Goal: Task Accomplishment & Management: Manage account settings

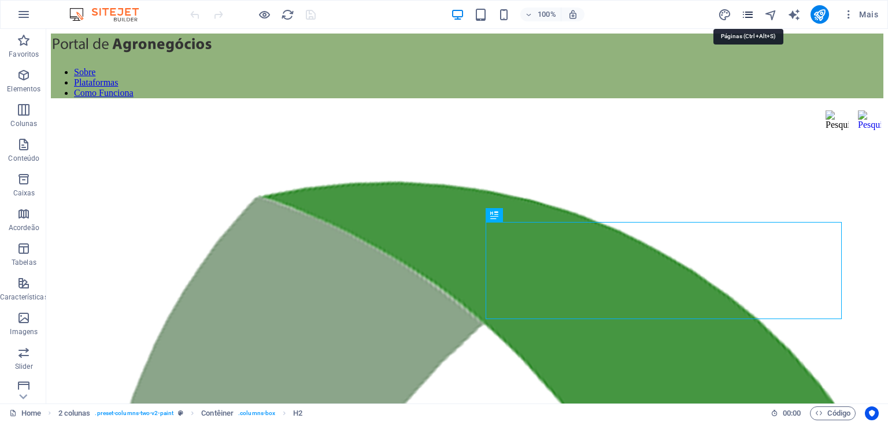
click at [748, 13] on icon "pages" at bounding box center [747, 14] width 13 height 13
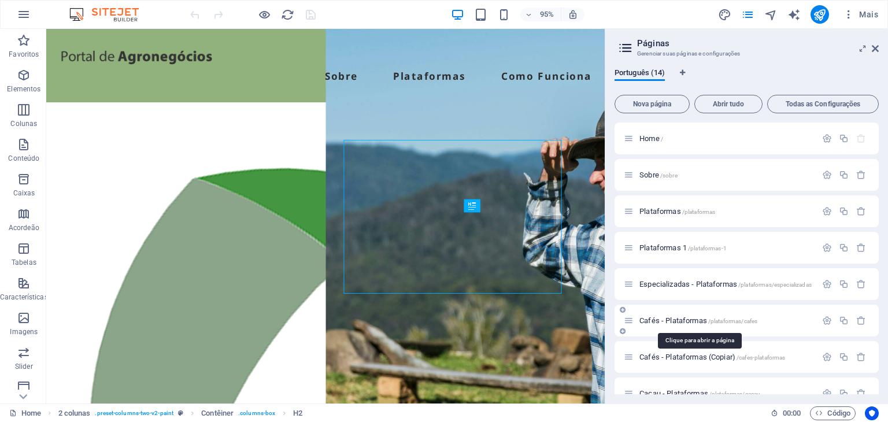
click at [684, 320] on span "Cafés - Plataformas /plataformas/cafes" at bounding box center [698, 320] width 118 height 9
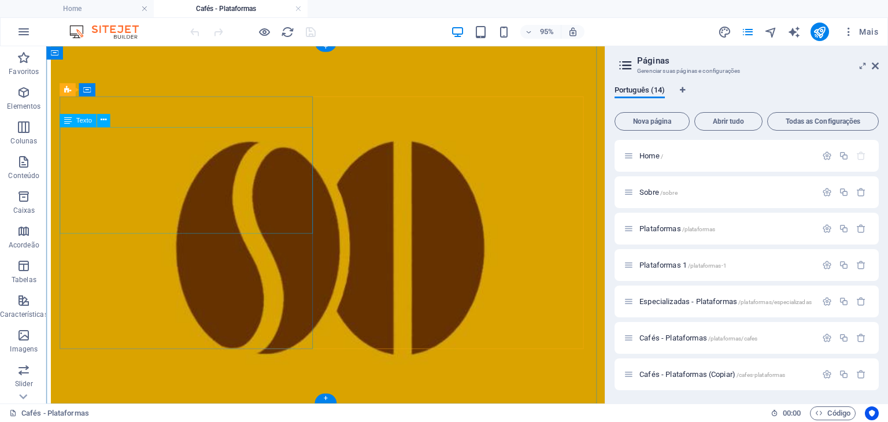
scroll to position [983, 0]
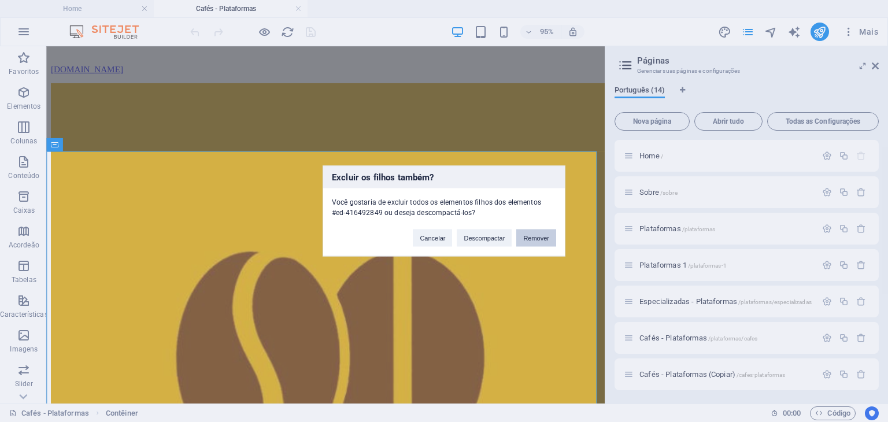
click at [547, 236] on button "Remover" at bounding box center [536, 237] width 40 height 17
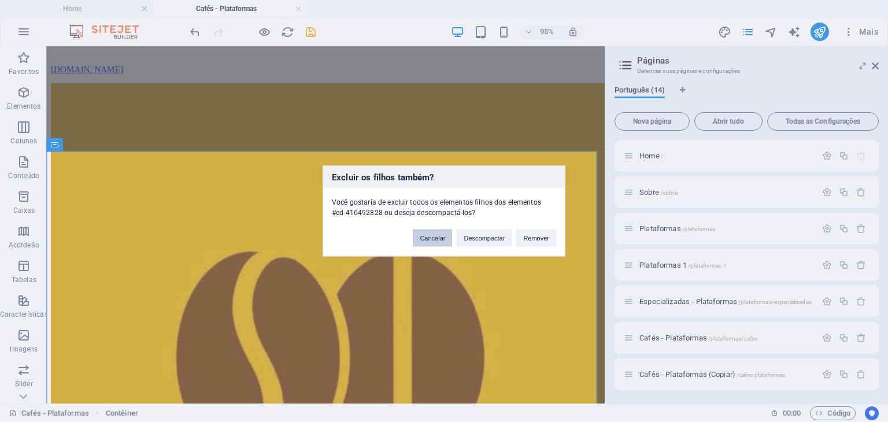
click at [429, 238] on button "Cancelar" at bounding box center [432, 237] width 39 height 17
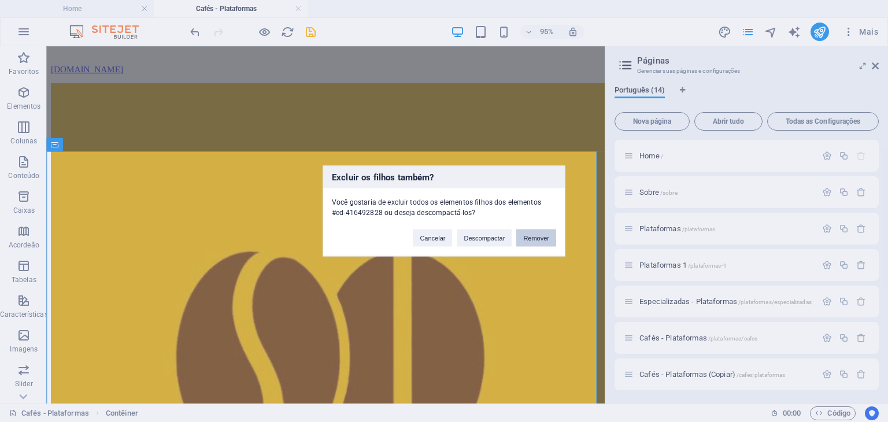
click at [539, 237] on button "Remover" at bounding box center [536, 237] width 40 height 17
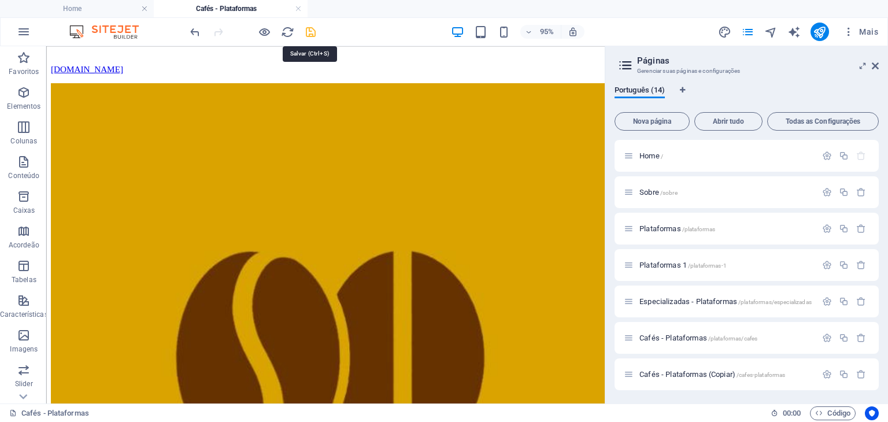
click at [312, 28] on icon "save" at bounding box center [310, 31] width 13 height 13
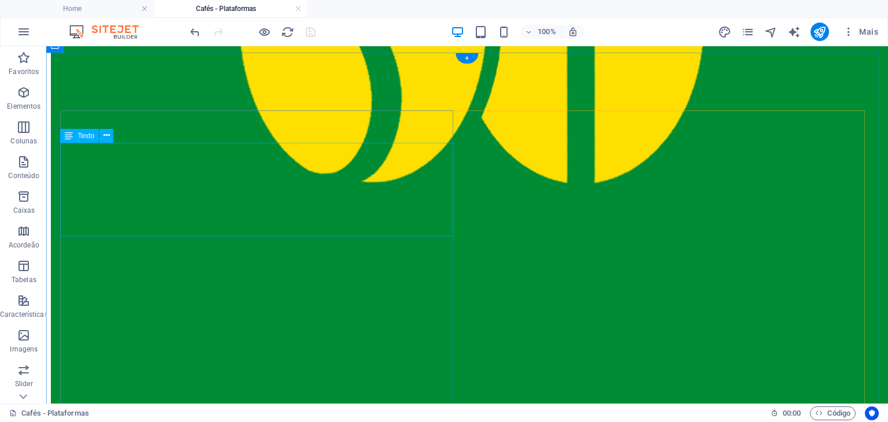
scroll to position [705, 0]
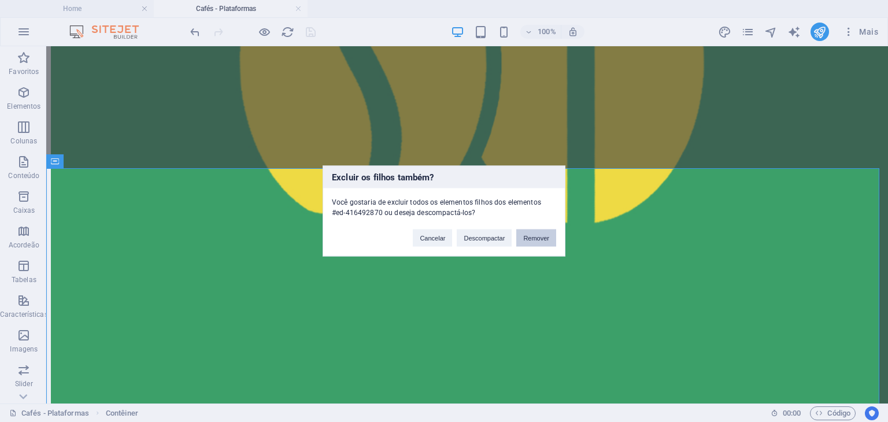
click at [537, 239] on button "Remover" at bounding box center [536, 237] width 40 height 17
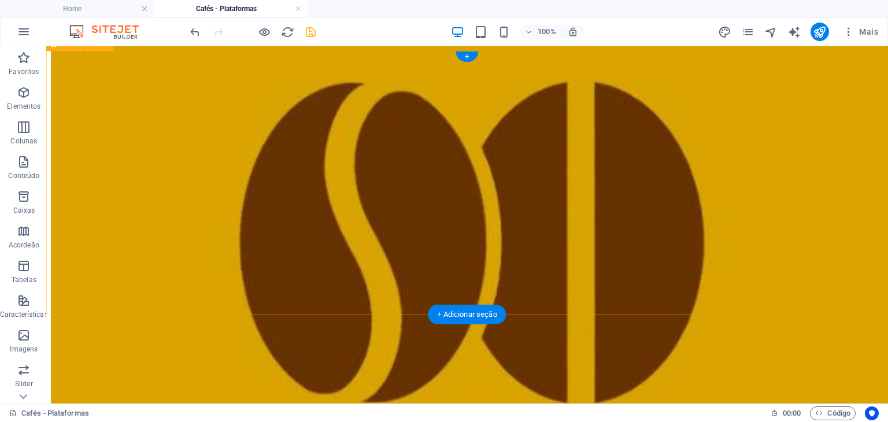
scroll to position [2453, 0]
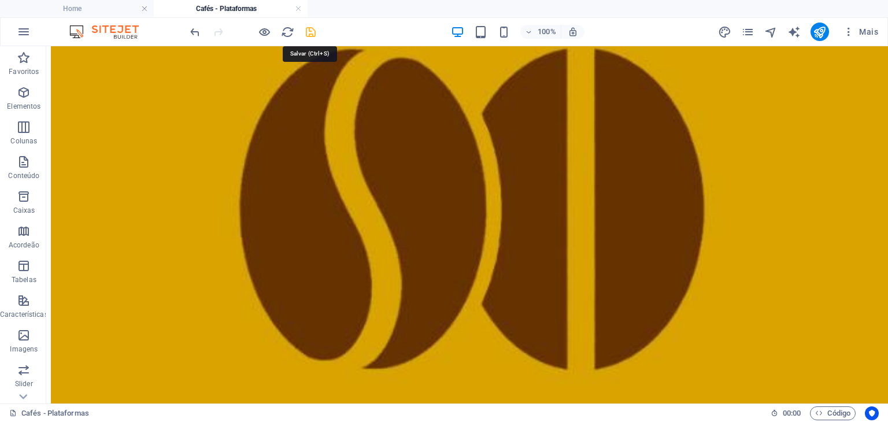
click at [313, 32] on icon "save" at bounding box center [310, 31] width 13 height 13
click at [72, 5] on h4 "Home" at bounding box center [77, 8] width 154 height 13
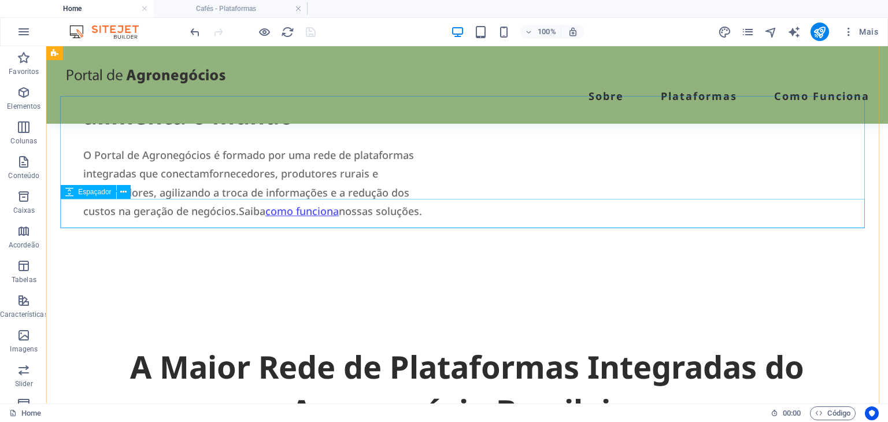
scroll to position [1040, 0]
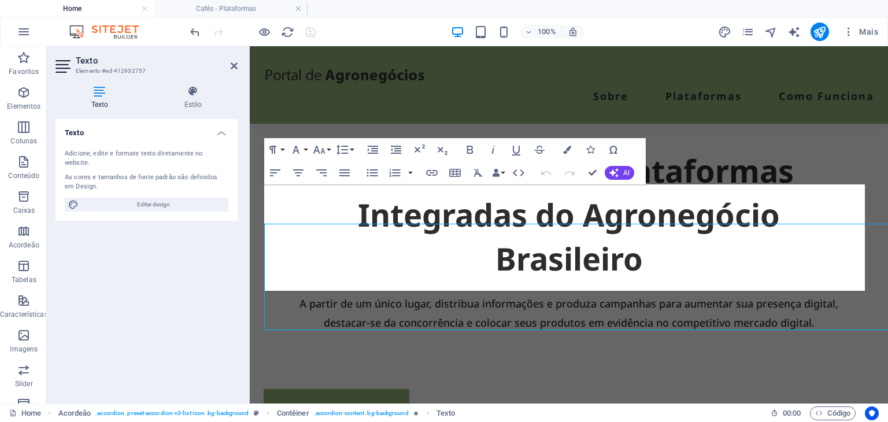
scroll to position [1001, 0]
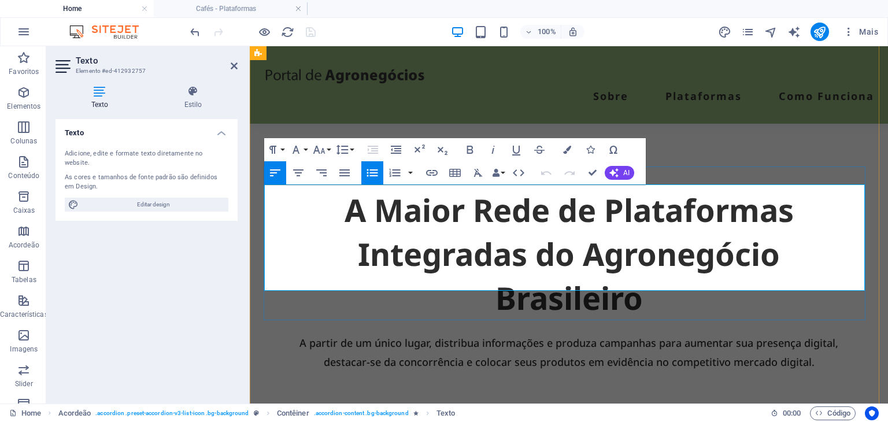
drag, startPoint x: 368, startPoint y: 218, endPoint x: 268, endPoint y: 214, distance: 100.0
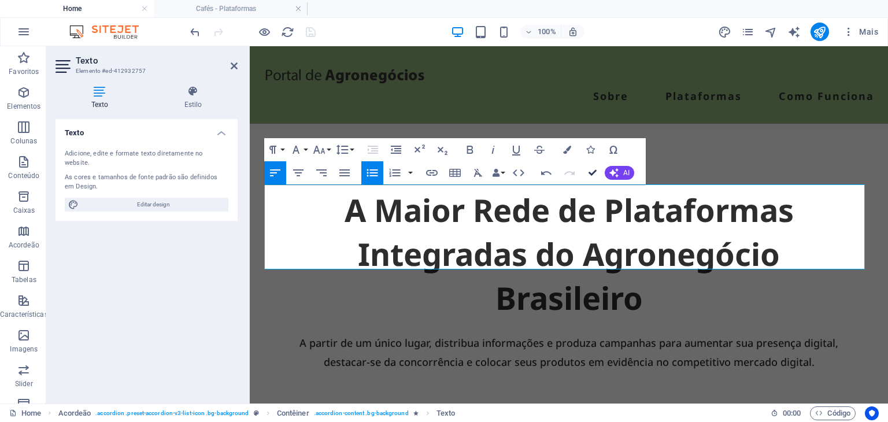
scroll to position [1040, 0]
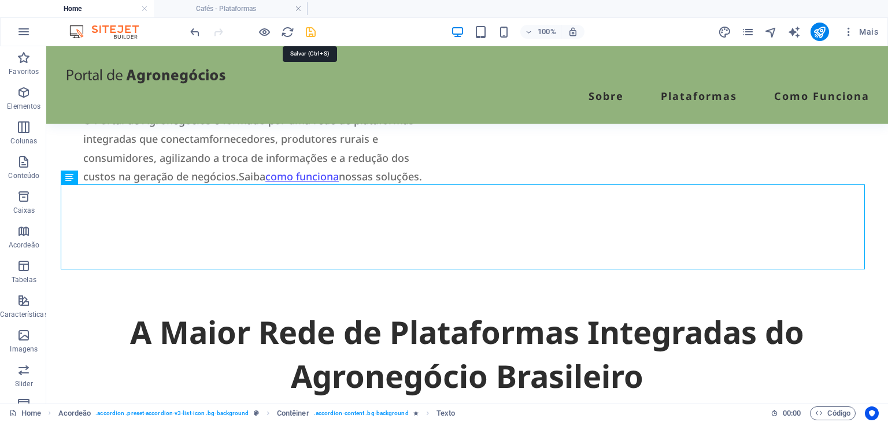
click at [307, 30] on icon "save" at bounding box center [310, 31] width 13 height 13
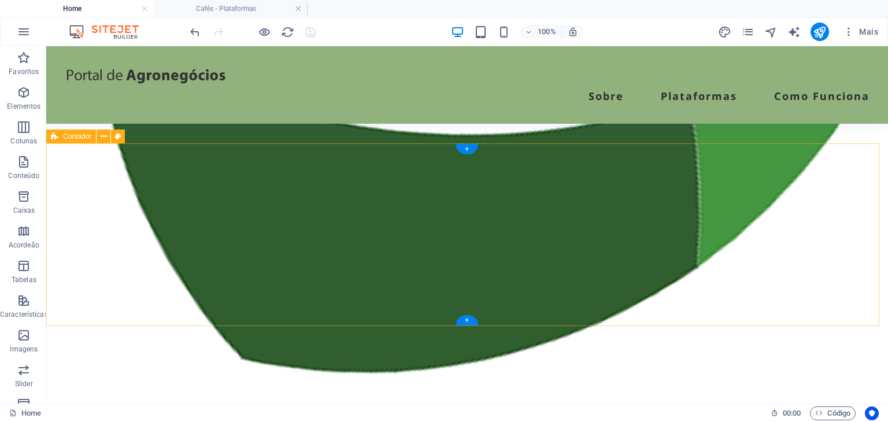
scroll to position [578, 0]
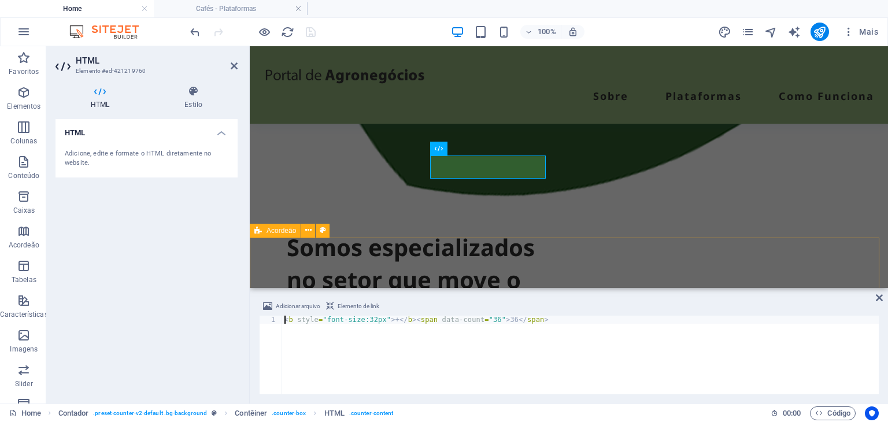
scroll to position [642, 0]
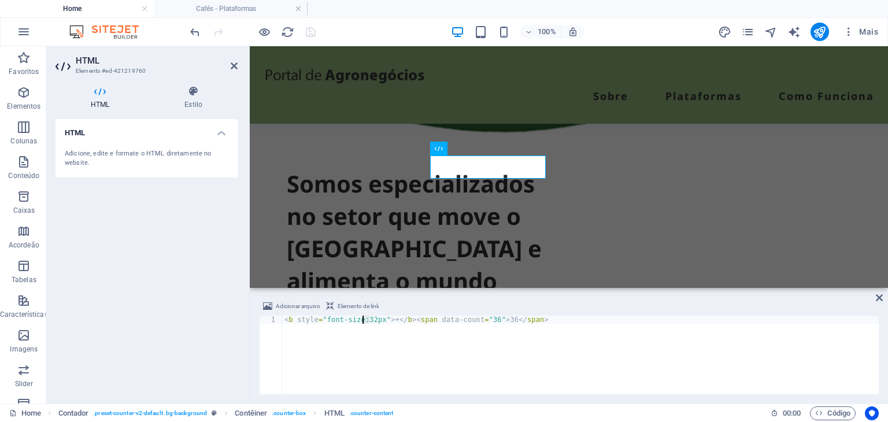
drag, startPoint x: 372, startPoint y: 318, endPoint x: 362, endPoint y: 320, distance: 9.5
click at [362, 320] on div "< b style = "font-size:32px" > + </ b > < span data-count = "36" > 36 </ span >" at bounding box center [580, 363] width 596 height 95
drag, startPoint x: 481, startPoint y: 317, endPoint x: 474, endPoint y: 320, distance: 7.3
click at [474, 320] on div "< b style = "font-size:32px" > + </ b > < span data-count = "36" > 36 </ span >" at bounding box center [580, 363] width 596 height 95
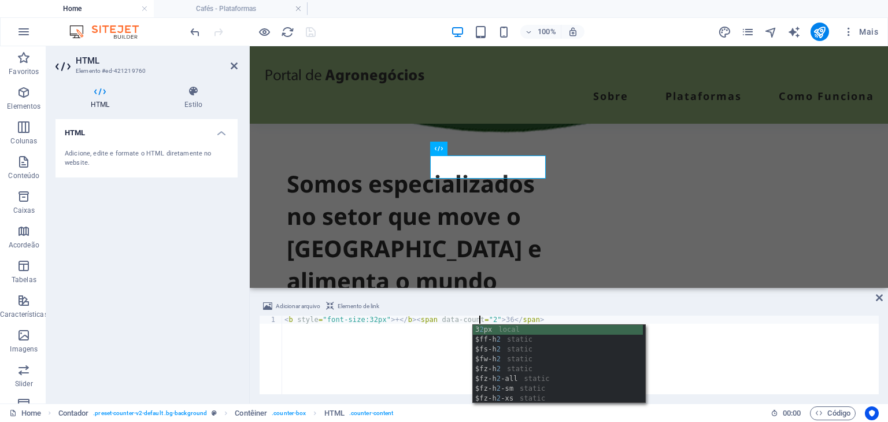
scroll to position [0, 16]
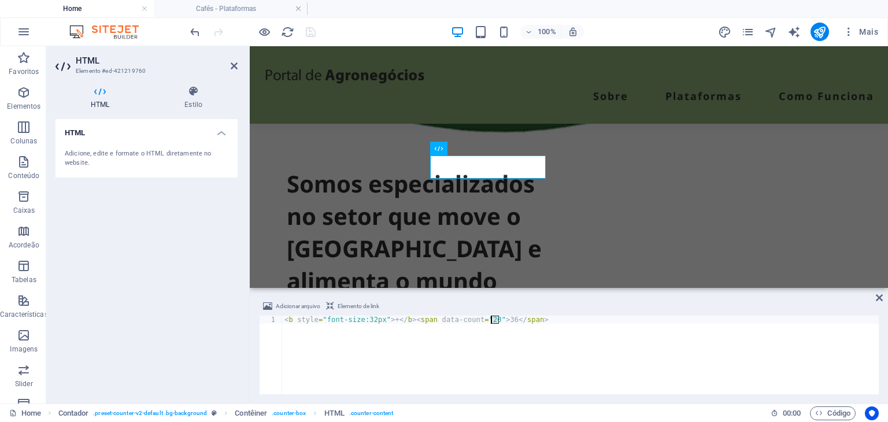
drag, startPoint x: 499, startPoint y: 318, endPoint x: 492, endPoint y: 320, distance: 7.1
click at [492, 320] on div "< b style = "font-size:32px" > + </ b > < span data-count = "20" > 36 </ span >" at bounding box center [580, 363] width 596 height 95
type textarea "<b style="font-size:32px">+</b><span data-count="20">20</span>"
click at [532, 105] on div "Sobre Plataformas Como Funciona" at bounding box center [569, 84] width 638 height 77
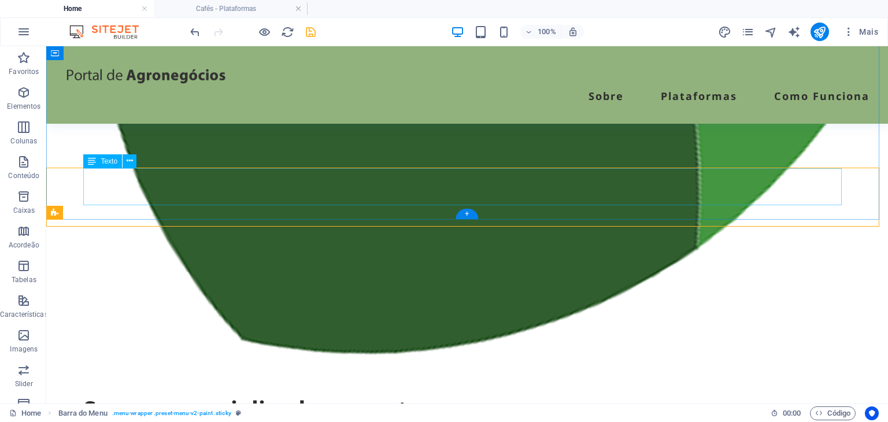
scroll to position [559, 0]
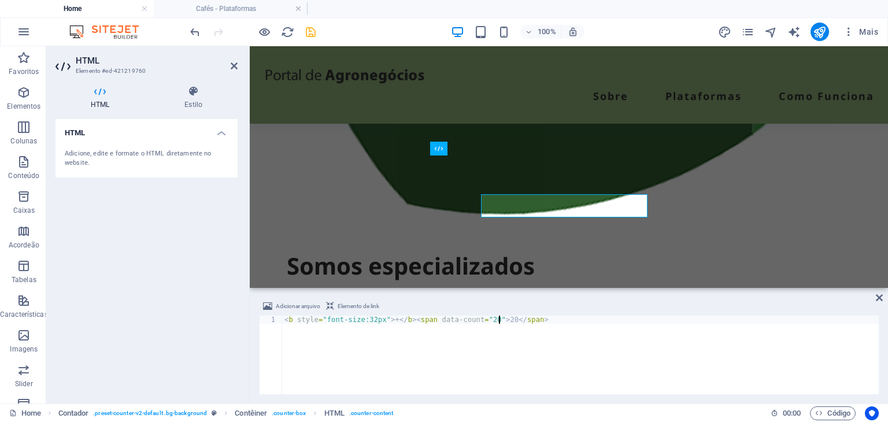
scroll to position [642, 0]
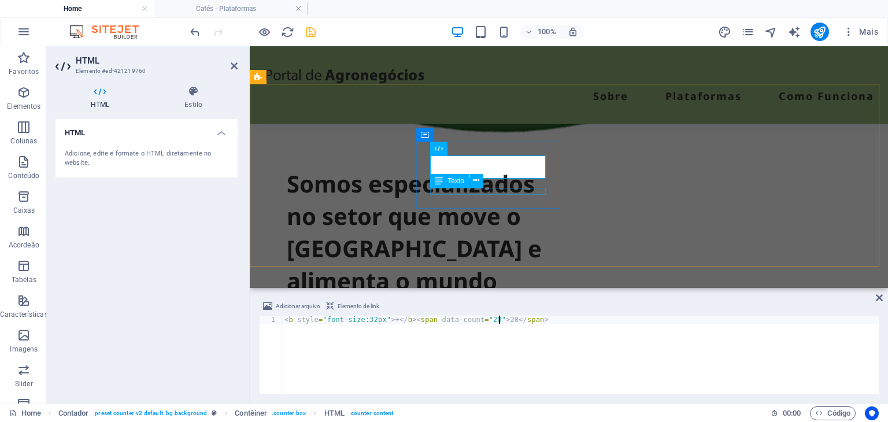
click at [487, 174] on div "Texto" at bounding box center [460, 181] width 61 height 14
drag, startPoint x: 482, startPoint y: 318, endPoint x: 476, endPoint y: 321, distance: 6.5
click at [476, 321] on div "< b style = "font-size:32px" > + </ b > < span data-count = "20" > 20 </ span >" at bounding box center [580, 363] width 596 height 95
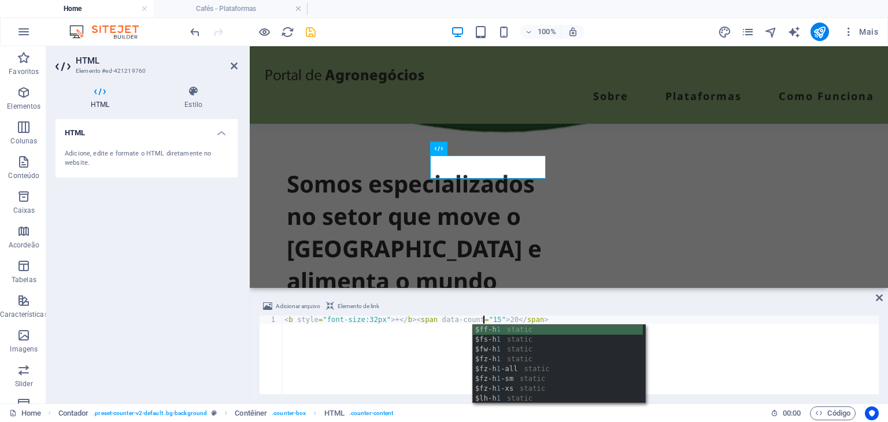
scroll to position [0, 16]
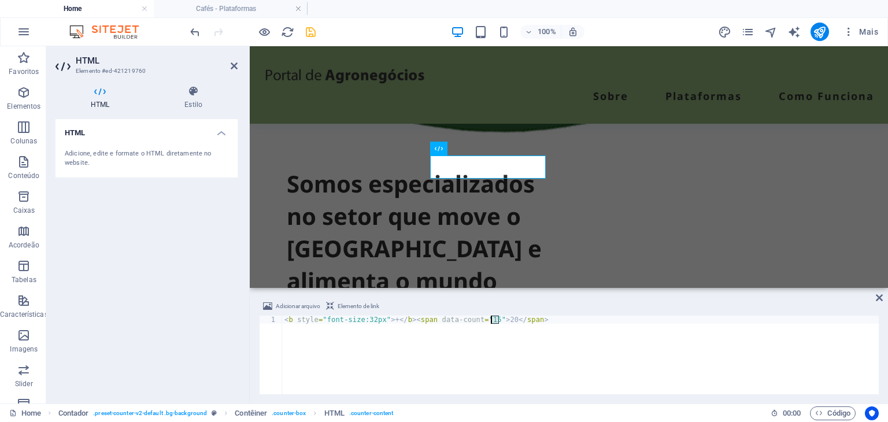
drag, startPoint x: 498, startPoint y: 317, endPoint x: 491, endPoint y: 307, distance: 12.0
click at [490, 320] on div "< b style = "font-size:32px" > + </ b > < span data-count = "15" > 20 </ span >" at bounding box center [580, 363] width 596 height 95
type textarea "<b style="font-size:32px">+</b><span data-count="15">15</span>"
click at [309, 34] on icon "save" at bounding box center [310, 31] width 13 height 13
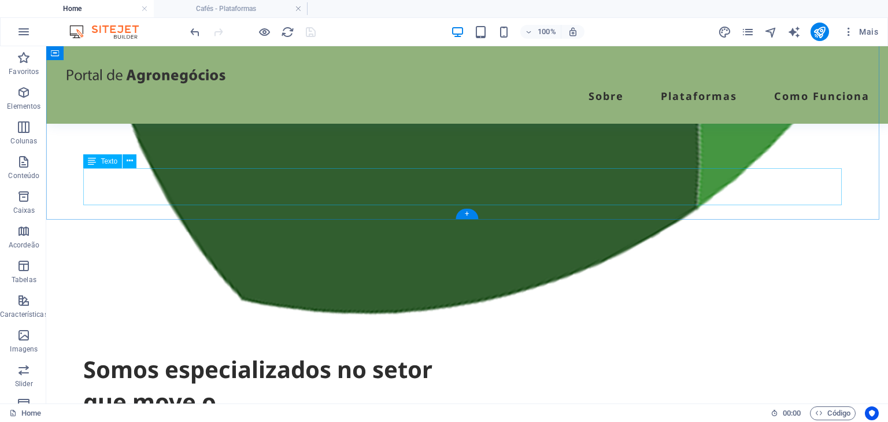
scroll to position [559, 0]
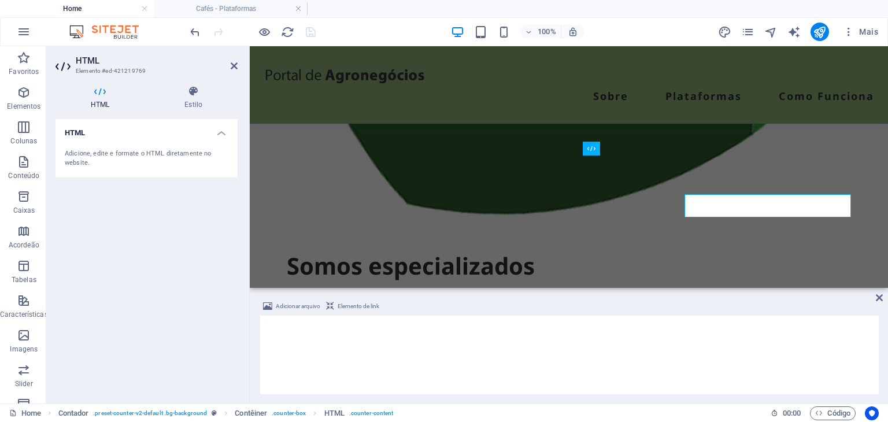
scroll to position [642, 0]
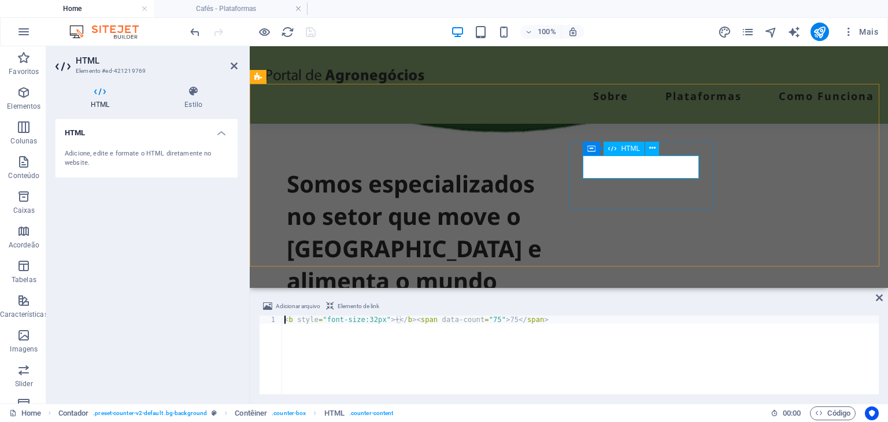
drag, startPoint x: 483, startPoint y: 319, endPoint x: 476, endPoint y: 321, distance: 7.1
click at [476, 321] on div "< b style = "font-size:32px" > + </ b > < span data-count = "75" > 75 </ span >" at bounding box center [580, 363] width 596 height 95
drag, startPoint x: 503, startPoint y: 318, endPoint x: 496, endPoint y: 321, distance: 7.3
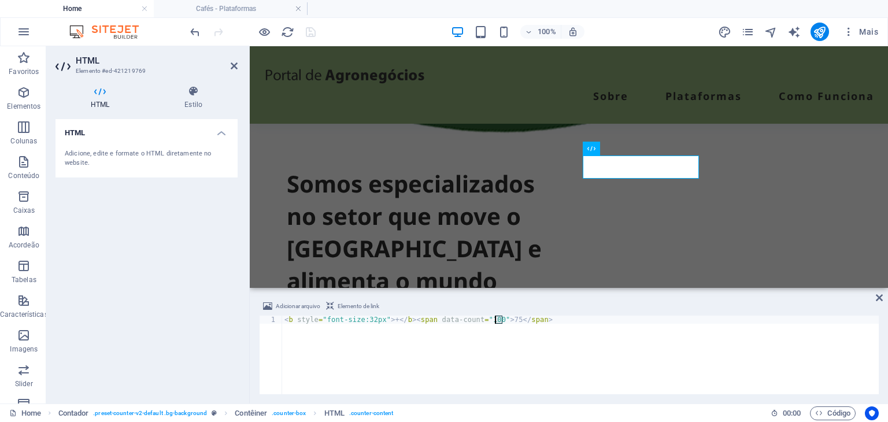
click at [496, 321] on div "< b style = "font-size:32px" > + </ b > < span data-count = "100" > 75 </ span >" at bounding box center [580, 363] width 596 height 95
type textarea "<b style="font-size:32px">+</b><span data-count="100">100</span>"
click at [354, 26] on div "100% Mais" at bounding box center [535, 32] width 695 height 18
click at [313, 31] on icon "save" at bounding box center [310, 31] width 13 height 13
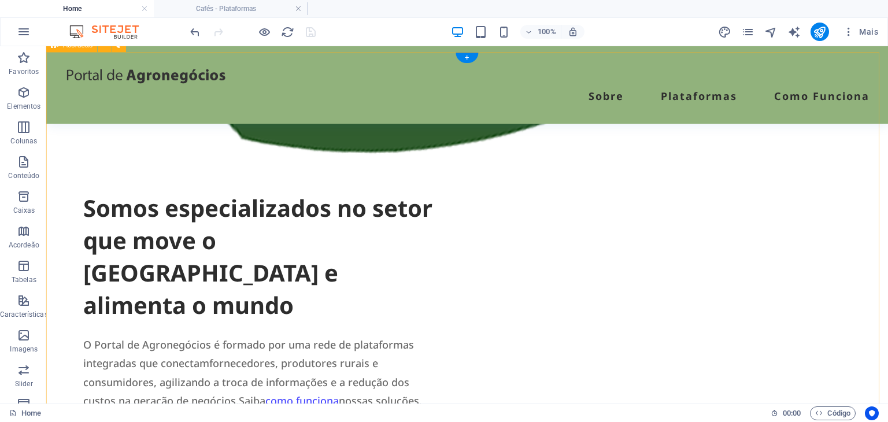
scroll to position [791, 0]
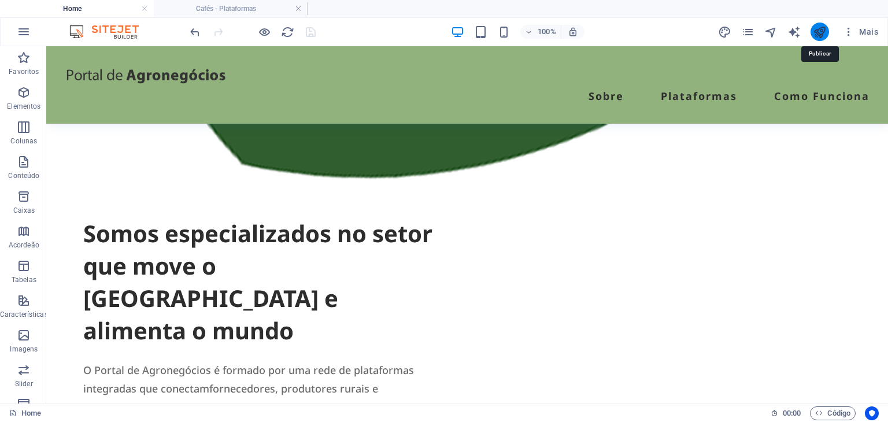
click at [826, 34] on icon "publish" at bounding box center [819, 31] width 13 height 13
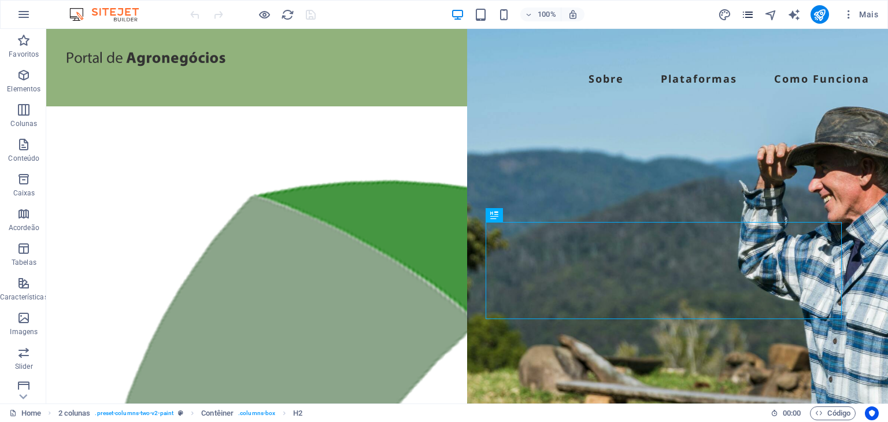
click at [753, 15] on icon "pages" at bounding box center [747, 14] width 13 height 13
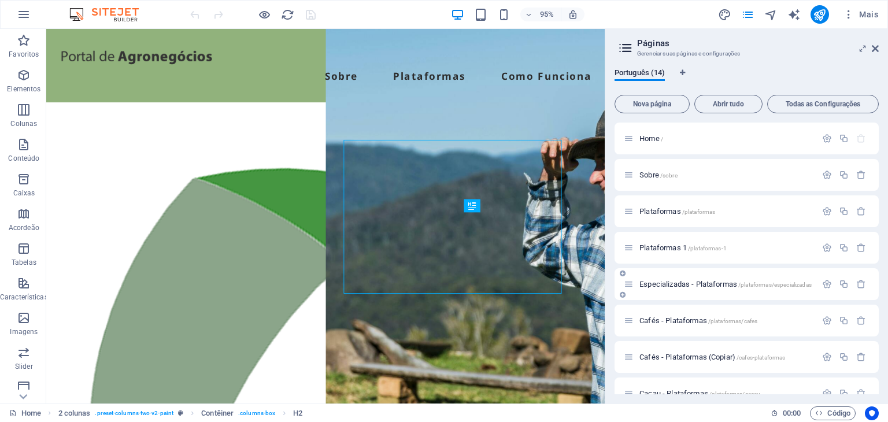
click at [654, 280] on span "Especializadas - Plataformas /plataformas/especializadas" at bounding box center [725, 284] width 172 height 9
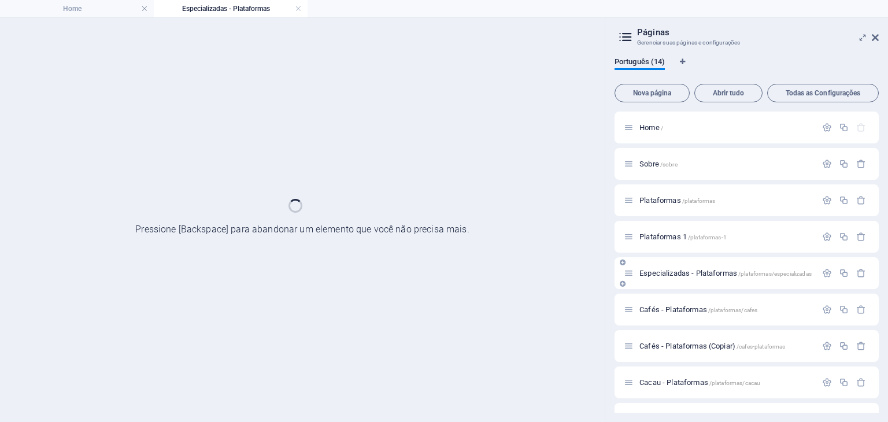
click at [654, 281] on div "Especializadas - Plataformas /plataformas/especializadas" at bounding box center [746, 273] width 264 height 32
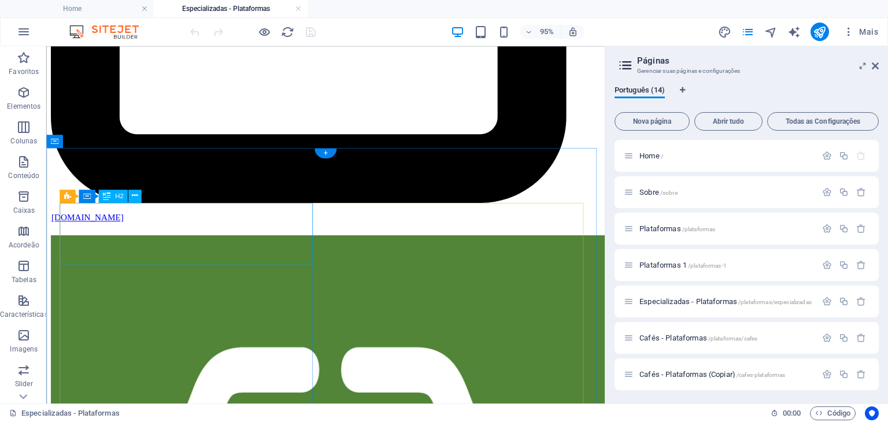
scroll to position [3236, 0]
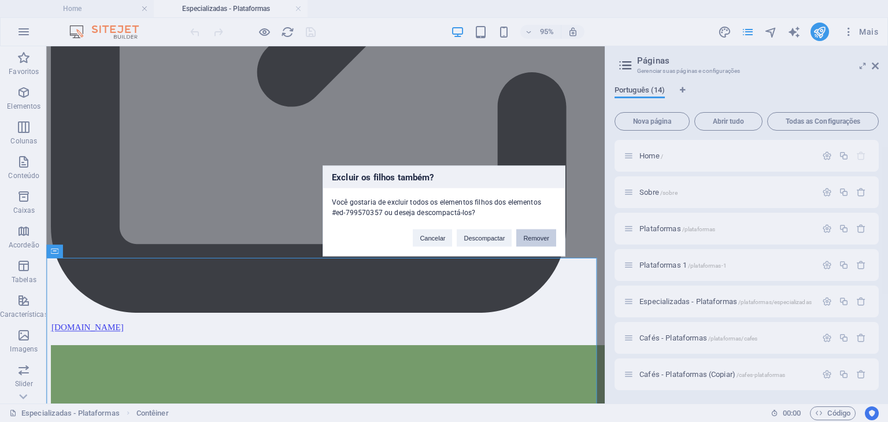
click at [524, 240] on button "Remover" at bounding box center [536, 237] width 40 height 17
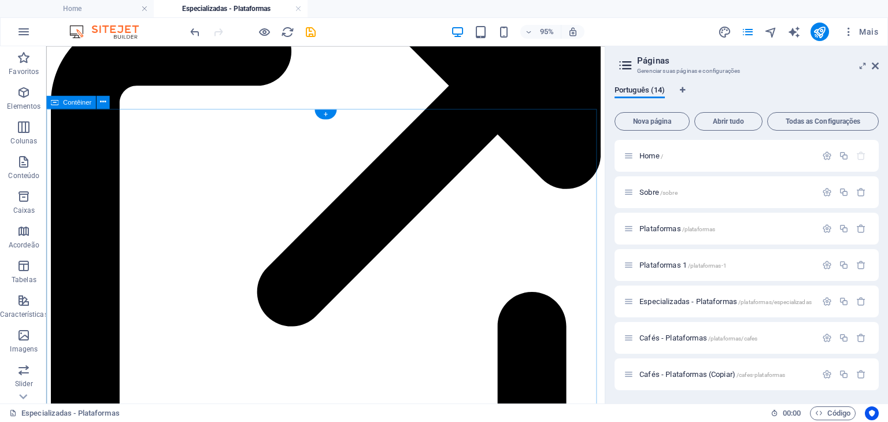
scroll to position [2832, 0]
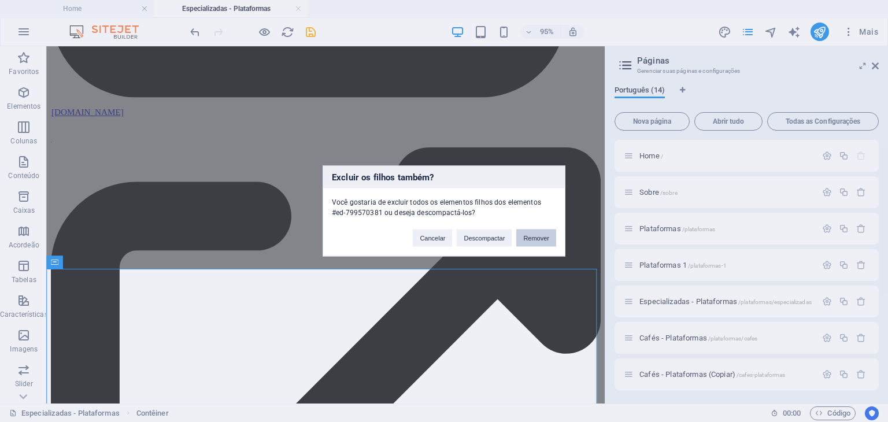
click at [537, 235] on button "Remover" at bounding box center [536, 237] width 40 height 17
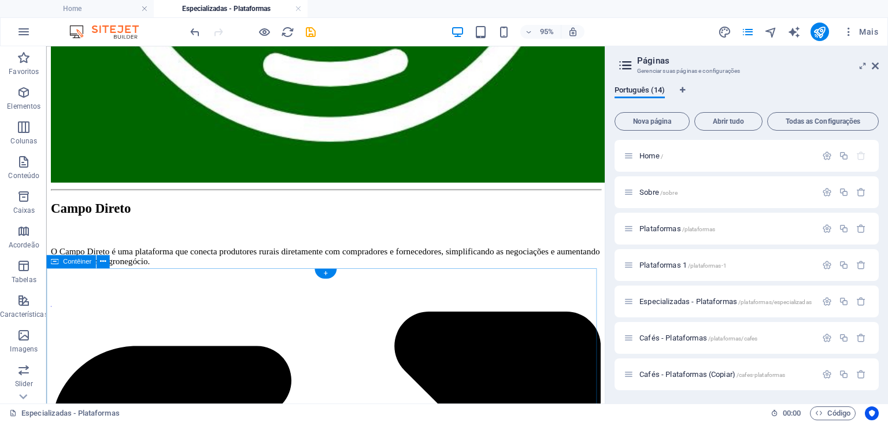
scroll to position [2023, 0]
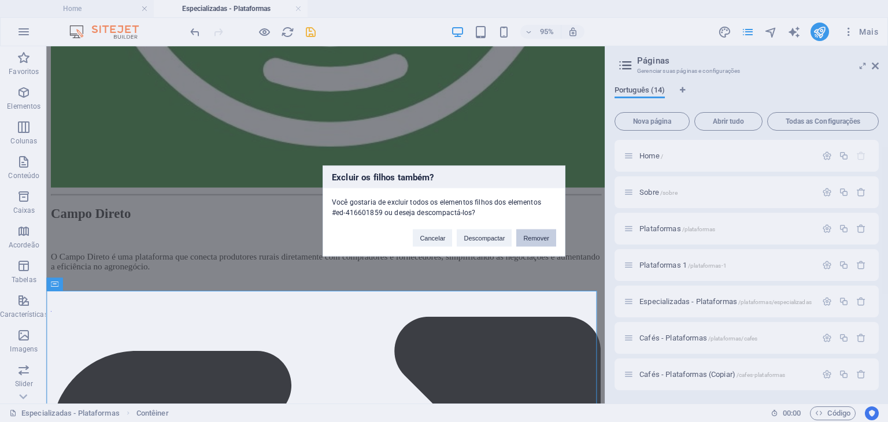
click at [527, 231] on button "Remover" at bounding box center [536, 237] width 40 height 17
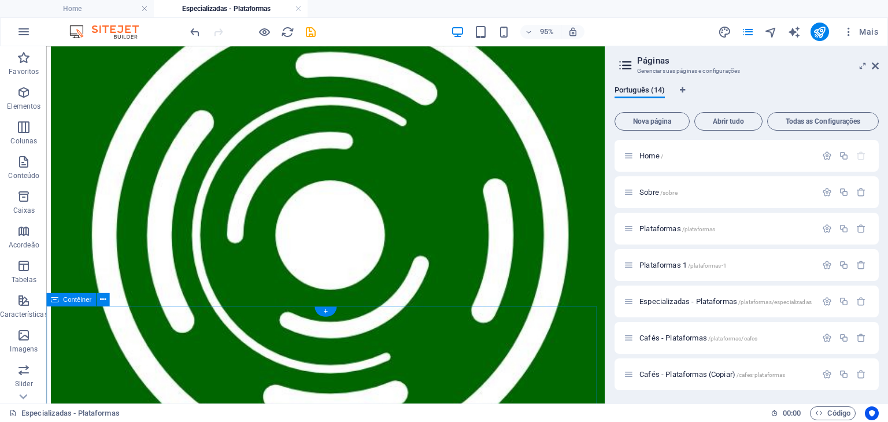
scroll to position [1792, 0]
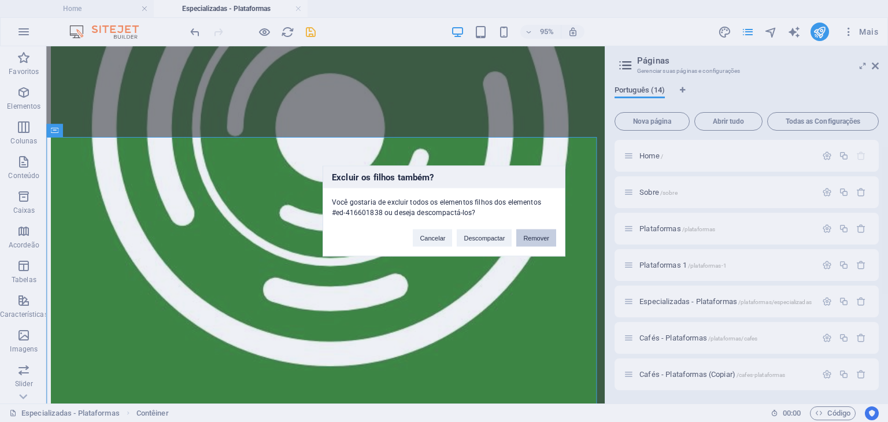
click at [539, 242] on button "Remover" at bounding box center [536, 237] width 40 height 17
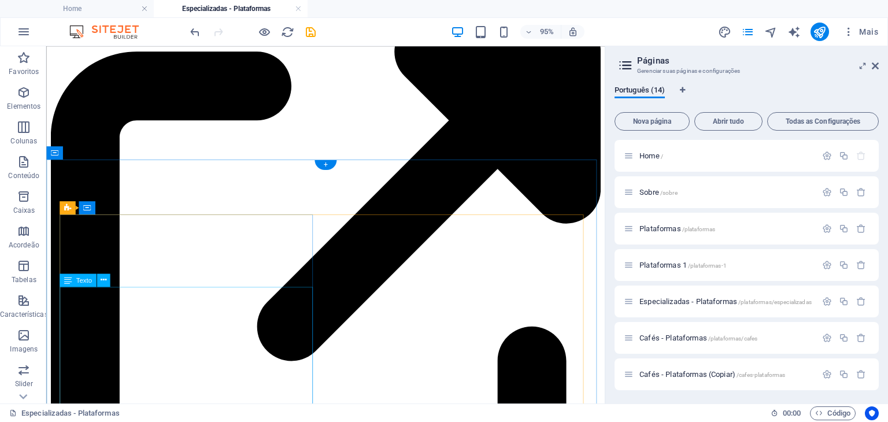
scroll to position [983, 0]
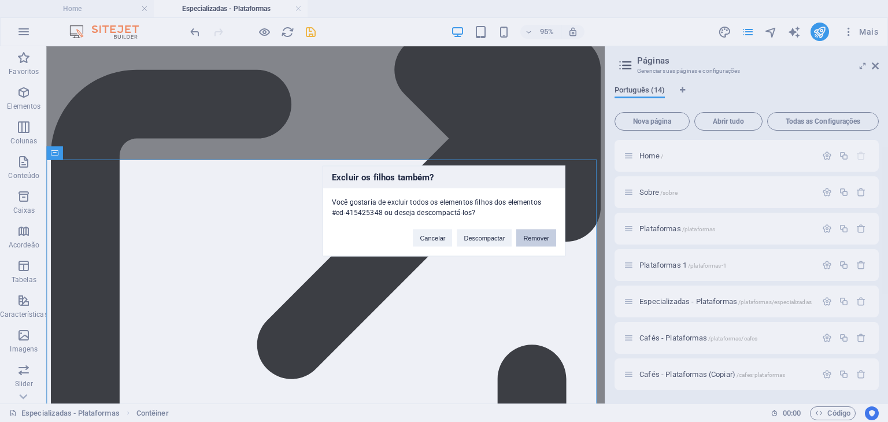
click at [544, 238] on button "Remover" at bounding box center [536, 237] width 40 height 17
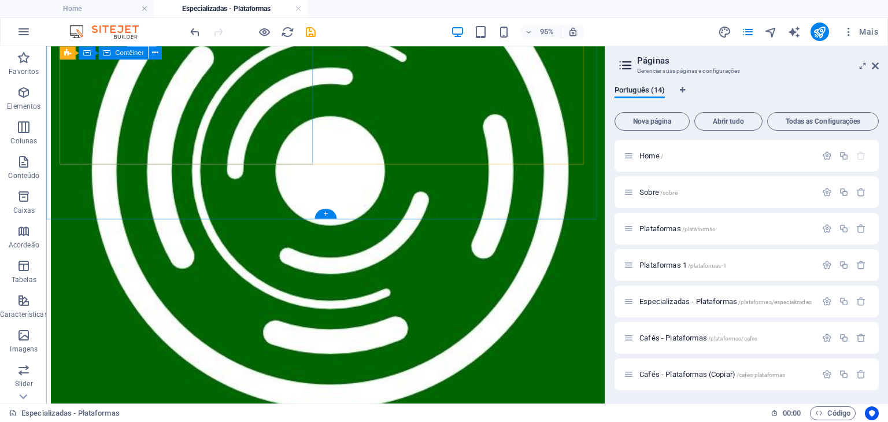
scroll to position [1849, 0]
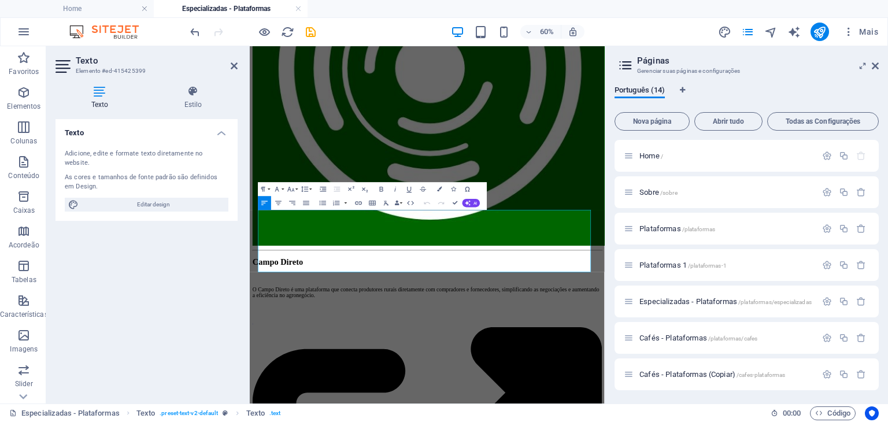
scroll to position [1719, 0]
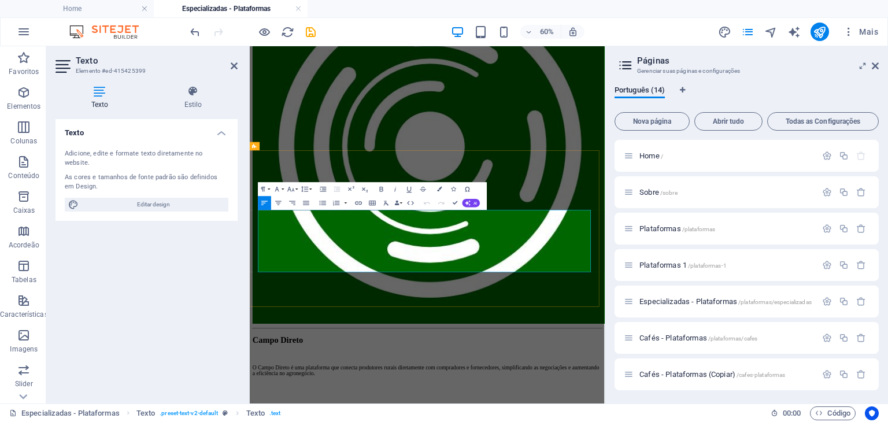
click at [284, 228] on icon "button" at bounding box center [282, 227] width 8 height 8
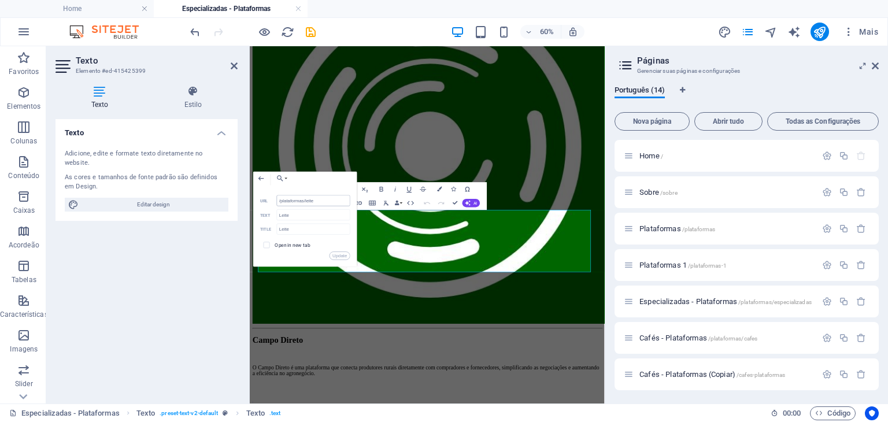
drag, startPoint x: 326, startPoint y: 201, endPoint x: 306, endPoint y: 204, distance: 20.5
click at [306, 204] on input "/plataformas/leite" at bounding box center [313, 200] width 73 height 11
type input "/plataformas/lqueijoa"
drag, startPoint x: 298, startPoint y: 217, endPoint x: 273, endPoint y: 220, distance: 25.0
click at [273, 220] on div "Leite Text" at bounding box center [305, 215] width 90 height 12
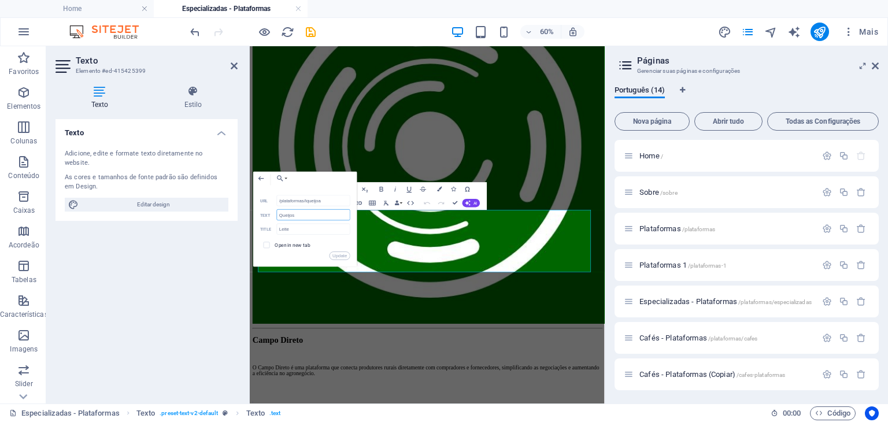
drag, startPoint x: 317, startPoint y: 218, endPoint x: 272, endPoint y: 218, distance: 45.1
click at [272, 218] on div "Queijos Text" at bounding box center [305, 215] width 90 height 12
type input "Queijos"
click at [264, 229] on div "Leite Title" at bounding box center [305, 230] width 90 height 12
paste input "Queijos"
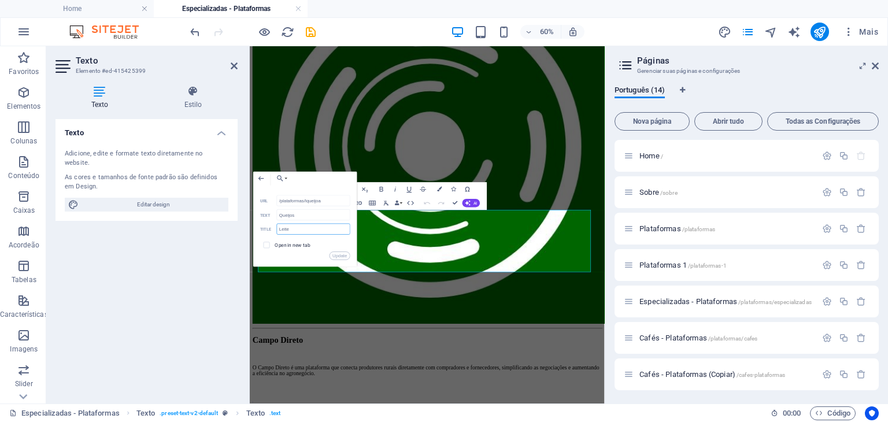
type input "Queijos"
click at [335, 253] on button "Update" at bounding box center [339, 255] width 21 height 8
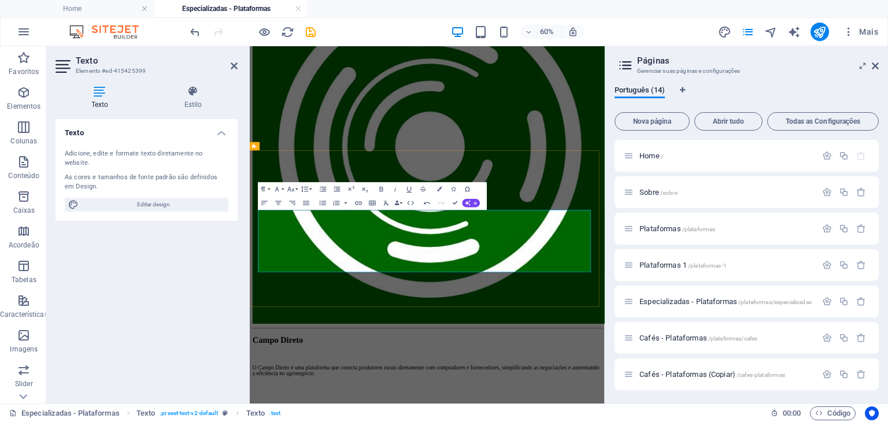
type input "/plataformas/cafe"
type input "Café"
click at [280, 216] on icon "button" at bounding box center [281, 214] width 8 height 8
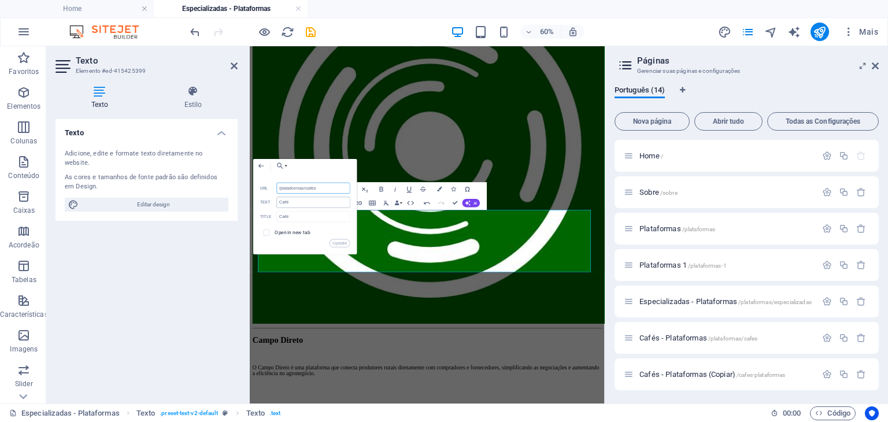
type input "/plataformas/cafes"
click at [293, 202] on input "Café" at bounding box center [313, 202] width 73 height 11
type input "Cafés"
click at [293, 214] on input "Café" at bounding box center [313, 216] width 73 height 11
type input "Cafés"
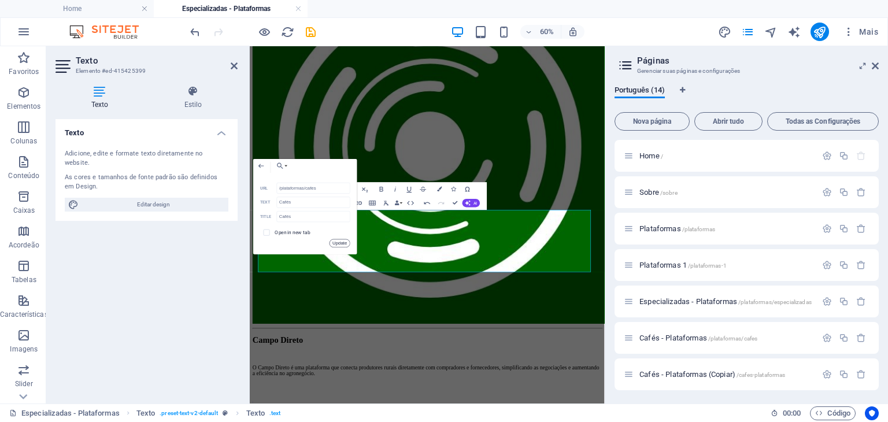
click at [333, 239] on button "Update" at bounding box center [339, 243] width 21 height 8
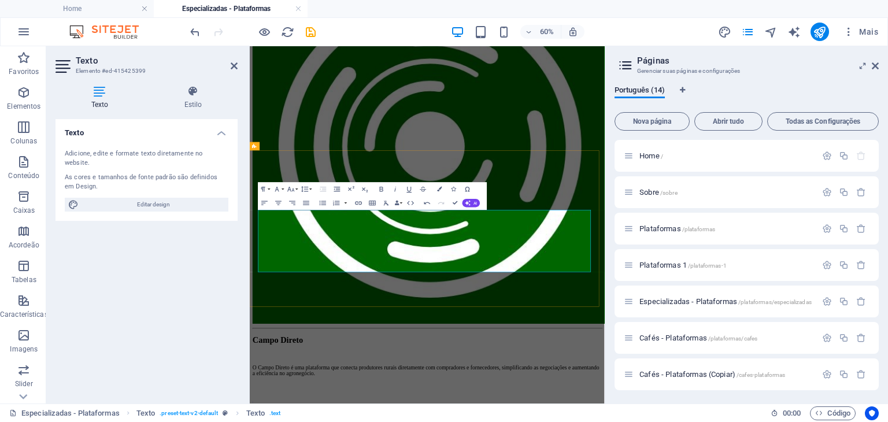
type input "/plataformas/ambiental"
type input "Ambiental"
click at [292, 238] on icon "button" at bounding box center [291, 240] width 8 height 8
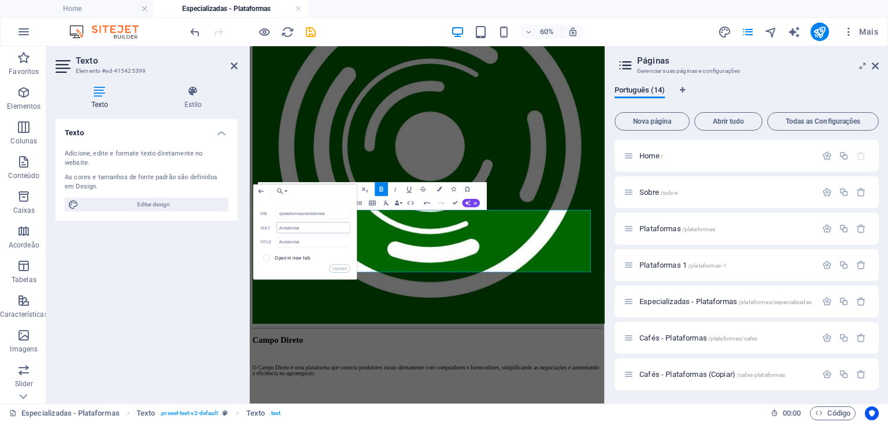
drag, startPoint x: 331, startPoint y: 211, endPoint x: 305, endPoint y: 223, distance: 28.5
click at [305, 223] on div "/plataformas/ambiental URL Ambiental Text Ambiental Title Open in new tab Update" at bounding box center [305, 240] width 90 height 65
click at [306, 213] on input "/plataformas//cacau" at bounding box center [313, 213] width 73 height 11
type input "/plataformas/cacau"
drag, startPoint x: 315, startPoint y: 229, endPoint x: 242, endPoint y: 229, distance: 73.4
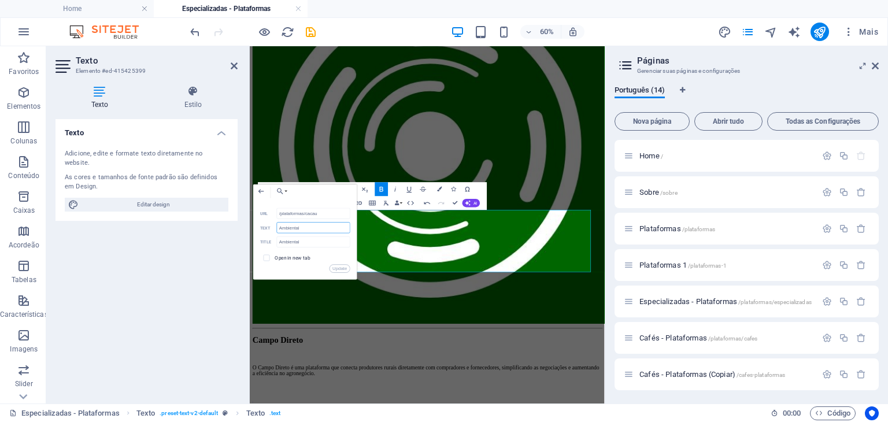
click at [242, 229] on div "Texto Elemento #ed-415425399 Texto Estilo Texto Adicione, edite e formate texto…" at bounding box center [325, 224] width 558 height 357
type input "A"
type input "Cacau"
click at [295, 240] on input "Ambiental" at bounding box center [313, 241] width 73 height 11
click at [303, 240] on input "Ambiental" at bounding box center [313, 241] width 73 height 11
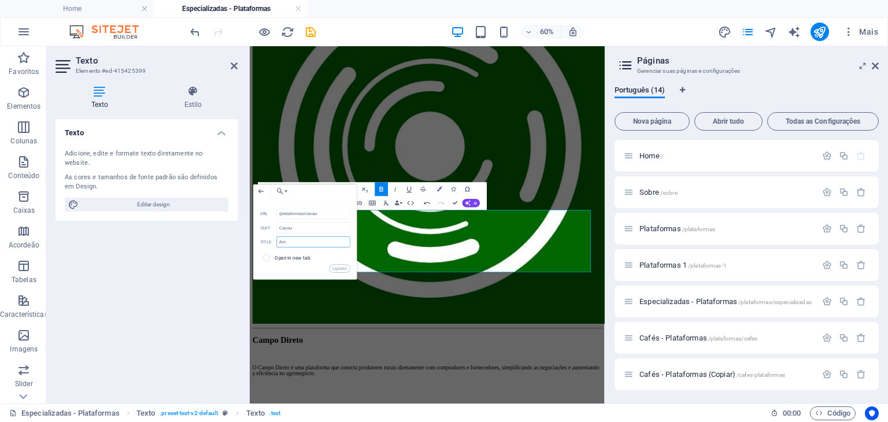
type input "A"
type input "Cacau"
click at [332, 269] on button "Update" at bounding box center [339, 269] width 21 height 8
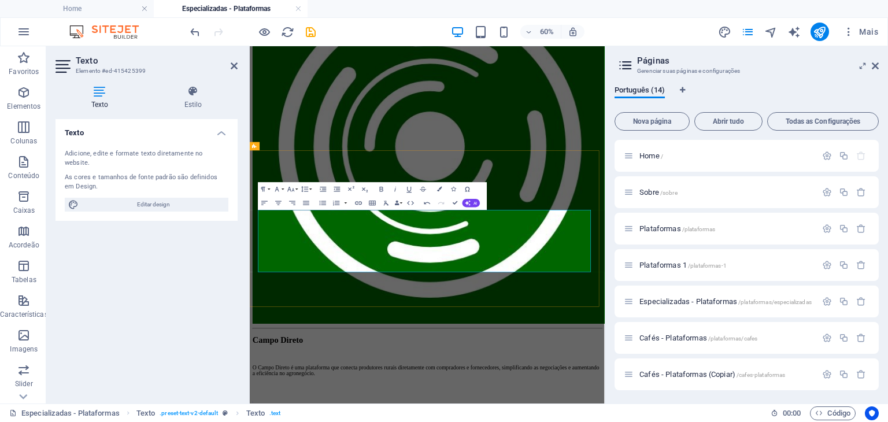
type input "/plataformas/relacionadas"
type input "Relacionadas"
type input "Ambiental"
click at [294, 254] on icon "button" at bounding box center [294, 252] width 5 height 5
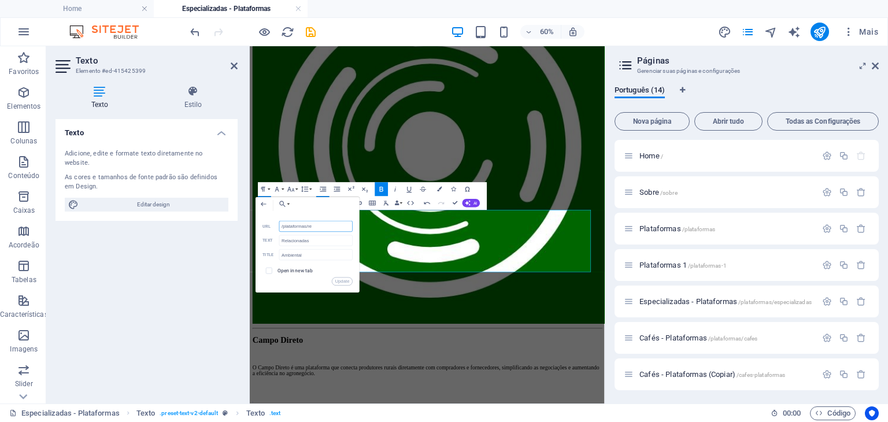
type input "/plataformas/r"
click at [349, 279] on button "Update" at bounding box center [342, 281] width 21 height 8
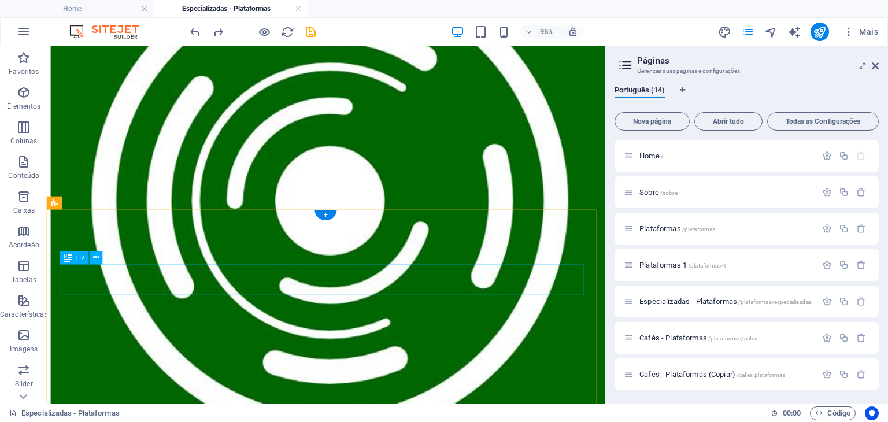
scroll to position [1831, 0]
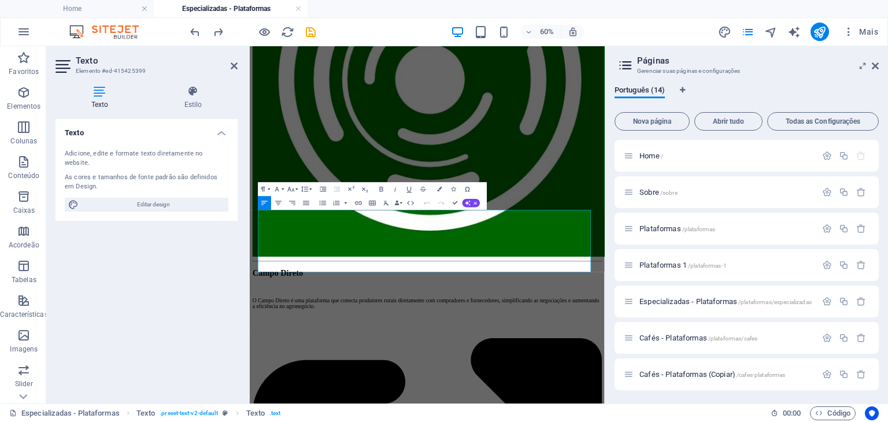
scroll to position [1719, 0]
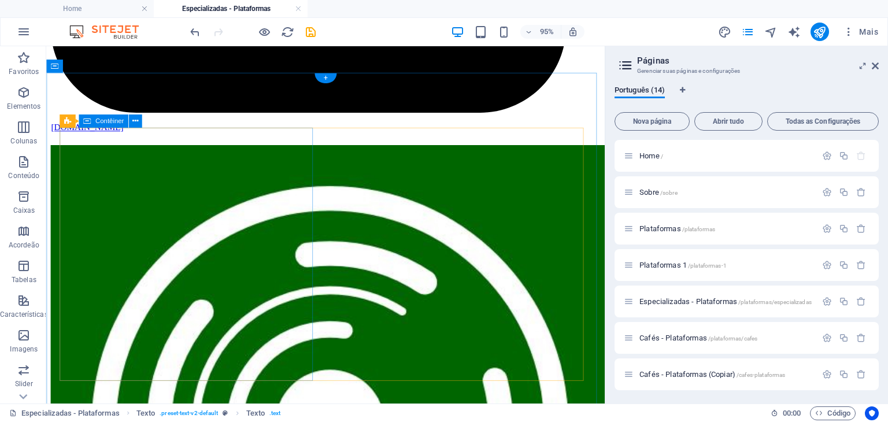
scroll to position [1425, 0]
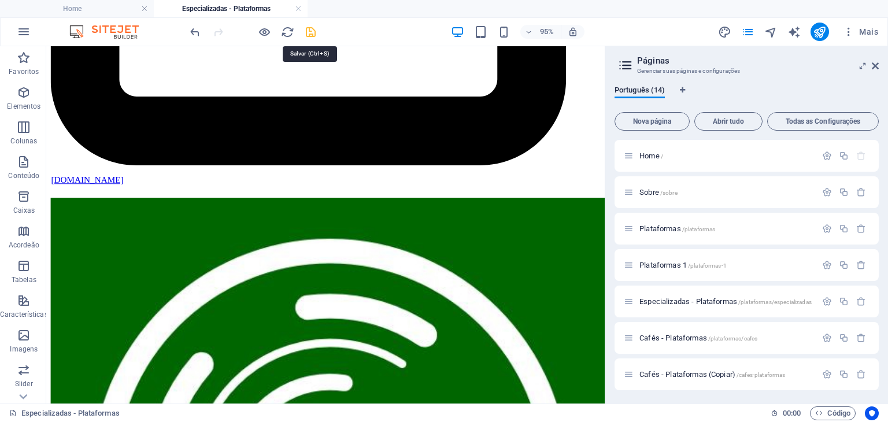
click at [310, 34] on icon "save" at bounding box center [310, 31] width 13 height 13
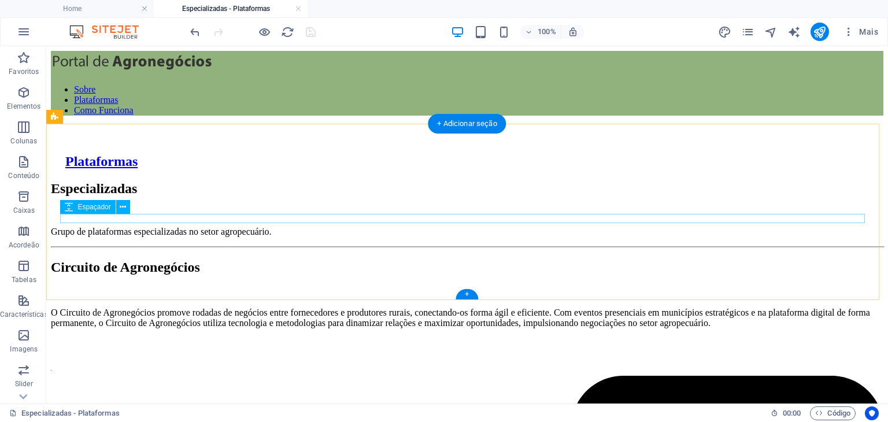
scroll to position [0, 0]
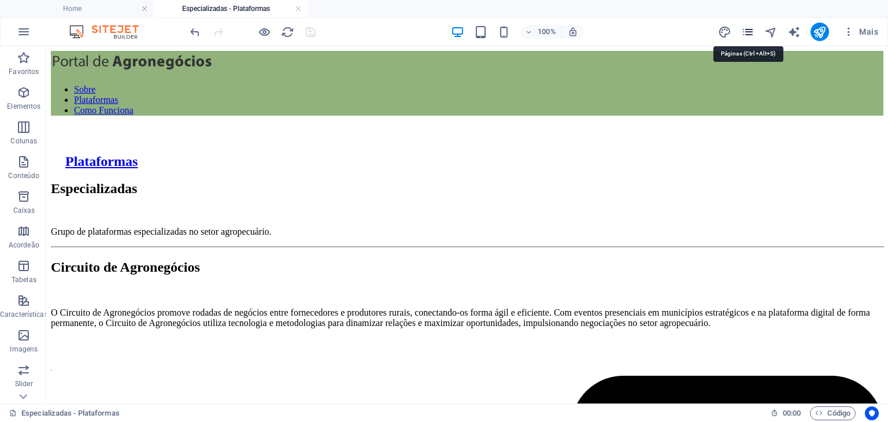
click at [746, 29] on icon "pages" at bounding box center [747, 31] width 13 height 13
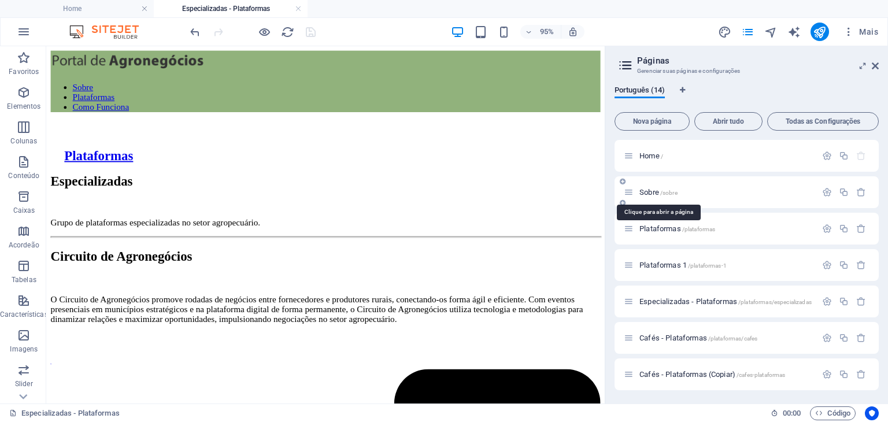
click at [648, 190] on span "Sobre /sobre" at bounding box center [658, 192] width 38 height 9
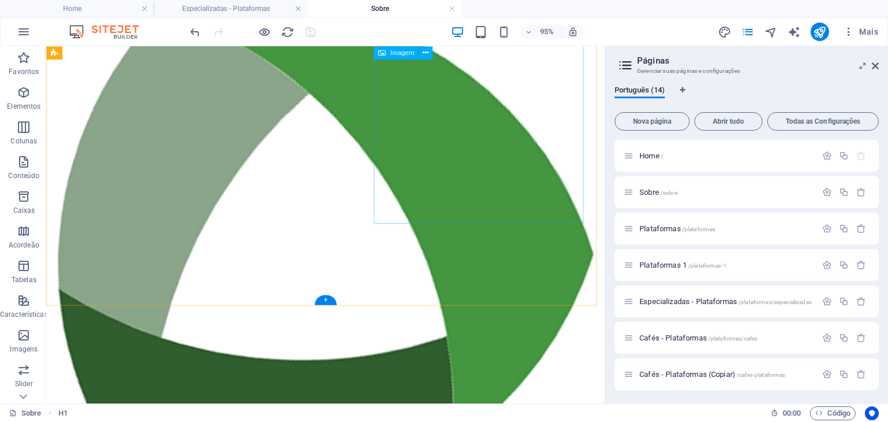
scroll to position [10, 0]
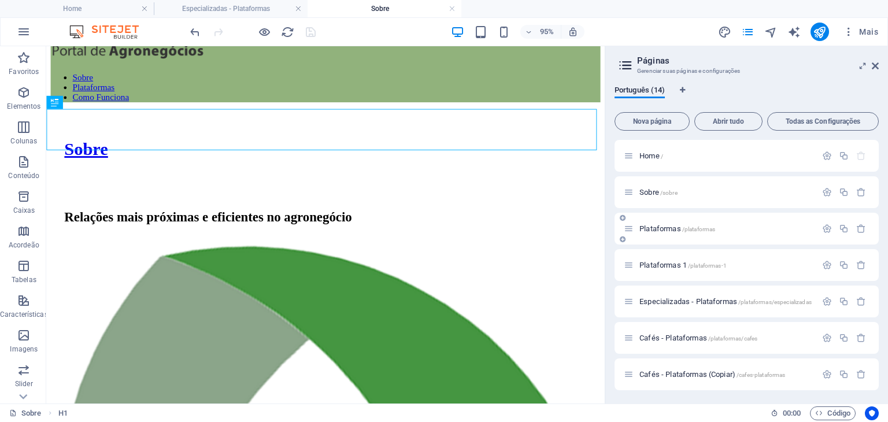
click at [662, 229] on span "Plataformas /plataformas" at bounding box center [677, 228] width 76 height 9
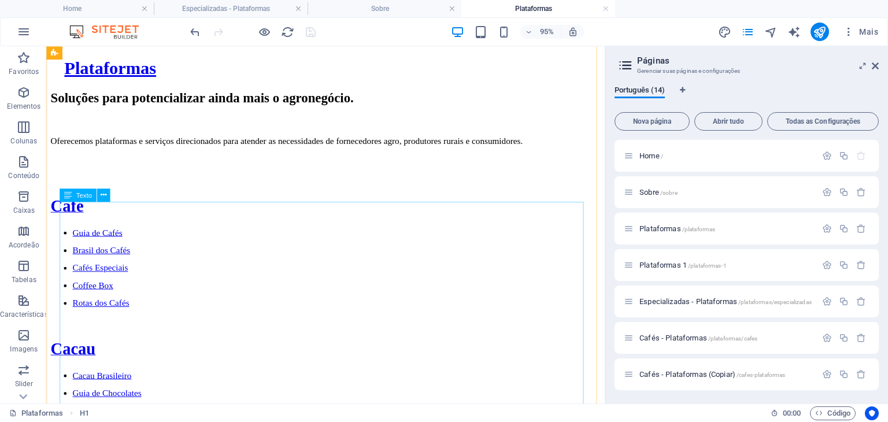
scroll to position [173, 0]
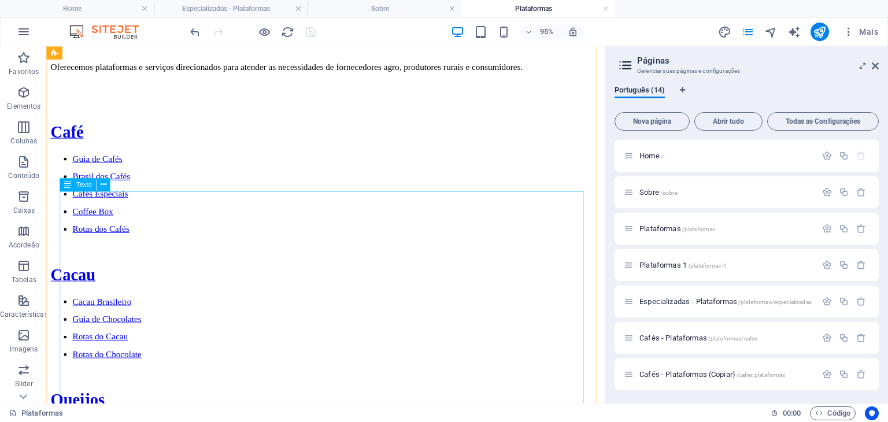
click at [91, 218] on div "Café Guia de Cafés Brasil dos Cafés Cafés Especiais Coffee Box Rotas dos Cafés …" at bounding box center [340, 405] width 579 height 556
click at [91, 217] on div "Café Guia de Cafés Brasil dos Cafés Cafés Especiais Coffee Box Rotas dos Cafés …" at bounding box center [340, 405] width 579 height 556
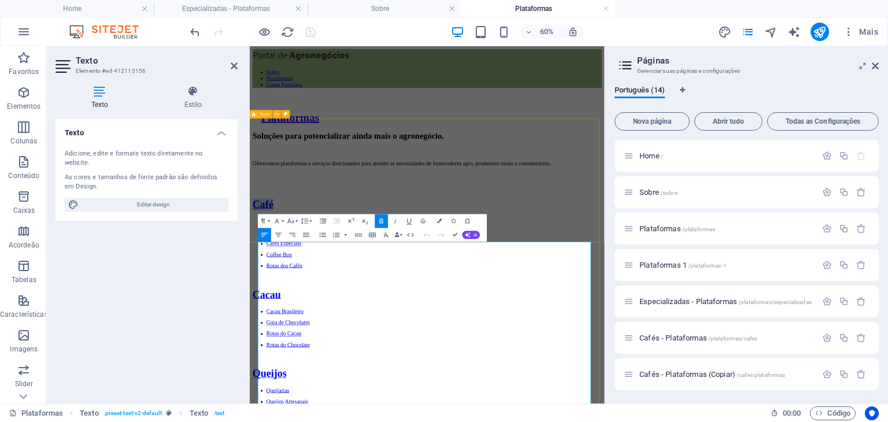
drag, startPoint x: 308, startPoint y: 389, endPoint x: 258, endPoint y: 394, distance: 50.0
click at [360, 238] on icon "button" at bounding box center [358, 235] width 8 height 8
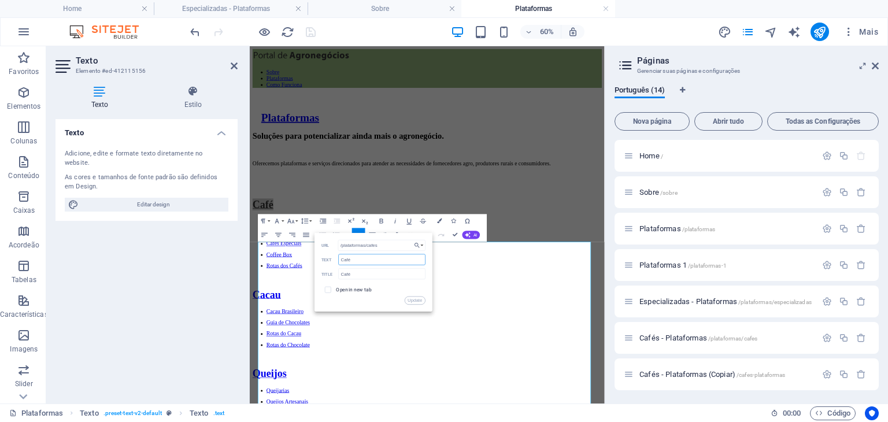
click at [372, 264] on input "Café" at bounding box center [382, 259] width 87 height 11
click at [364, 277] on input "Café" at bounding box center [382, 273] width 87 height 11
type input "Cafés"
click at [365, 257] on input "Café" at bounding box center [382, 259] width 87 height 11
click at [702, 366] on li "Brasil dos Cafés" at bounding box center [556, 356] width 559 height 18
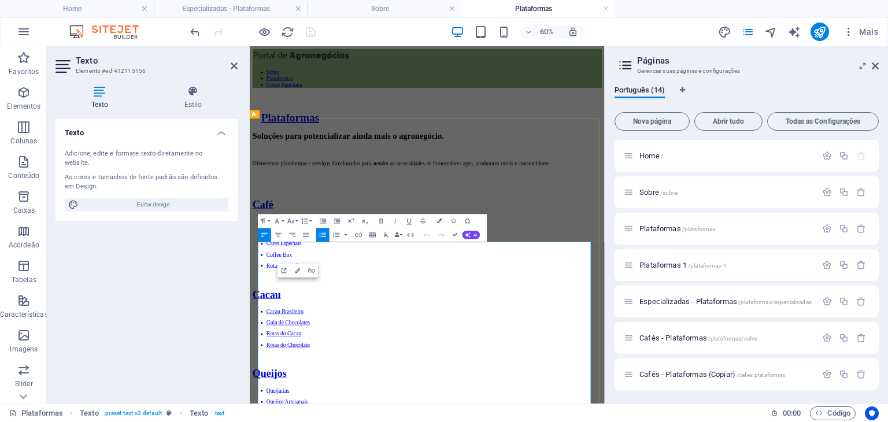
click at [289, 319] on span "Café" at bounding box center [271, 309] width 35 height 19
type input "Café"
click at [280, 246] on icon "button" at bounding box center [277, 244] width 8 height 8
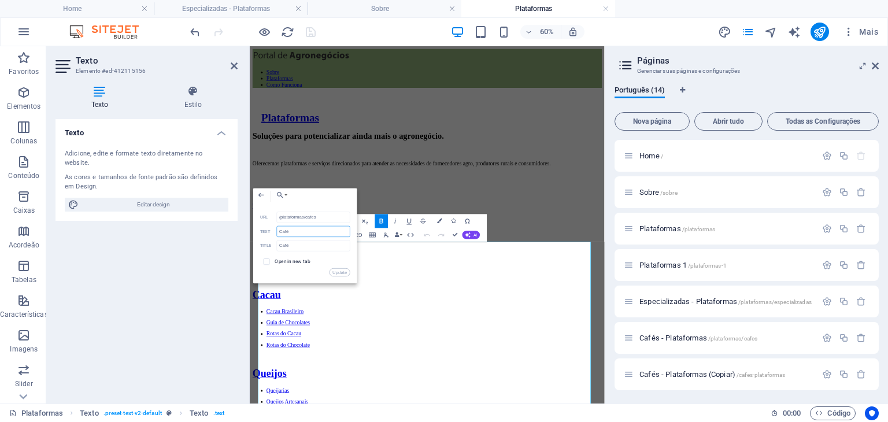
click at [312, 231] on input "Café" at bounding box center [313, 231] width 73 height 11
type input "Cafés"
click at [289, 245] on input "Café" at bounding box center [313, 245] width 73 height 11
type input "Cafés"
click at [338, 270] on button "Update" at bounding box center [339, 272] width 21 height 8
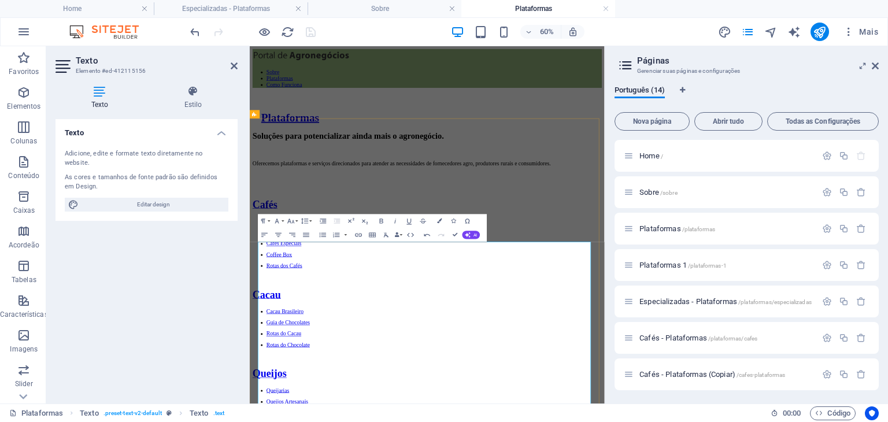
click at [370, 366] on li "Brasil dos Cafés" at bounding box center [556, 356] width 559 height 18
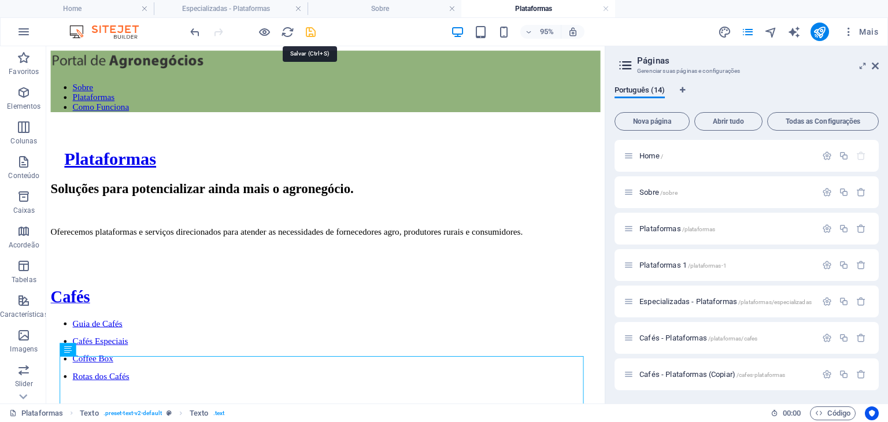
click at [312, 31] on icon "save" at bounding box center [310, 31] width 13 height 13
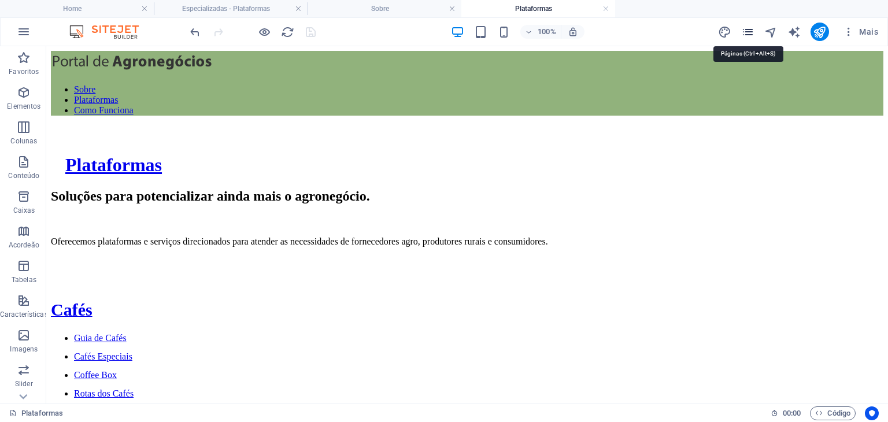
click at [752, 31] on icon "pages" at bounding box center [747, 31] width 13 height 13
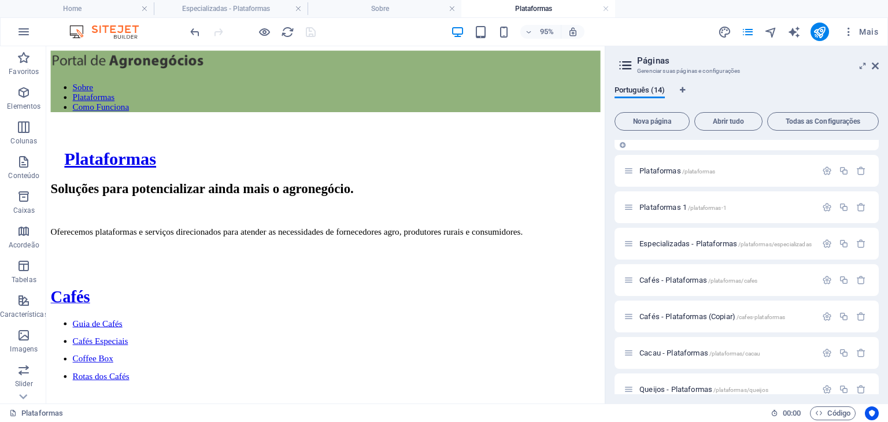
scroll to position [116, 0]
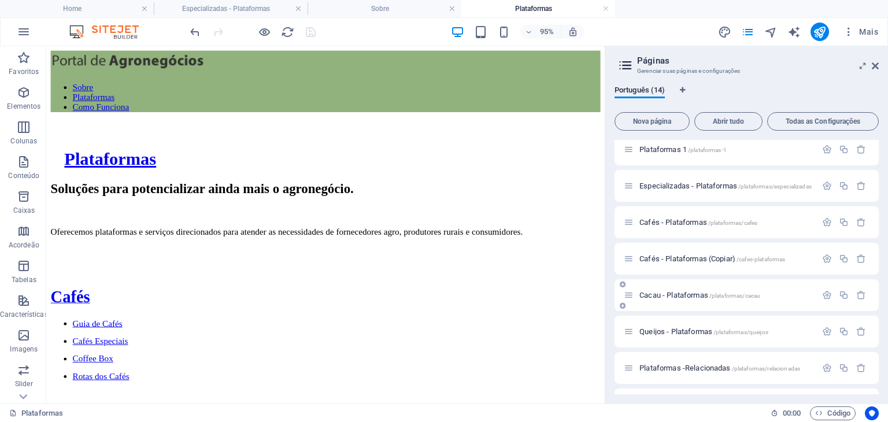
click at [660, 292] on span "Cacau - Plataformas /plataformas/cacau" at bounding box center [699, 295] width 121 height 9
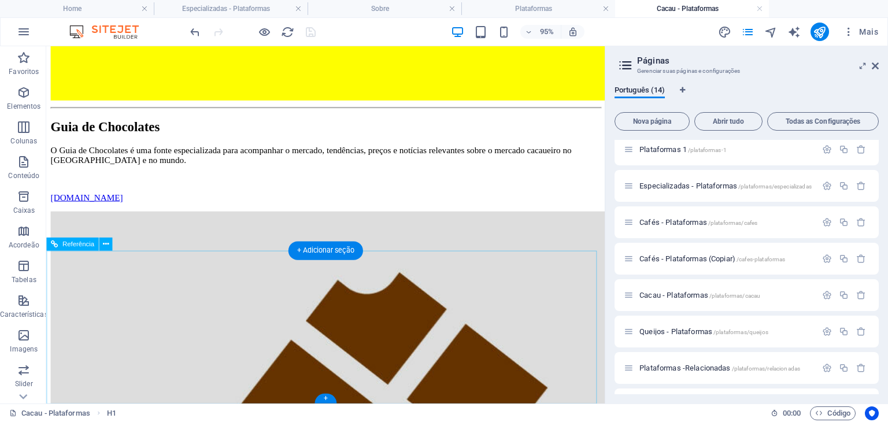
scroll to position [1553, 0]
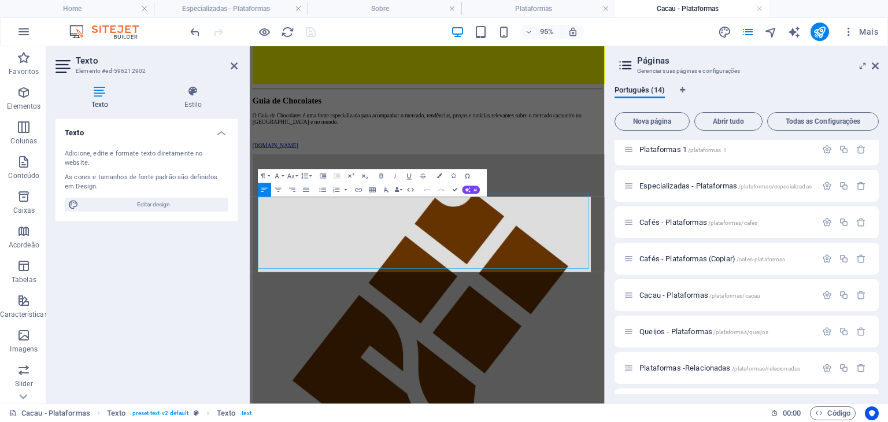
scroll to position [1339, 0]
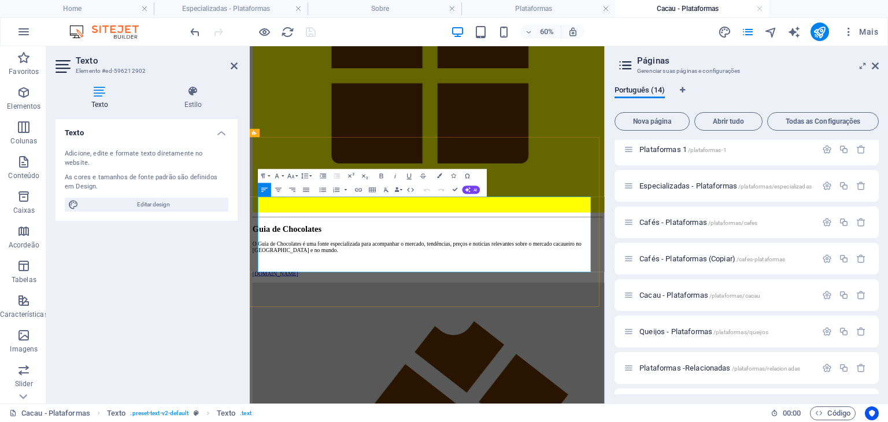
click at [282, 203] on icon "button" at bounding box center [282, 201] width 5 height 5
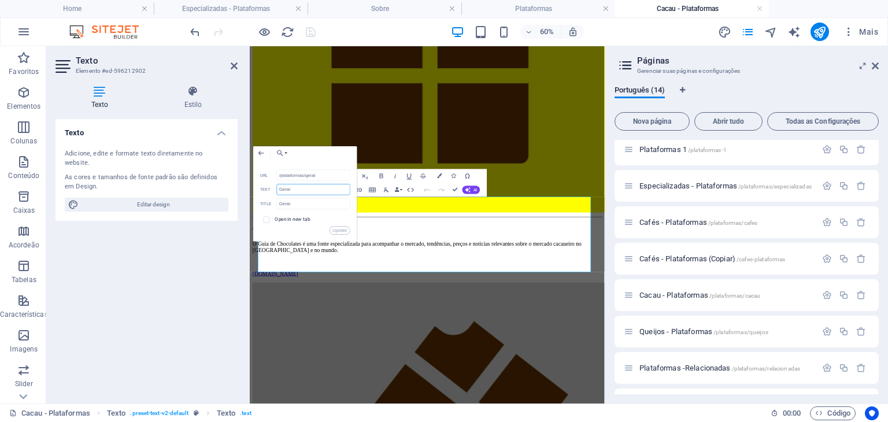
drag, startPoint x: 307, startPoint y: 188, endPoint x: 275, endPoint y: 191, distance: 32.0
click at [275, 191] on div "Geral Text" at bounding box center [305, 190] width 90 height 12
drag, startPoint x: 328, startPoint y: 190, endPoint x: 257, endPoint y: 194, distance: 71.7
click at [257, 194] on div "Back Choose Link Home Sobre Plataformas Plataformas 1 Especializadas - Platafor…" at bounding box center [305, 193] width 104 height 95
type input "Cafés"
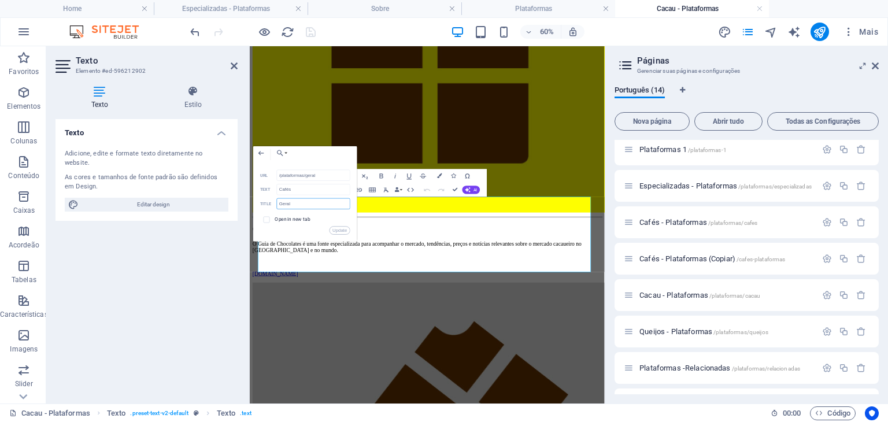
drag, startPoint x: 292, startPoint y: 205, endPoint x: 277, endPoint y: 205, distance: 15.0
click at [277, 205] on input "Geral" at bounding box center [313, 203] width 73 height 11
paste input "Cafés"
type input "Cafés"
click at [330, 174] on input "/plataformas/geral" at bounding box center [313, 174] width 73 height 11
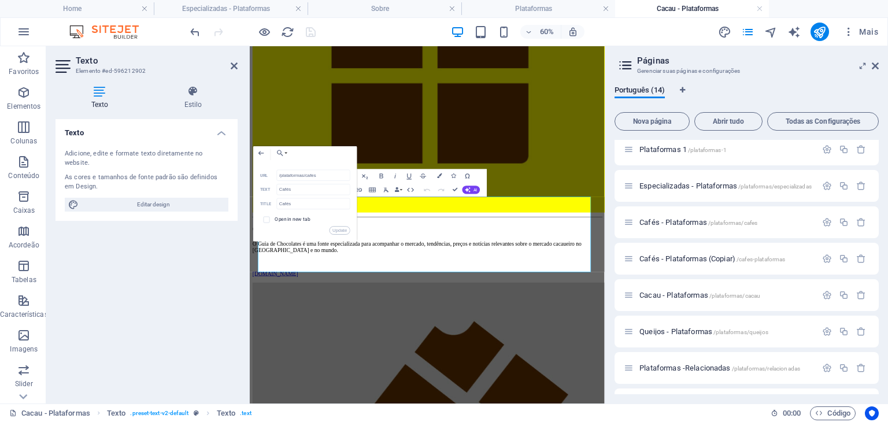
click at [336, 158] on div "Back Choose Link Home Sobre Plataformas Plataformas 1 Especializadas - Platafor…" at bounding box center [305, 154] width 104 height 17
click at [340, 229] on button "Update" at bounding box center [339, 230] width 21 height 8
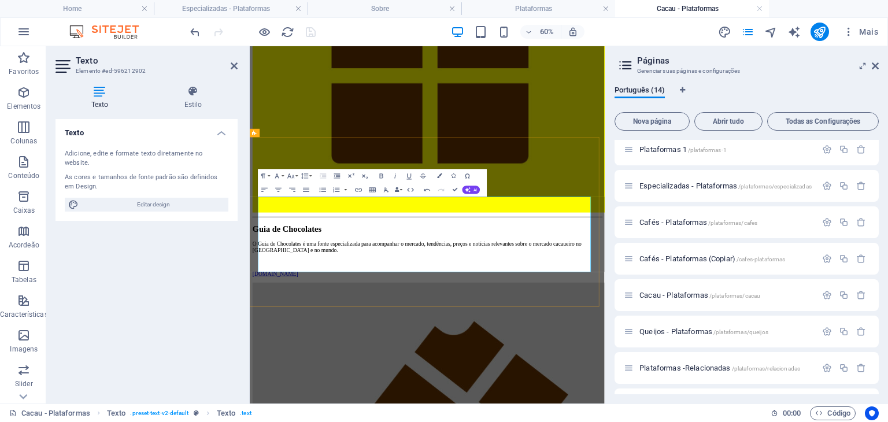
type input "/plataformas/leite"
type input "Leite"
click at [281, 217] on icon "button" at bounding box center [282, 214] width 5 height 5
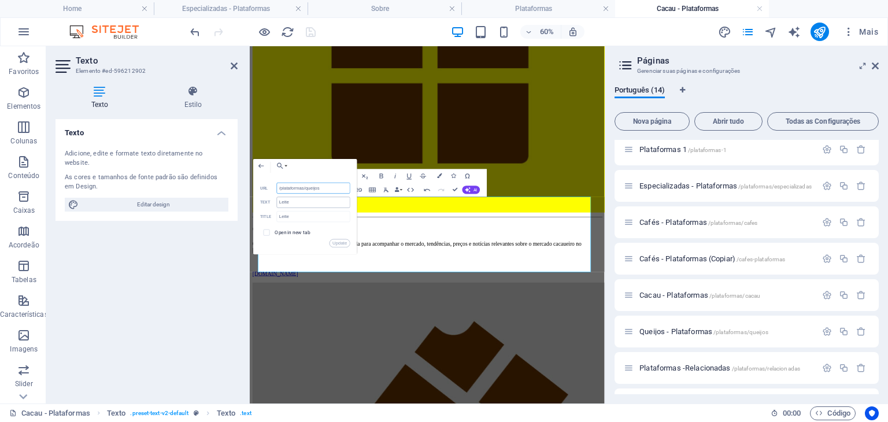
type input "/plataformas/queijos"
drag, startPoint x: 292, startPoint y: 203, endPoint x: 271, endPoint y: 204, distance: 21.4
click at [271, 204] on div "Leite Text" at bounding box center [305, 203] width 90 height 12
type input "Queijos"
drag, startPoint x: 296, startPoint y: 218, endPoint x: 280, endPoint y: 218, distance: 16.8
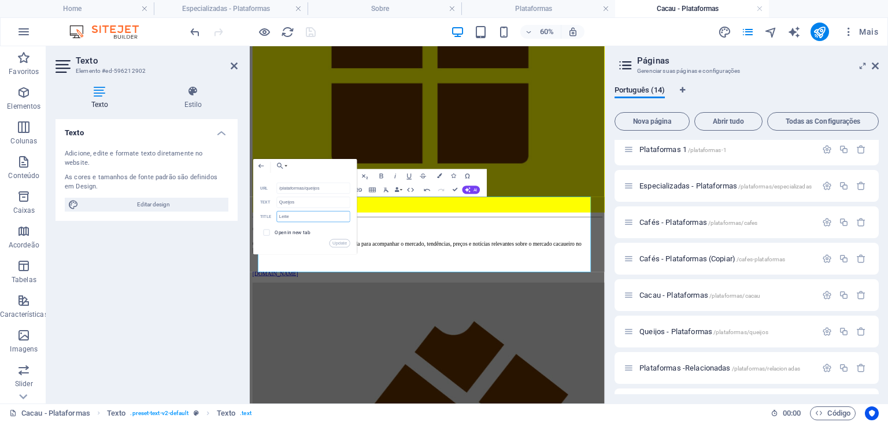
click at [280, 218] on input "Leite" at bounding box center [313, 216] width 73 height 11
paste input "Queijos"
type input "Queijos"
click at [342, 241] on button "Update" at bounding box center [339, 243] width 21 height 8
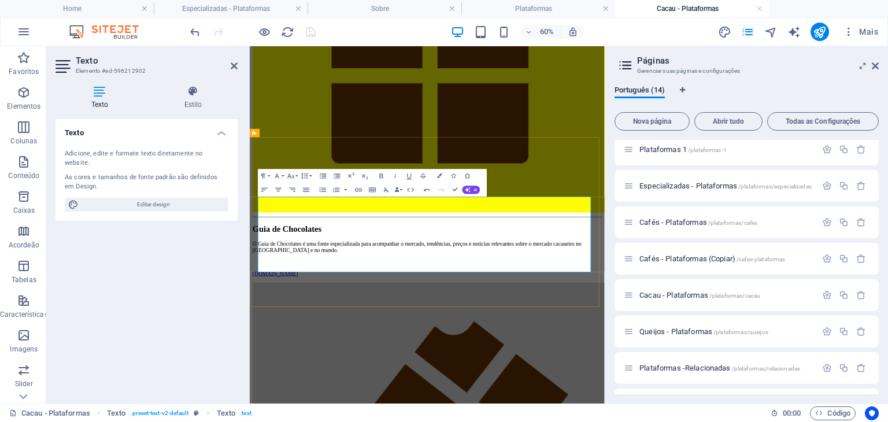
type input "/plataformas/carne"
type input "Carne"
click at [286, 227] on icon "button" at bounding box center [284, 227] width 8 height 8
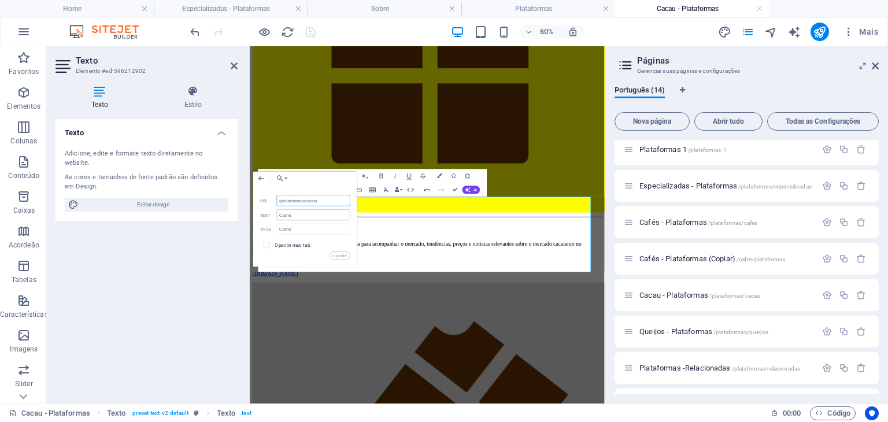
type input "/plataformas/cacau"
click at [291, 216] on input "Carne" at bounding box center [313, 214] width 73 height 11
type input "Cacau"
click at [296, 228] on input "Carne" at bounding box center [313, 229] width 73 height 11
type input "Cacau"
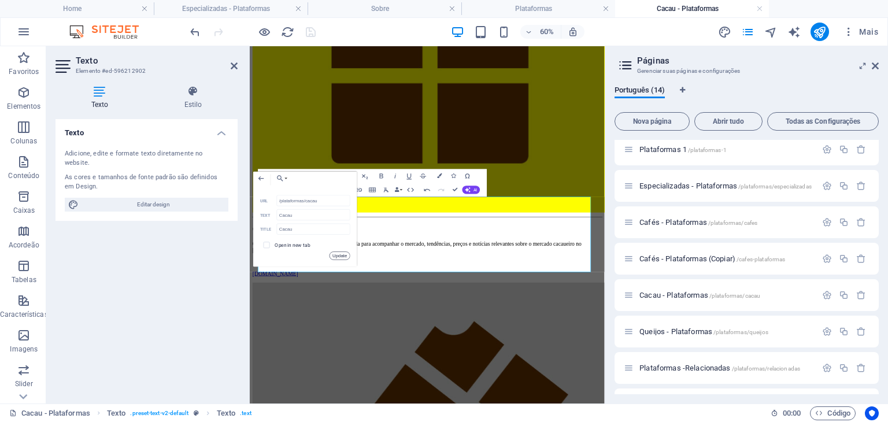
click at [341, 258] on button "Update" at bounding box center [339, 255] width 21 height 8
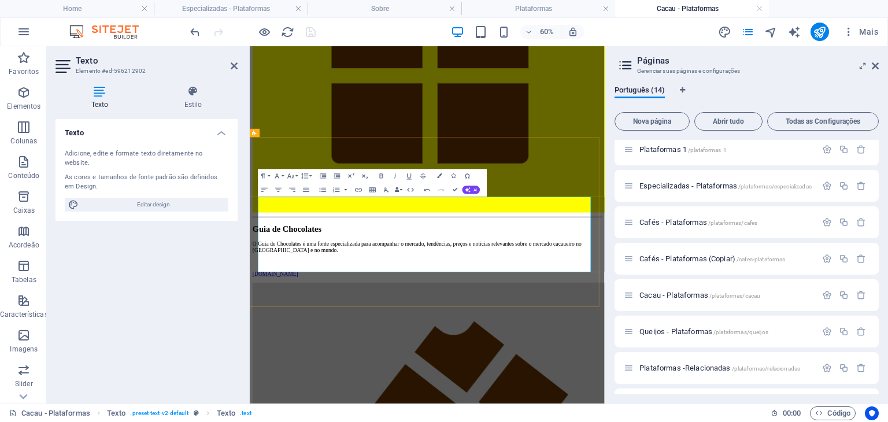
type input "/plataformas/ambiental"
type input "Ambiental"
click at [291, 236] on icon "button" at bounding box center [291, 240] width 8 height 8
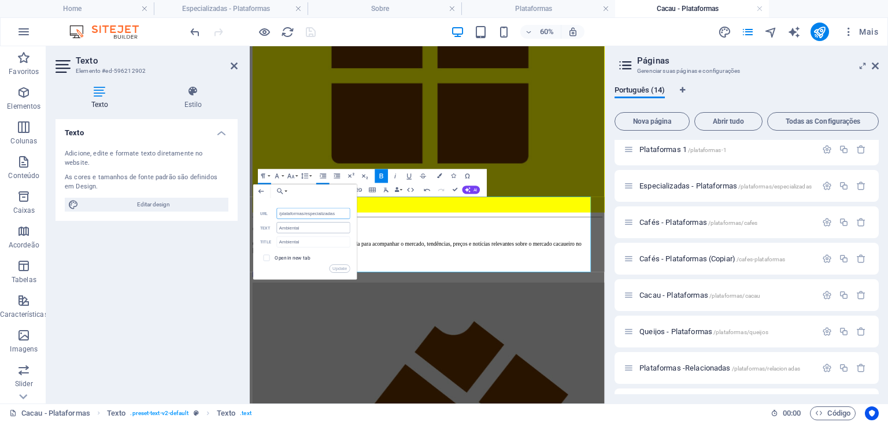
type input "/plataformas/especializadas"
click at [291, 228] on input "Ambiental" at bounding box center [313, 227] width 73 height 11
drag, startPoint x: 305, startPoint y: 228, endPoint x: 257, endPoint y: 229, distance: 48.6
click at [257, 229] on div "Back Choose Link Home Sobre Plataformas Plataformas 1 Especializadas - Platafor…" at bounding box center [305, 231] width 104 height 95
drag, startPoint x: 316, startPoint y: 227, endPoint x: 265, endPoint y: 231, distance: 51.0
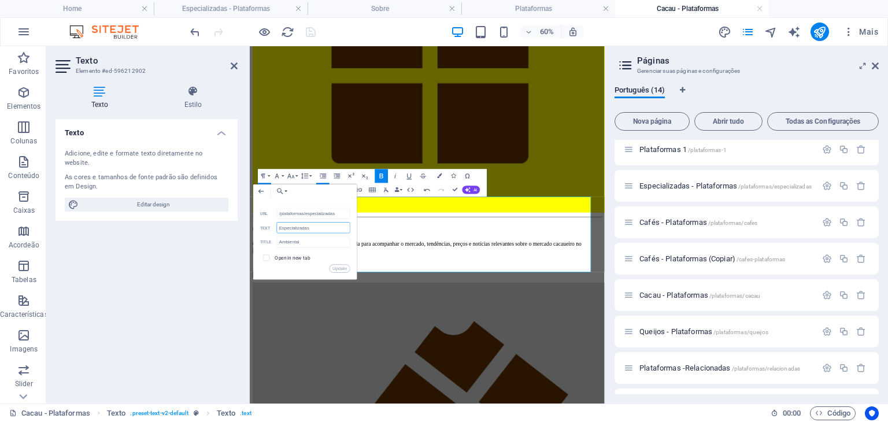
click at [265, 231] on div "Especializadas Text" at bounding box center [305, 228] width 90 height 12
type input "Especializadas"
drag, startPoint x: 315, startPoint y: 241, endPoint x: 266, endPoint y: 241, distance: 49.1
click at [266, 241] on div "Ambiental Title" at bounding box center [305, 242] width 90 height 12
paste input "Especializadas"
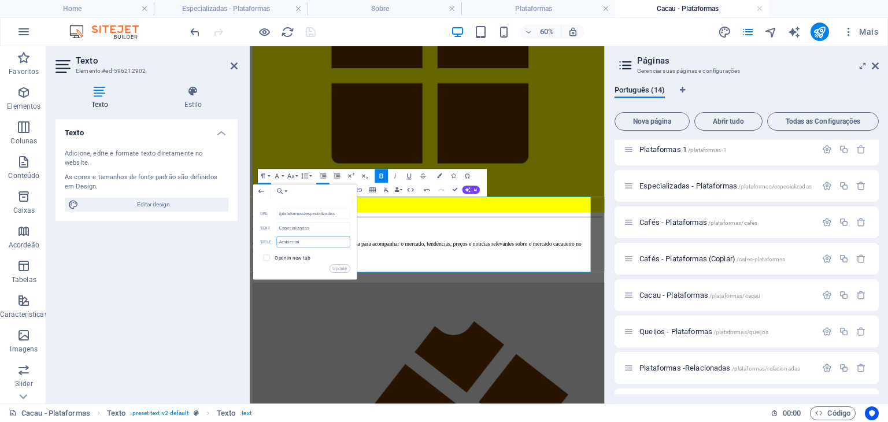
type input "Especializadas"
click at [336, 267] on button "Update" at bounding box center [339, 269] width 21 height 8
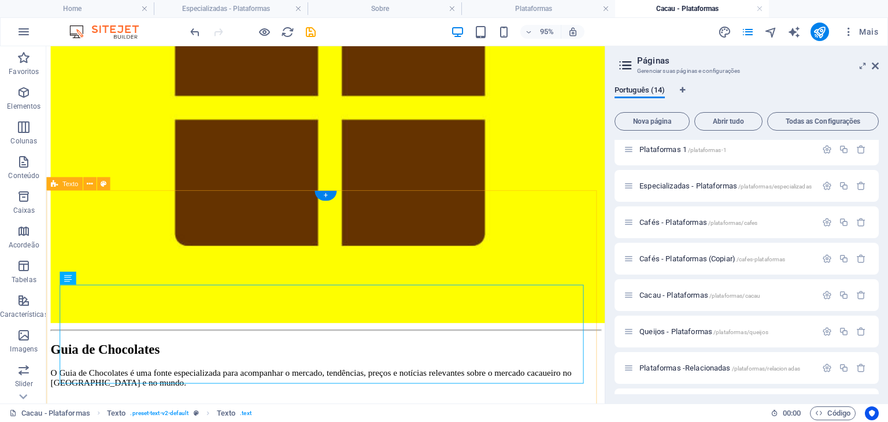
scroll to position [1334, 0]
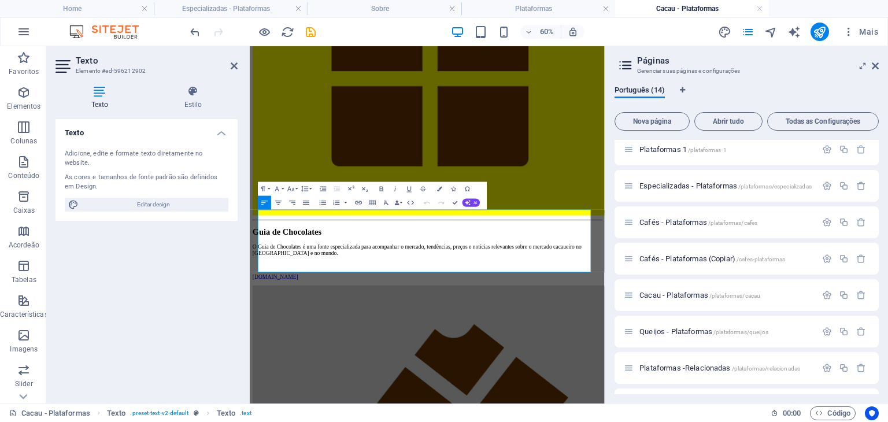
scroll to position [1318, 0]
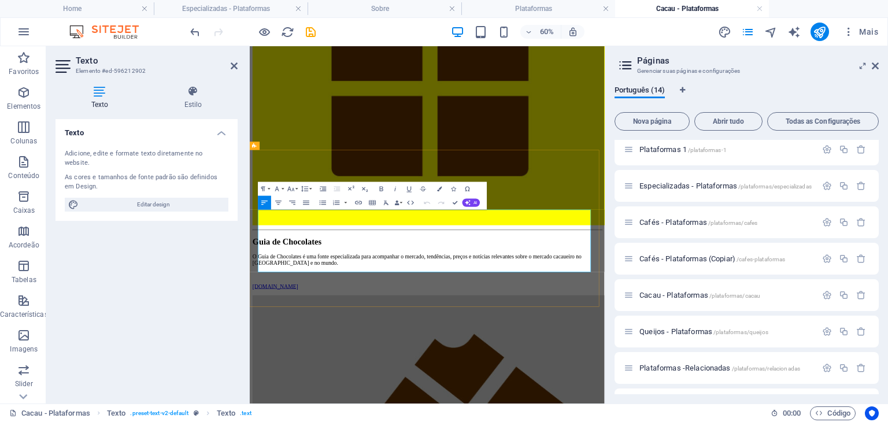
drag, startPoint x: 361, startPoint y: 409, endPoint x: 496, endPoint y: 276, distance: 190.0
copy ul "Cafés Queijos Cacau Especializadas"
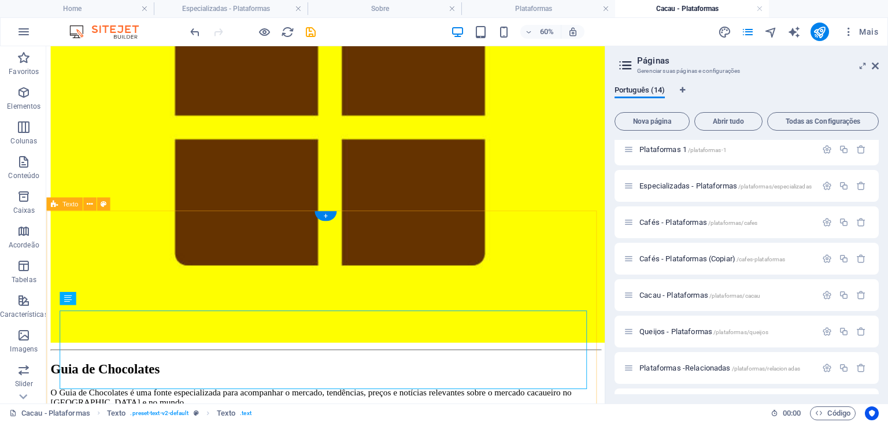
scroll to position [1313, 0]
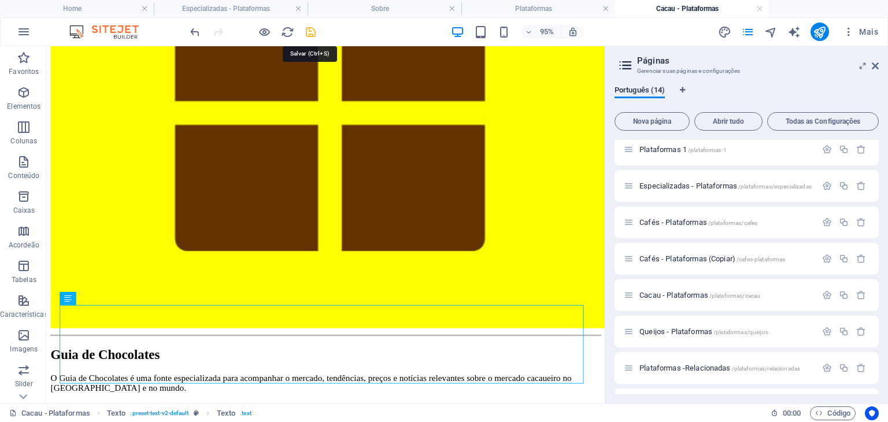
click at [307, 28] on icon "save" at bounding box center [310, 31] width 13 height 13
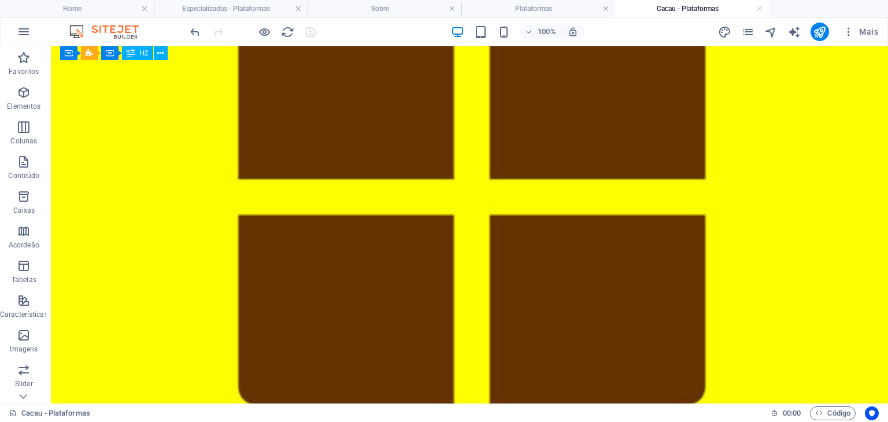
scroll to position [1910, 0]
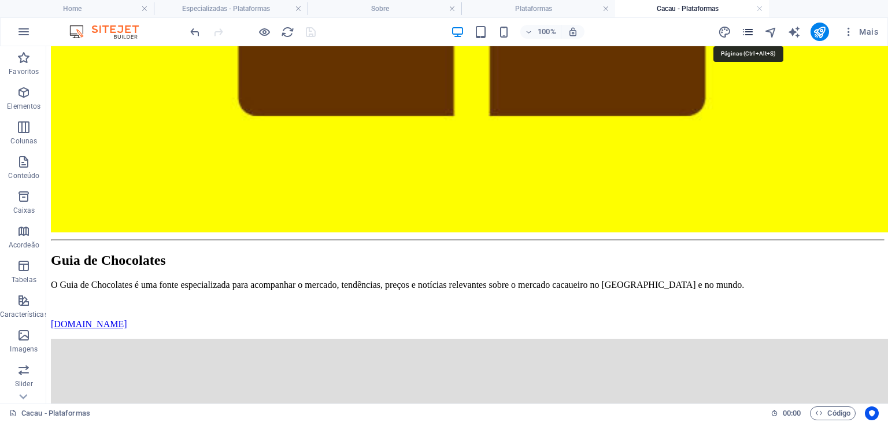
click at [744, 33] on icon "pages" at bounding box center [747, 31] width 13 height 13
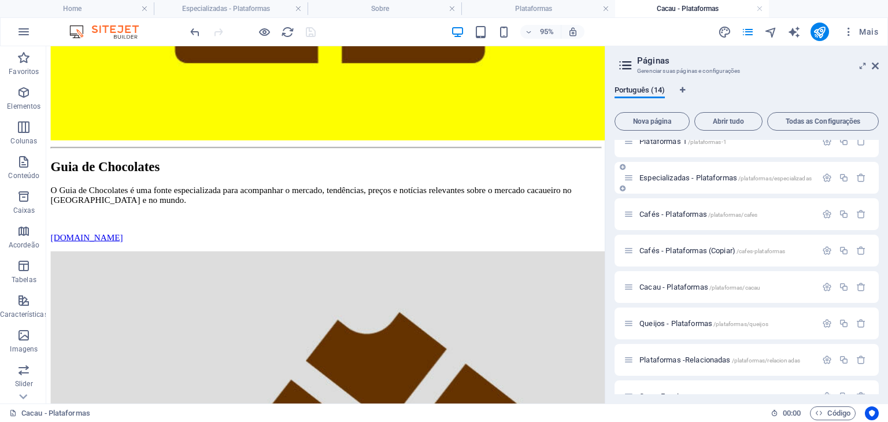
scroll to position [173, 0]
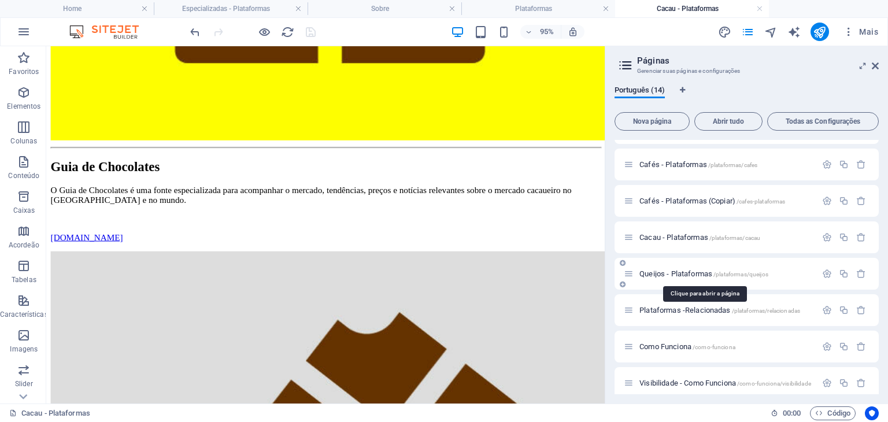
click at [655, 272] on span "Queijos - Plataformas /plataformas/queijos" at bounding box center [703, 273] width 129 height 9
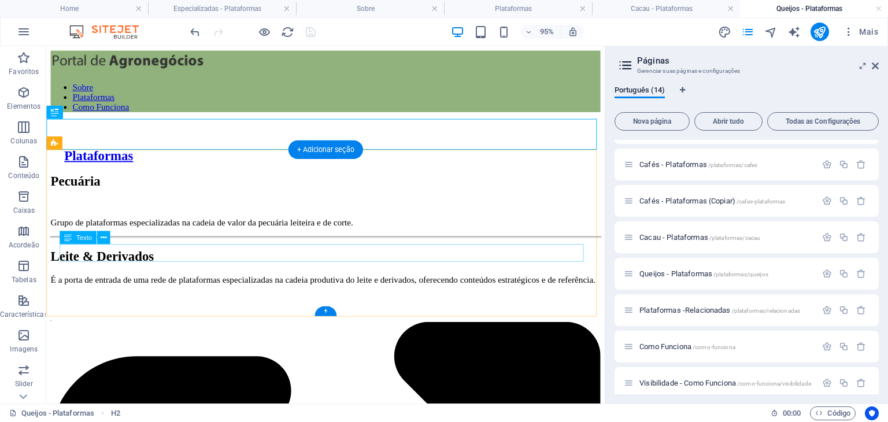
scroll to position [0, 0]
click at [130, 197] on div "Pecuária" at bounding box center [340, 189] width 579 height 16
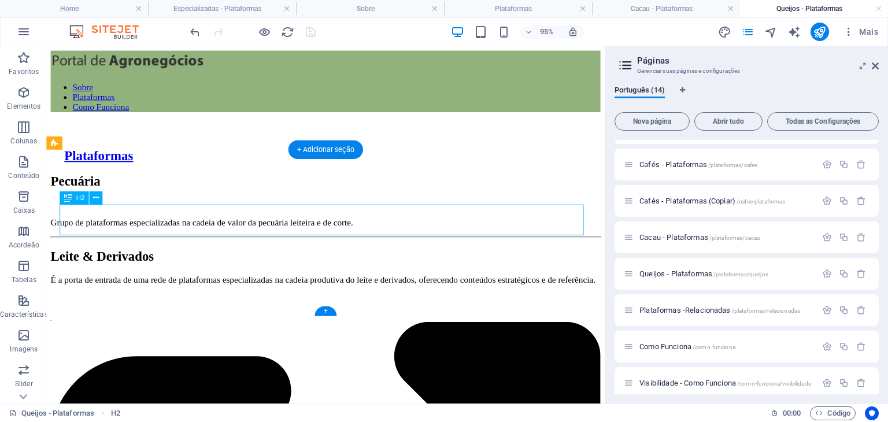
click at [130, 197] on div "Pecuária" at bounding box center [340, 189] width 579 height 16
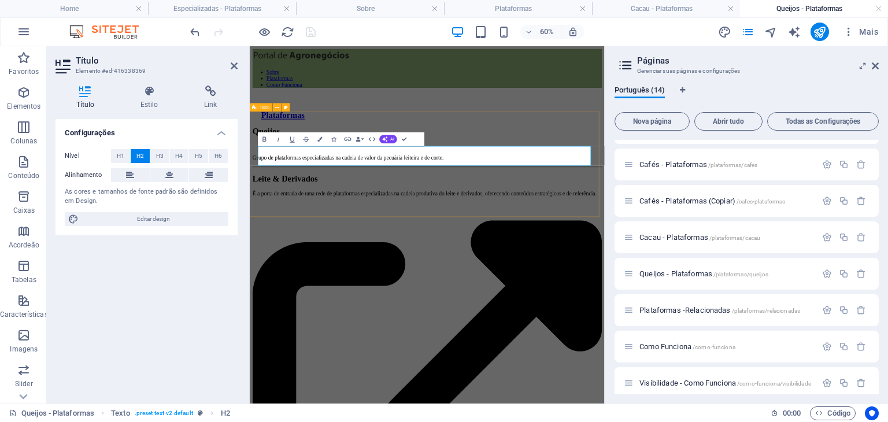
click at [350, 237] on div "Queijos Grupo de plataformas especializadas na cadeia de valor da pecuária leit…" at bounding box center [545, 209] width 582 height 56
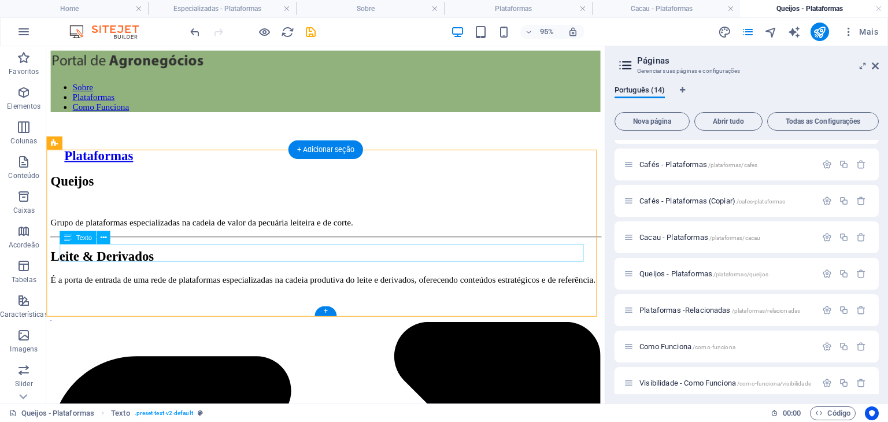
click at [373, 237] on div "Grupo de plataformas especializadas na cadeia de valor da pecuária leiteira e d…" at bounding box center [340, 232] width 579 height 10
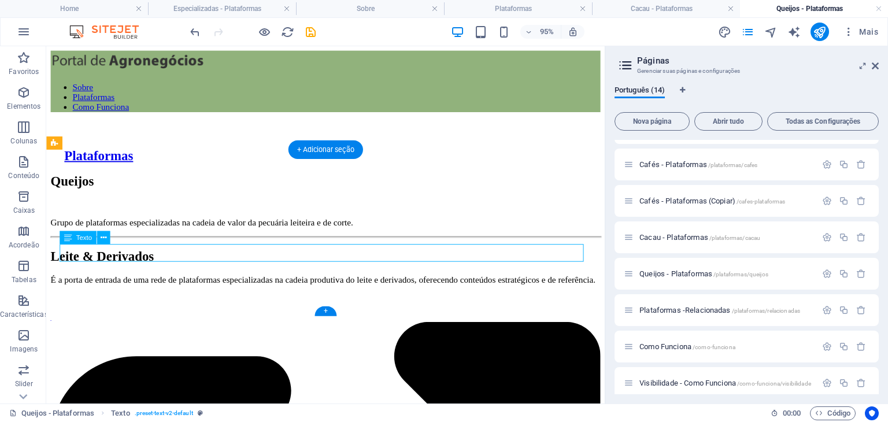
drag, startPoint x: 373, startPoint y: 268, endPoint x: 225, endPoint y: 396, distance: 195.8
click at [373, 237] on div "Grupo de plataformas especializadas na cadeia de valor da pecuária leiteira e d…" at bounding box center [340, 232] width 579 height 10
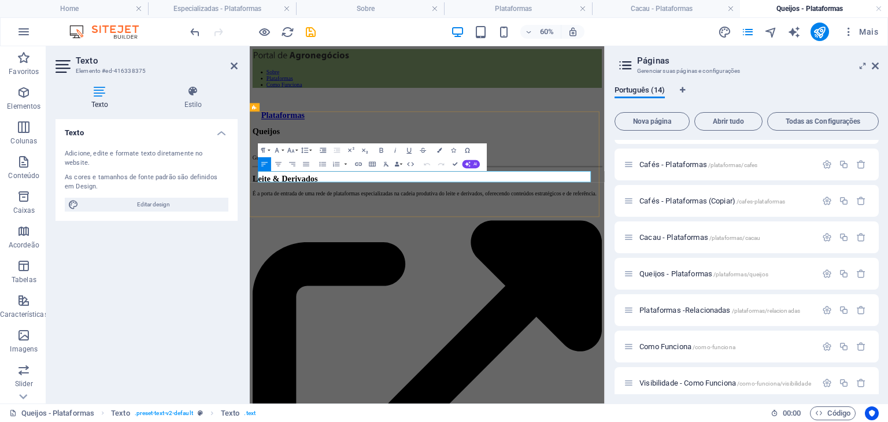
drag, startPoint x: 691, startPoint y: 262, endPoint x: 641, endPoint y: 265, distance: 49.8
click at [641, 237] on p "Grupo de plataformas especializadas na cadeia de valor da pecuária leiteira e d…" at bounding box center [545, 232] width 582 height 10
click at [640, 237] on p "Grupo de plataformas especializadas na cadeia de valor da pecuária leiteira esp…" at bounding box center [545, 232] width 582 height 10
drag, startPoint x: 455, startPoint y: 166, endPoint x: 443, endPoint y: 124, distance: 43.7
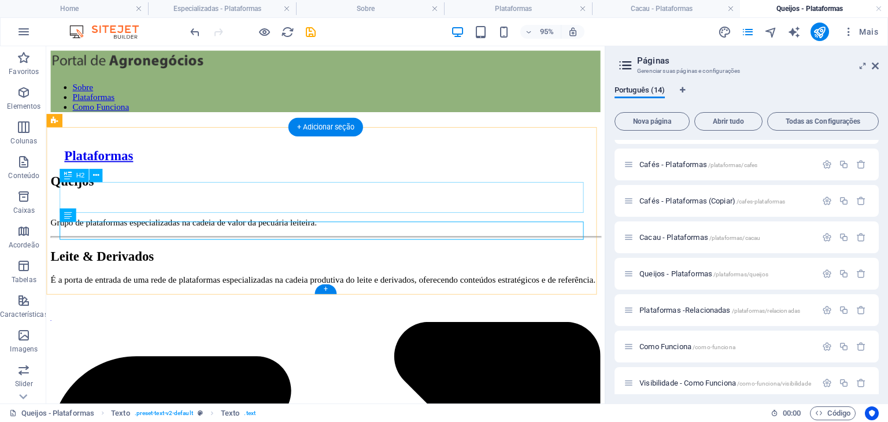
scroll to position [173, 0]
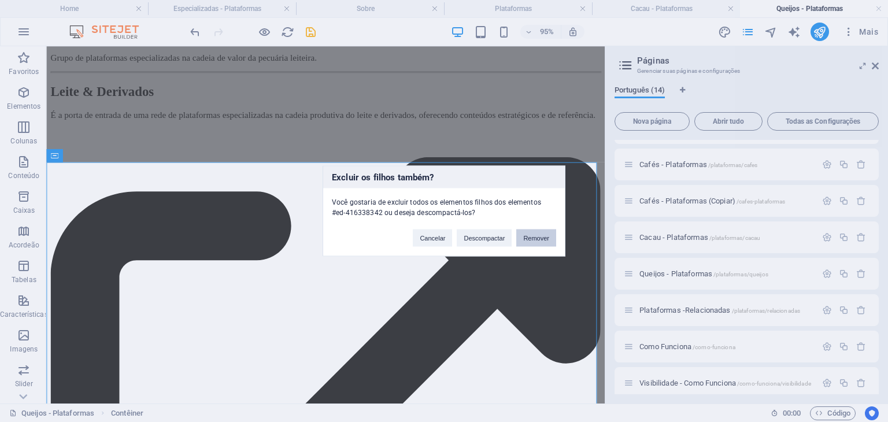
click at [537, 231] on button "Remover" at bounding box center [536, 237] width 40 height 17
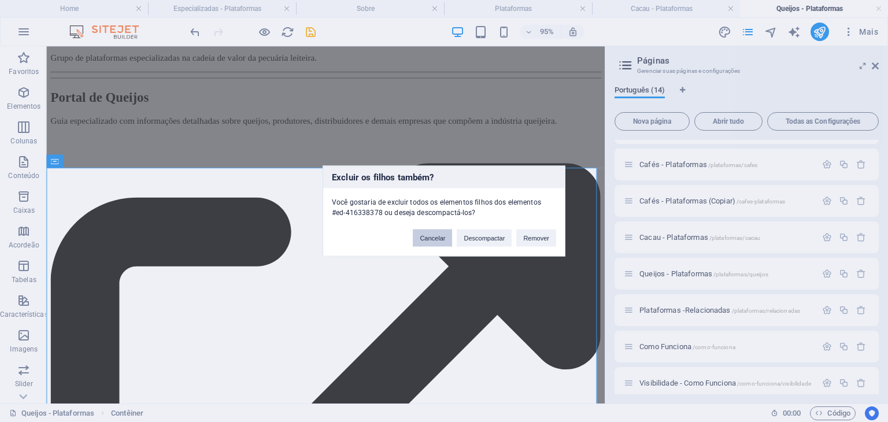
click at [440, 234] on button "Cancelar" at bounding box center [432, 237] width 39 height 17
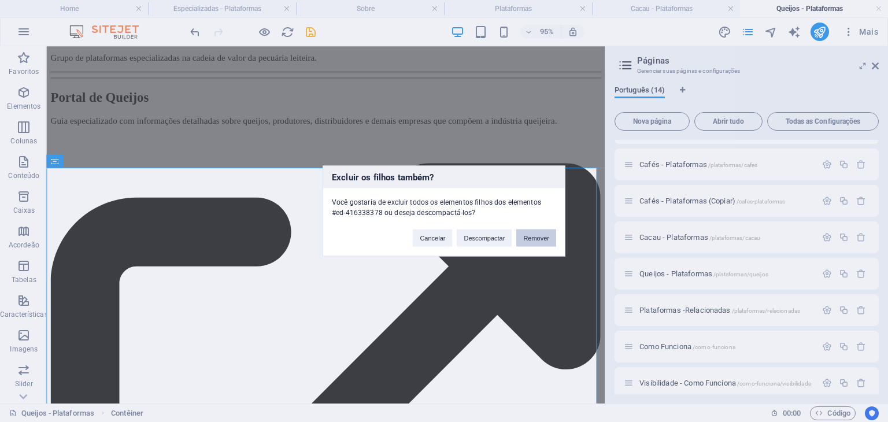
click at [543, 243] on button "Remover" at bounding box center [536, 237] width 40 height 17
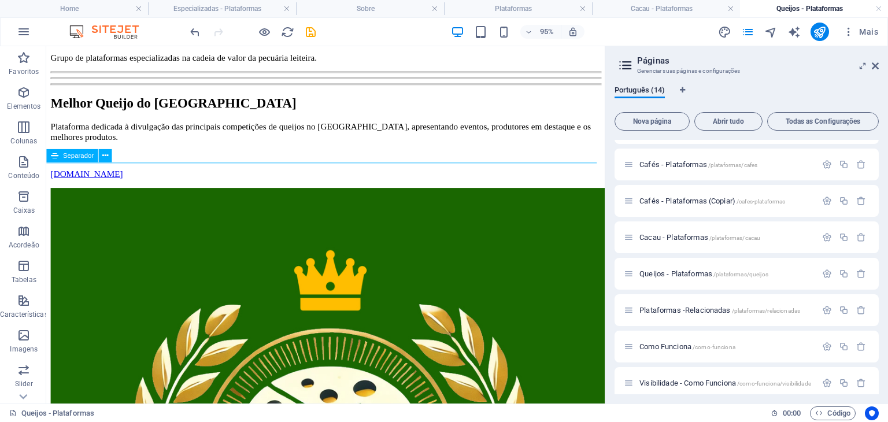
click at [370, 81] on div at bounding box center [340, 80] width 579 height 2
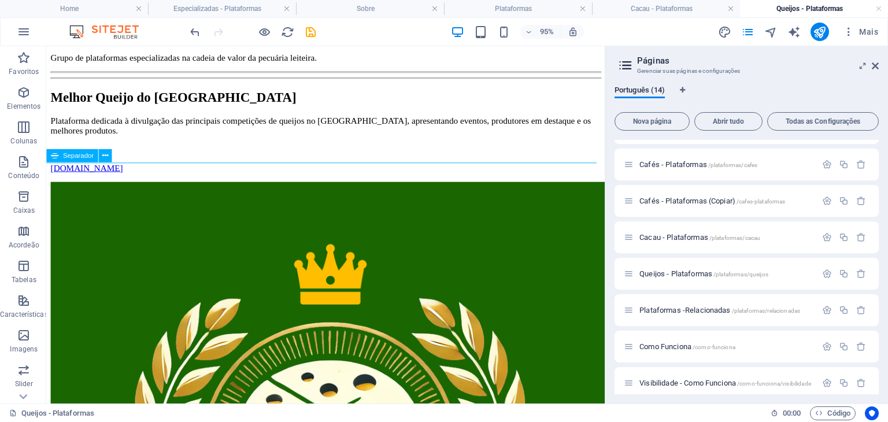
click at [370, 81] on div at bounding box center [340, 80] width 579 height 2
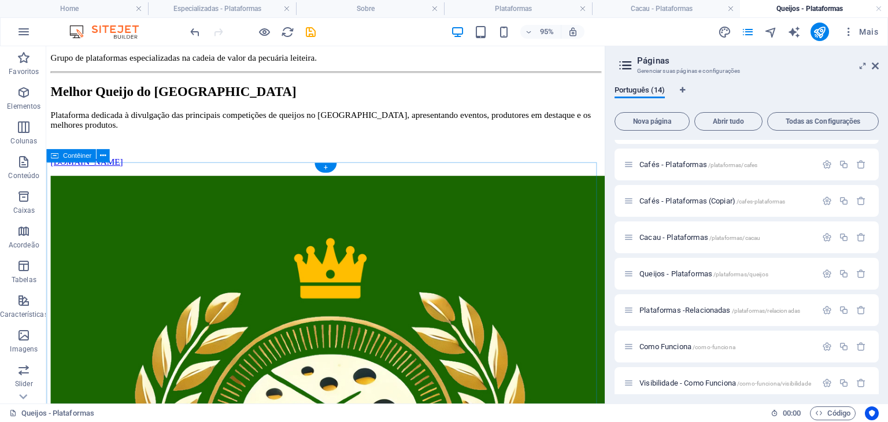
click at [163, 207] on div "Melhor Queijo do Brasil Plataforma dedicada à divulgação das principais competi…" at bounding box center [340, 429] width 579 height 687
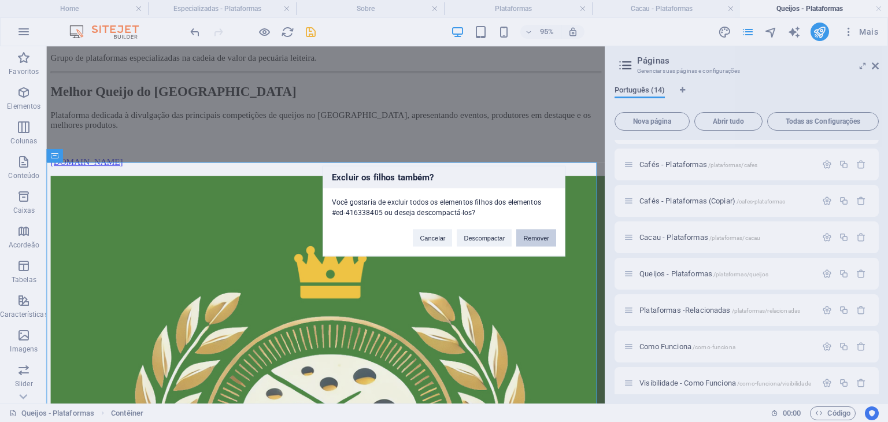
click at [530, 234] on button "Remover" at bounding box center [536, 237] width 40 height 17
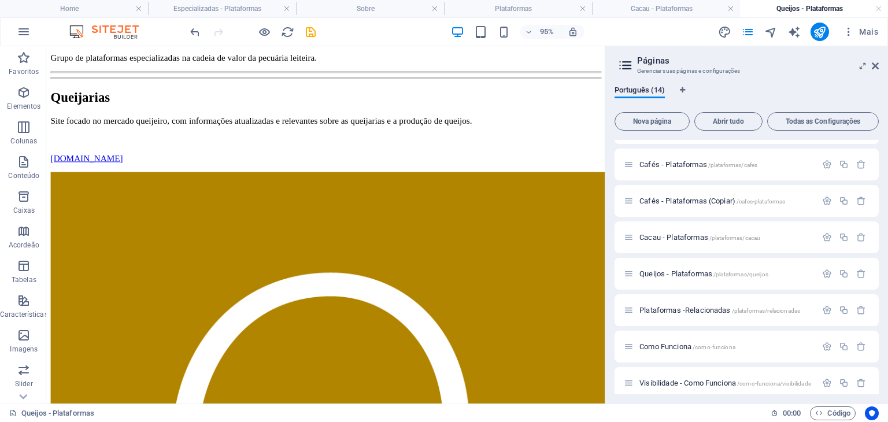
click at [173, 75] on div at bounding box center [340, 74] width 579 height 2
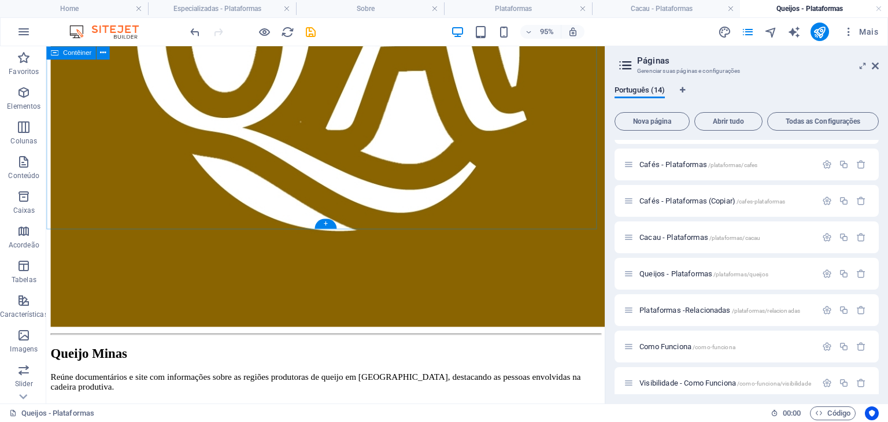
scroll to position [1387, 0]
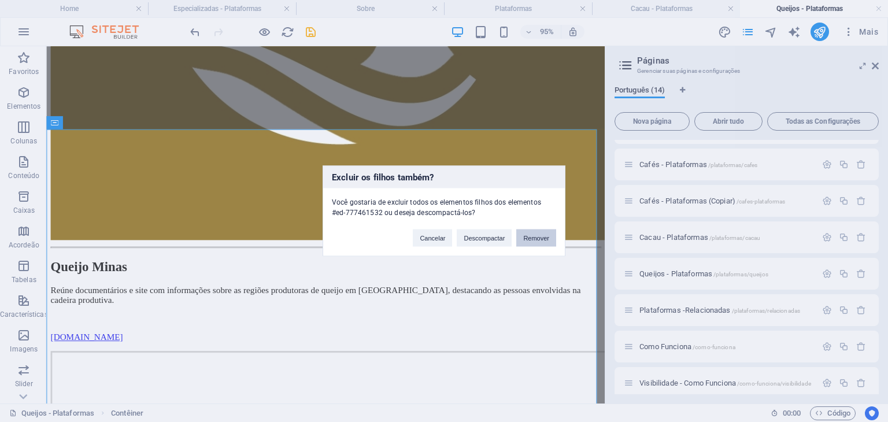
click at [536, 237] on button "Remover" at bounding box center [536, 237] width 40 height 17
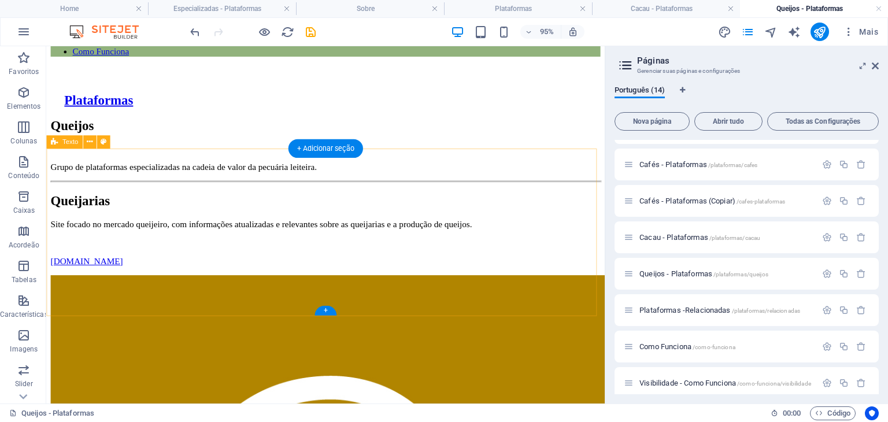
scroll to position [0, 0]
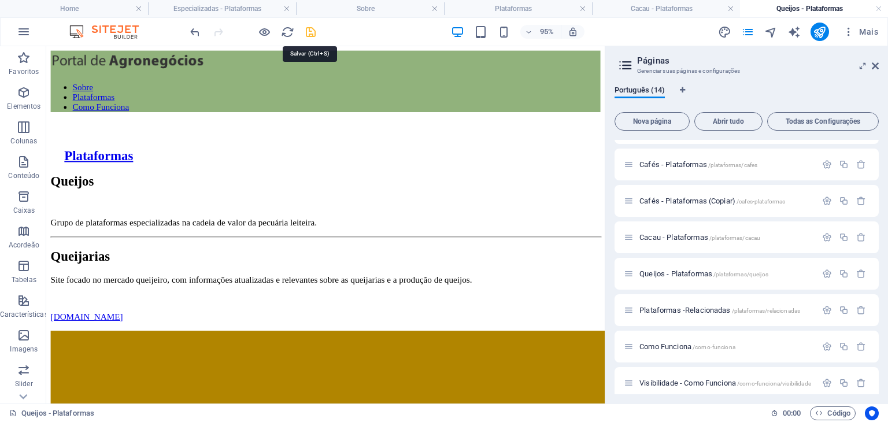
click at [311, 36] on icon "save" at bounding box center [310, 31] width 13 height 13
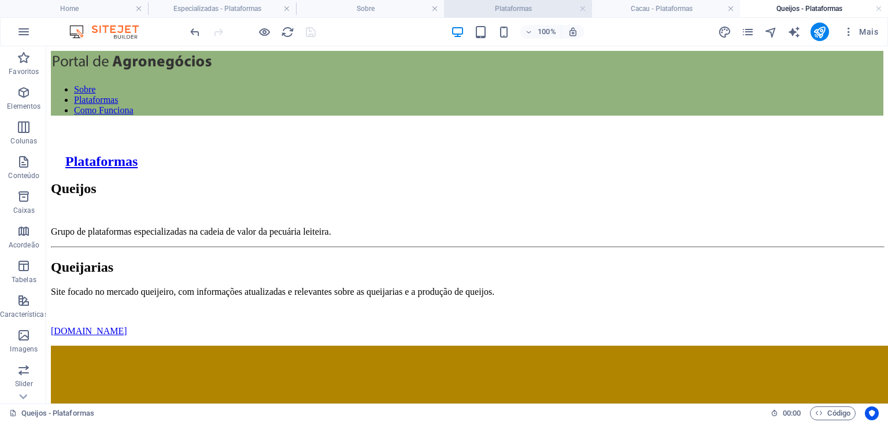
click at [492, 8] on h4 "Plataformas" at bounding box center [518, 8] width 148 height 13
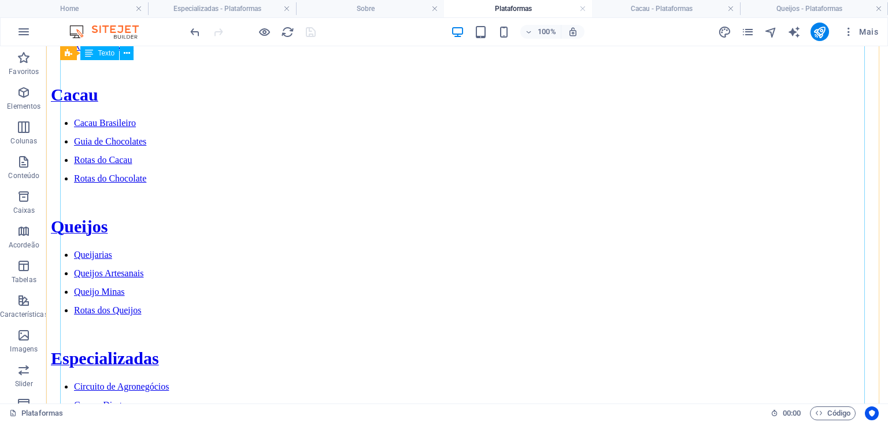
scroll to position [462, 0]
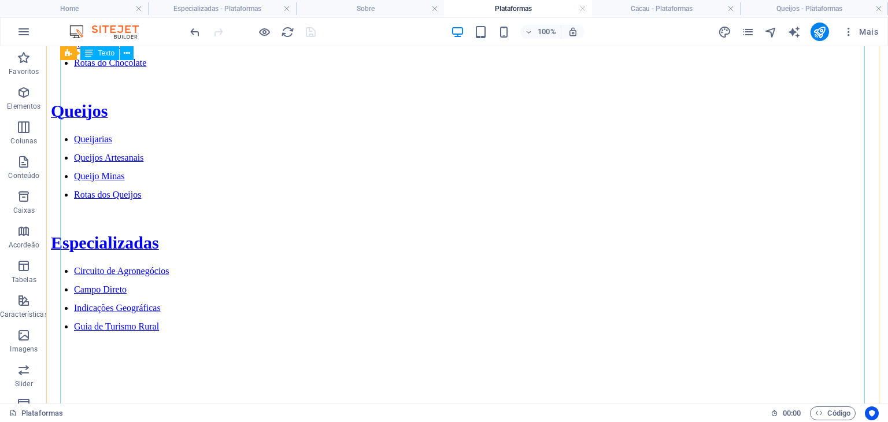
click at [162, 236] on div "Cafés Guia de Cafés Cafés Especiais Coffee Box Rotas dos Cafés Cacau Cacau Bras…" at bounding box center [467, 106] width 832 height 537
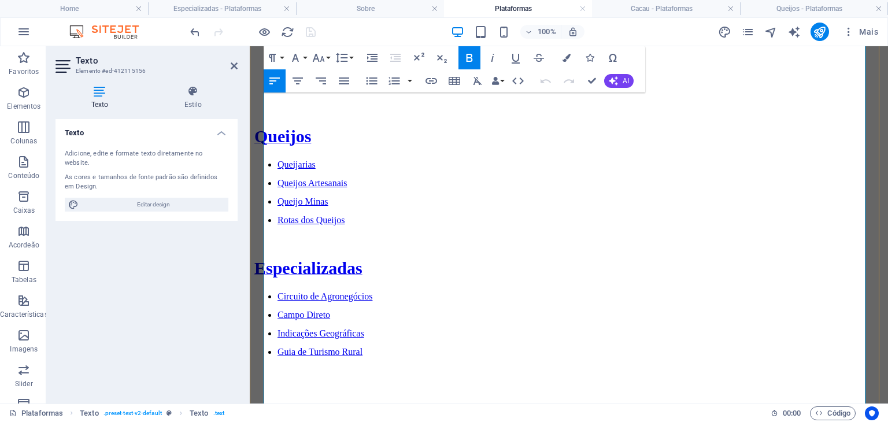
scroll to position [452, 0]
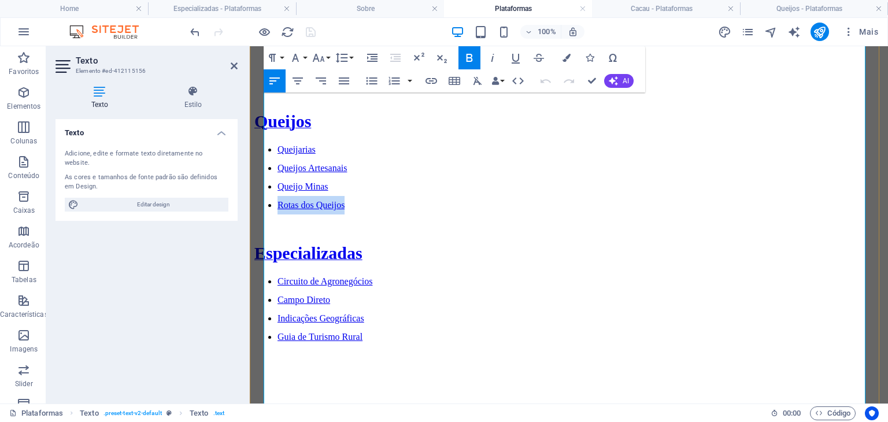
drag, startPoint x: 362, startPoint y: 296, endPoint x: 273, endPoint y: 301, distance: 89.7
click at [277, 214] on li "Rotas dos Queijos" at bounding box center [580, 205] width 606 height 18
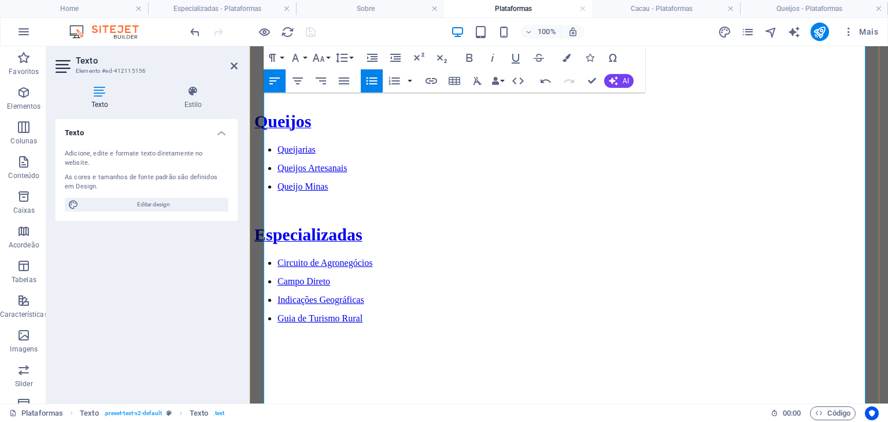
click at [350, 78] on link "Rotas do Chocolate" at bounding box center [313, 73] width 72 height 10
drag, startPoint x: 377, startPoint y: 159, endPoint x: 271, endPoint y: 162, distance: 105.8
click at [277, 83] on li "Rotas do Chocolate" at bounding box center [580, 73] width 606 height 18
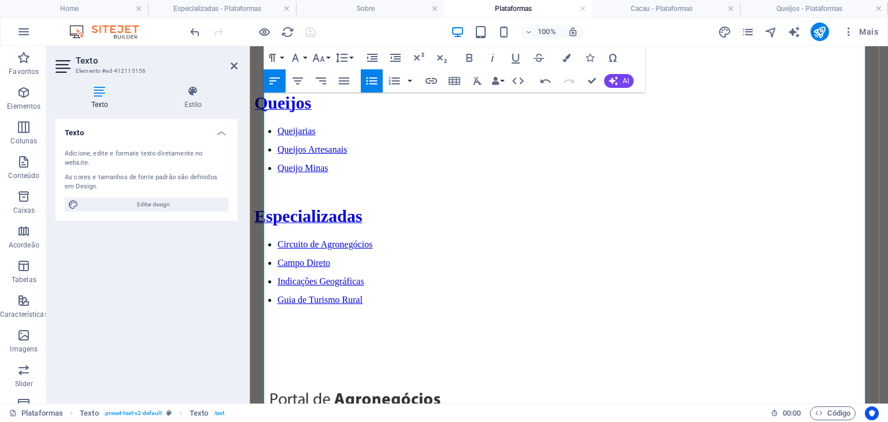
click at [368, 64] on li "Rotas do Cacau" at bounding box center [580, 55] width 606 height 18
drag, startPoint x: 367, startPoint y: 143, endPoint x: 265, endPoint y: 146, distance: 101.8
click at [277, 64] on li "Rotas do Cacau" at bounding box center [580, 55] width 606 height 18
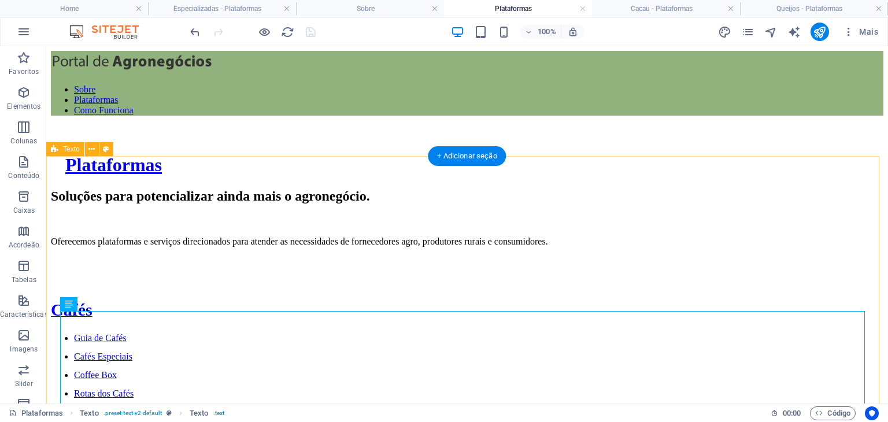
scroll to position [173, 0]
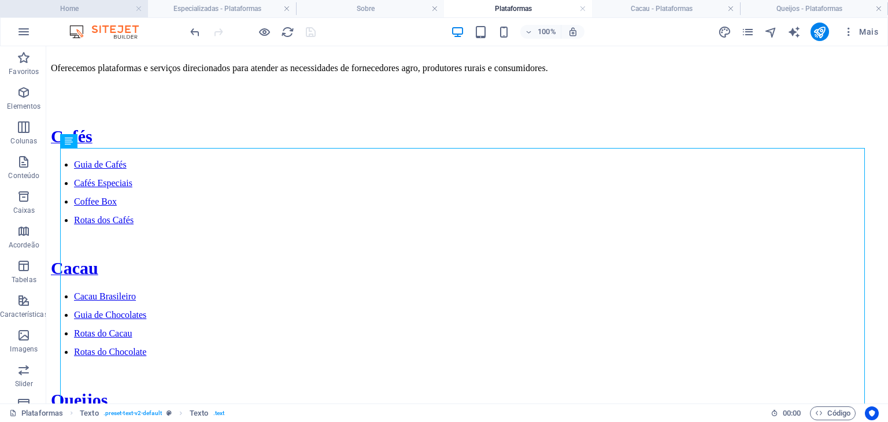
click at [74, 6] on h4 "Home" at bounding box center [74, 8] width 148 height 13
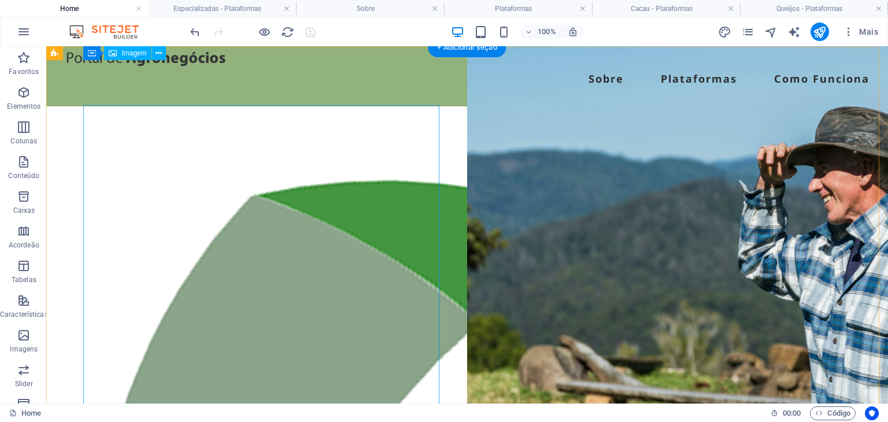
scroll to position [0, 0]
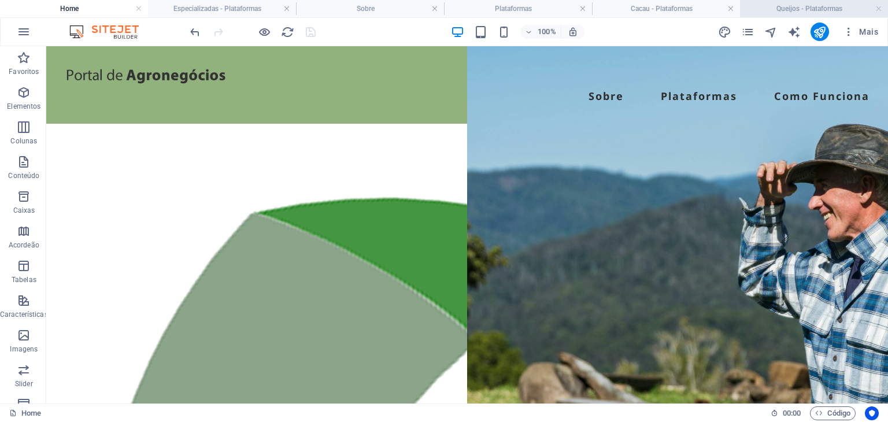
click at [799, 9] on h4 "Queijos - Plataformas" at bounding box center [814, 8] width 148 height 13
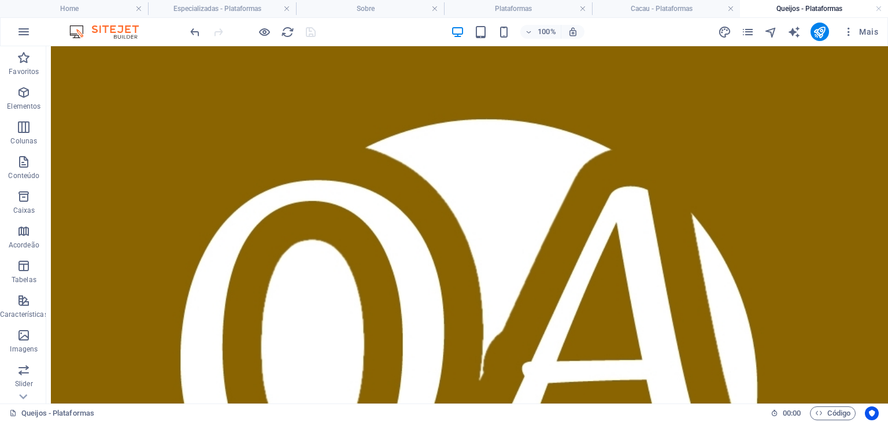
scroll to position [1271, 0]
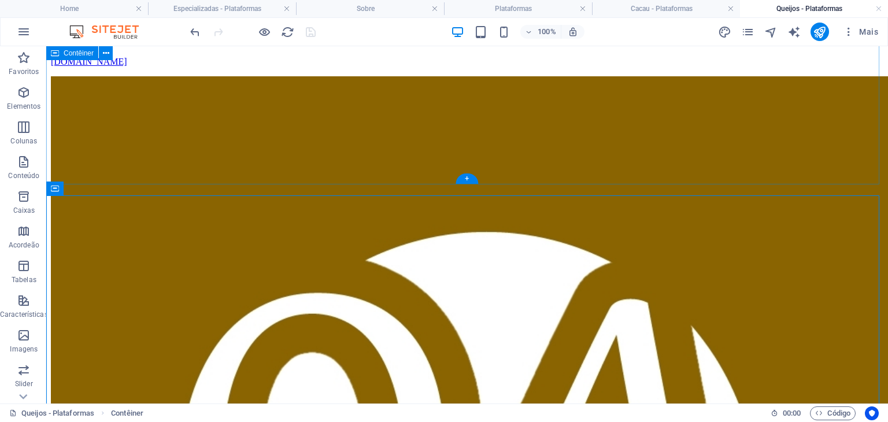
scroll to position [1156, 0]
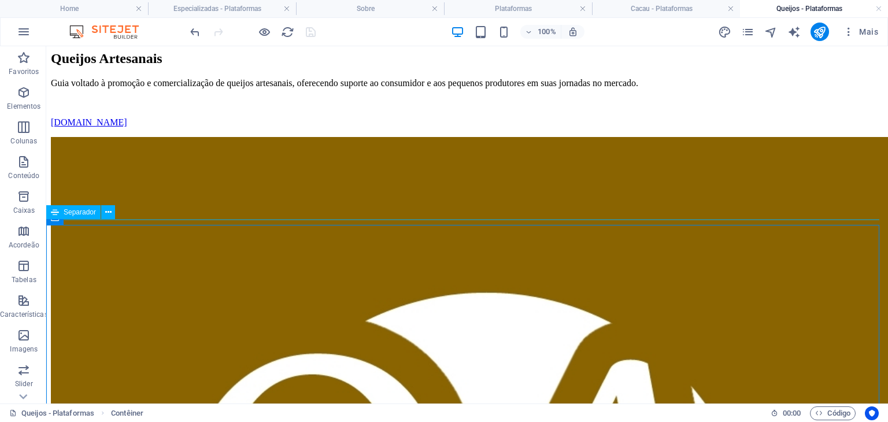
click at [76, 217] on div "Separador" at bounding box center [73, 212] width 54 height 14
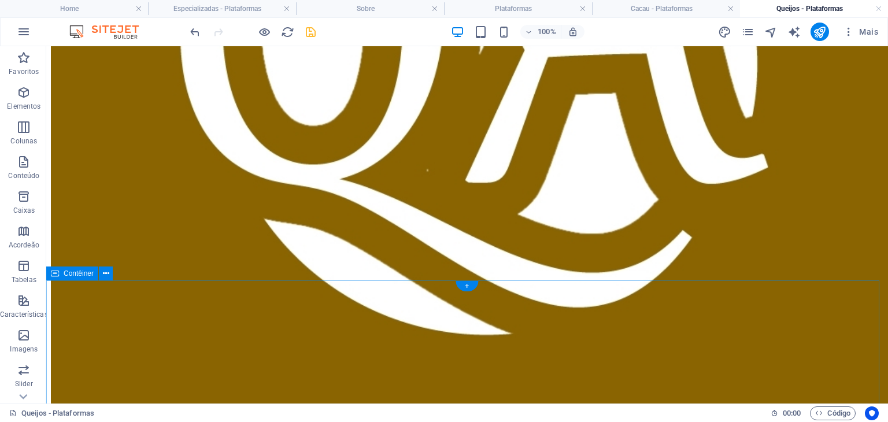
scroll to position [1618, 0]
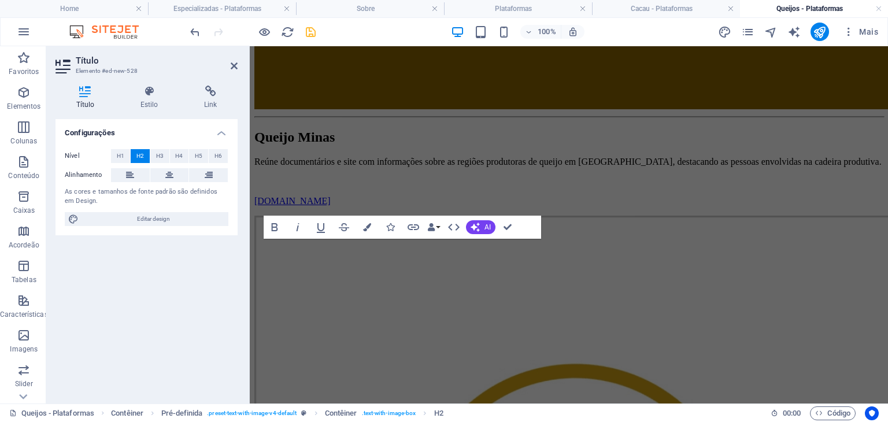
scroll to position [1415, 0]
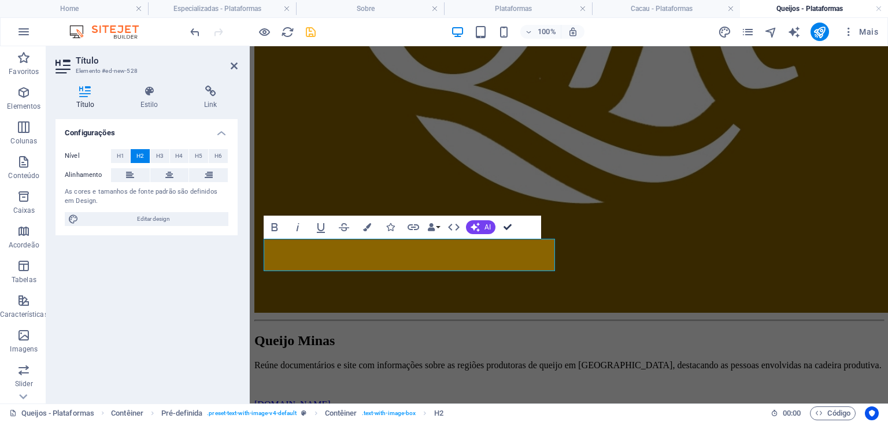
drag, startPoint x: 506, startPoint y: 225, endPoint x: 357, endPoint y: 5, distance: 266.3
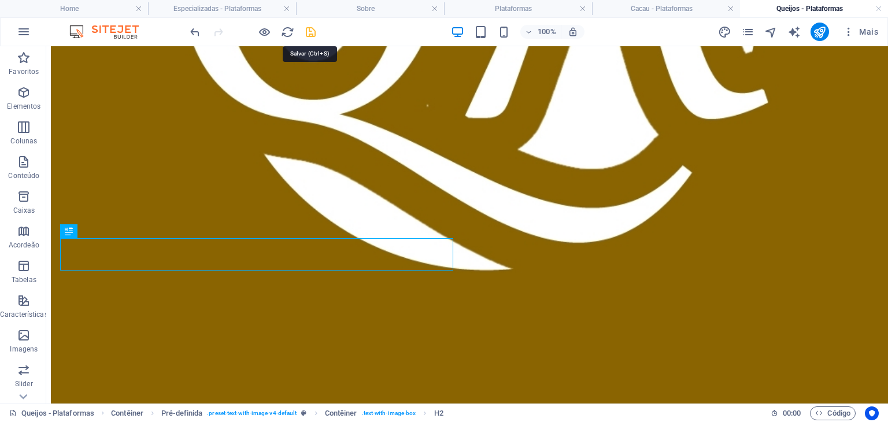
click at [315, 35] on icon "save" at bounding box center [310, 31] width 13 height 13
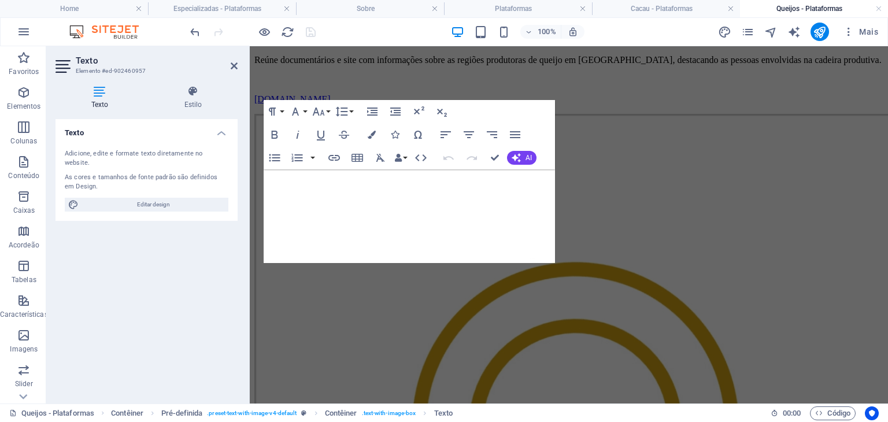
scroll to position [1517, 0]
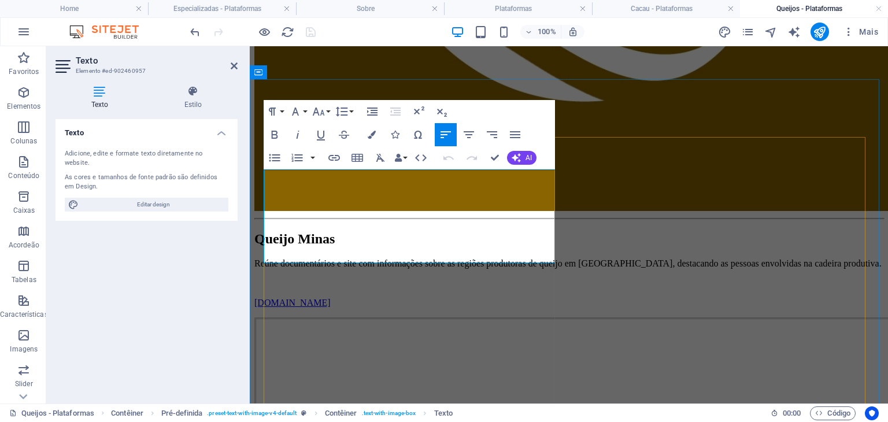
click at [302, 223] on icon "button" at bounding box center [306, 223] width 14 height 14
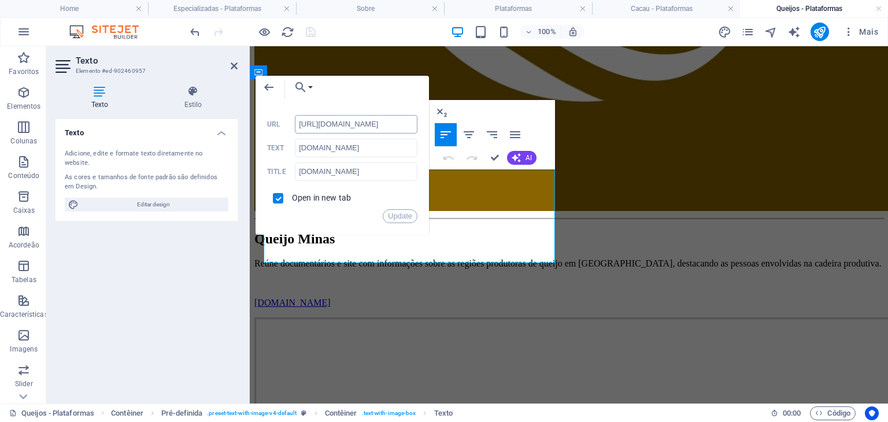
drag, startPoint x: 394, startPoint y: 123, endPoint x: 321, endPoint y: 119, distance: 72.9
click at [321, 119] on input "[URL][DOMAIN_NAME]" at bounding box center [356, 124] width 123 height 18
drag, startPoint x: 407, startPoint y: 124, endPoint x: 321, endPoint y: 131, distance: 85.9
click at [321, 131] on input "[URL][DOMAIN_NAME]" at bounding box center [356, 124] width 123 height 18
type input "[URL][DOMAIN_NAME]"
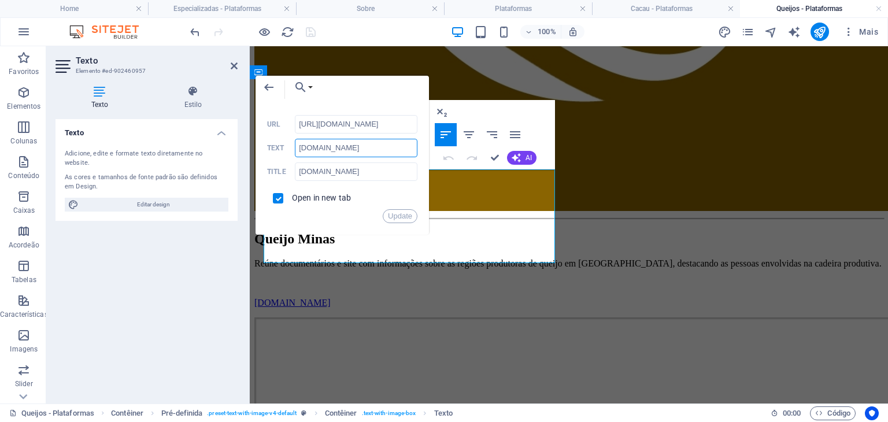
drag, startPoint x: 373, startPoint y: 151, endPoint x: 279, endPoint y: 151, distance: 94.2
click at [279, 151] on div "[DOMAIN_NAME] Text" at bounding box center [342, 148] width 150 height 19
paste input "[DOMAIN_NAME]"
type input "[DOMAIN_NAME]"
drag, startPoint x: 333, startPoint y: 176, endPoint x: 290, endPoint y: 176, distance: 42.8
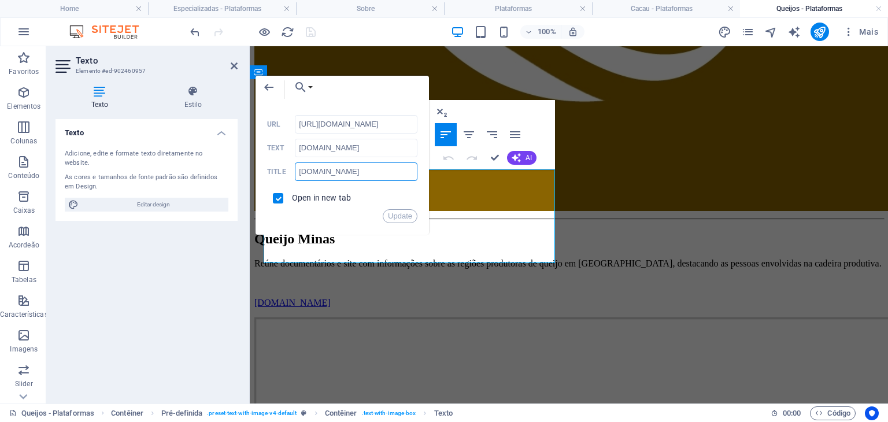
click at [290, 176] on div "[DOMAIN_NAME] Title" at bounding box center [342, 171] width 150 height 19
paste input "[DOMAIN_NAME]"
type input "[DOMAIN_NAME]"
click at [398, 212] on button "Update" at bounding box center [400, 216] width 35 height 14
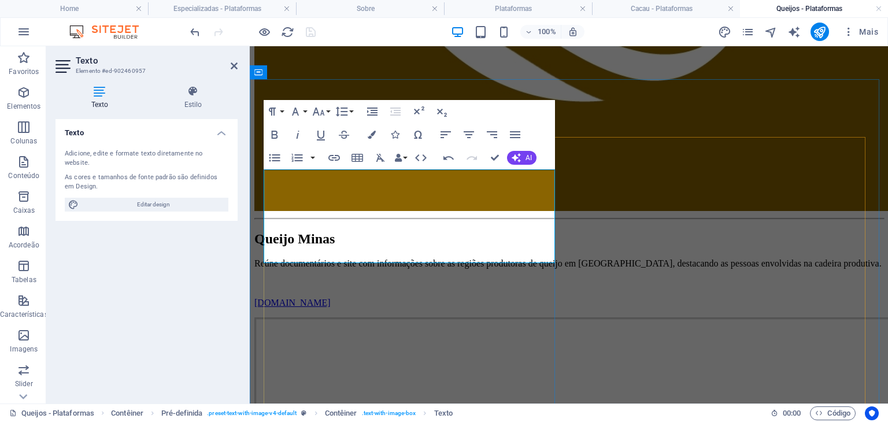
drag, startPoint x: 543, startPoint y: 213, endPoint x: 252, endPoint y: 176, distance: 293.6
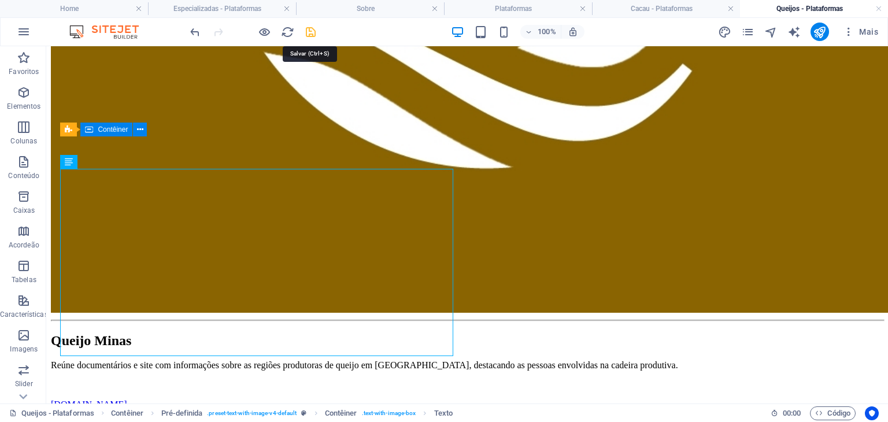
click at [312, 33] on icon "save" at bounding box center [310, 31] width 13 height 13
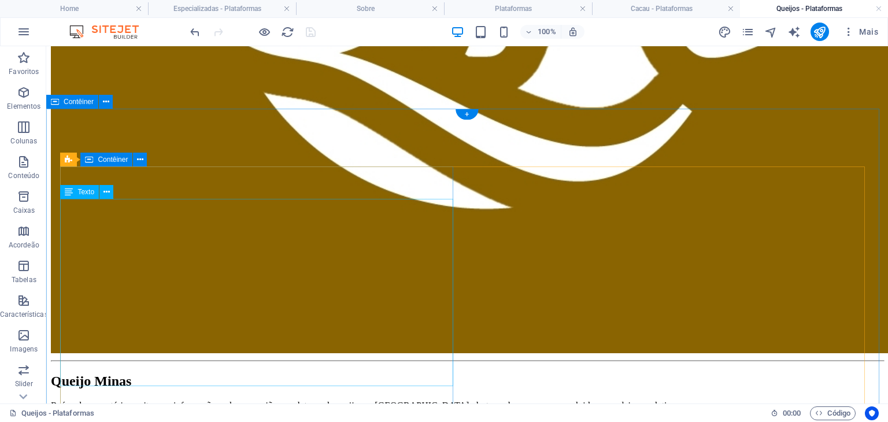
scroll to position [1792, 0]
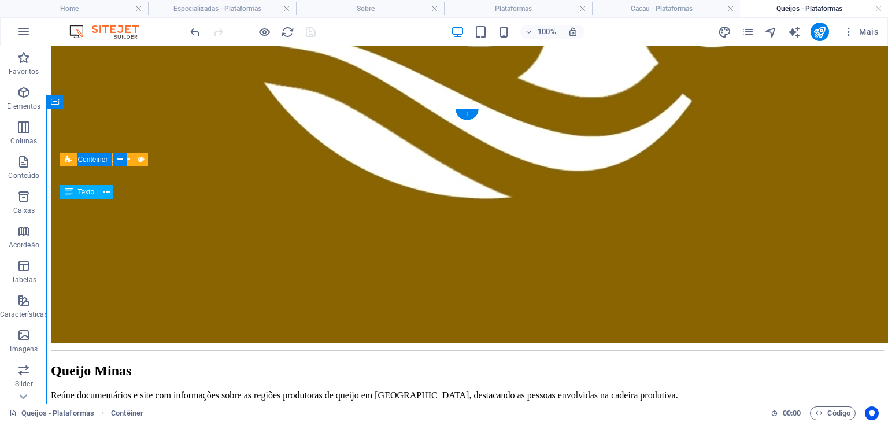
drag, startPoint x: 308, startPoint y: 339, endPoint x: 60, endPoint y: 212, distance: 278.9
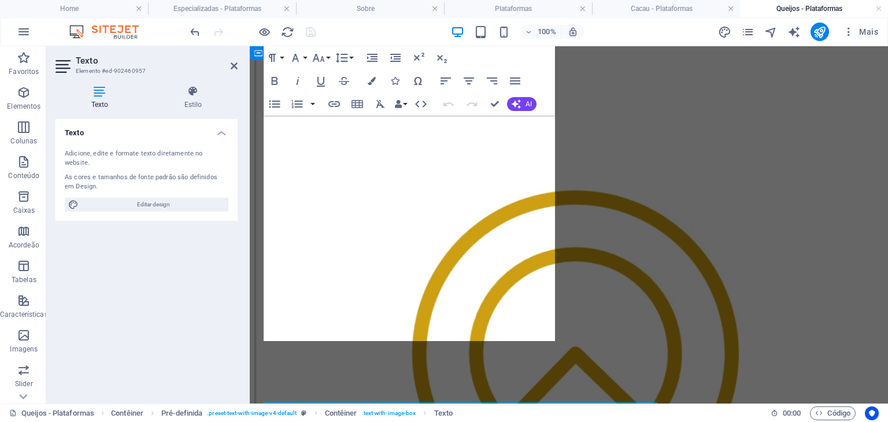
scroll to position [1588, 0]
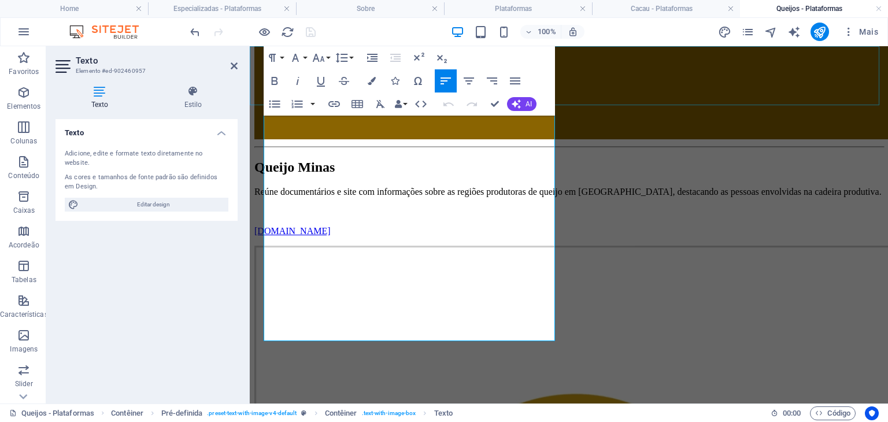
drag, startPoint x: 443, startPoint y: 298, endPoint x: 314, endPoint y: 169, distance: 182.3
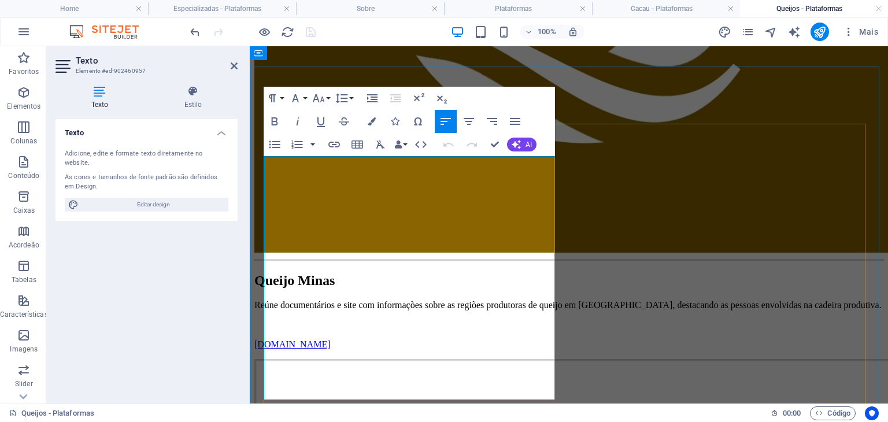
scroll to position [1473, 0]
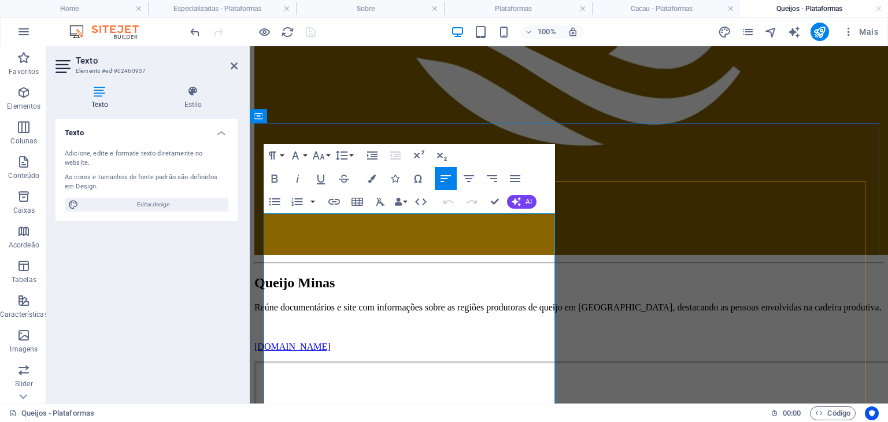
copy p "Somos um portal dedicado a valorizar e promover a rica tradição queijeira de [G…"
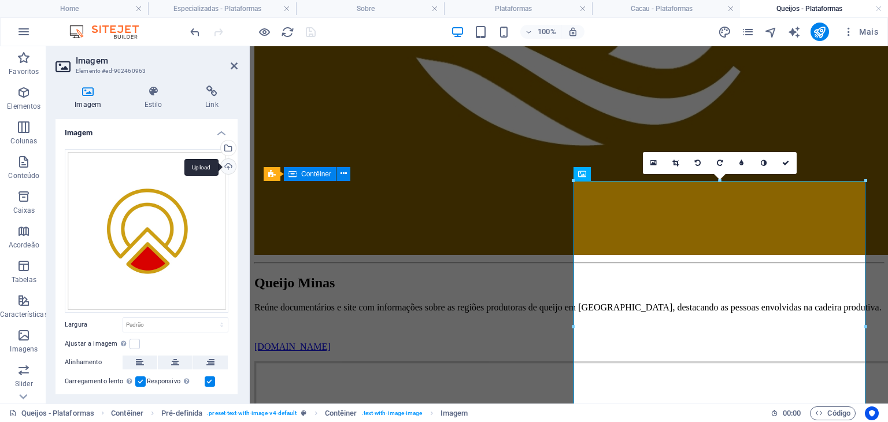
click at [222, 165] on div "Upload" at bounding box center [226, 167] width 17 height 17
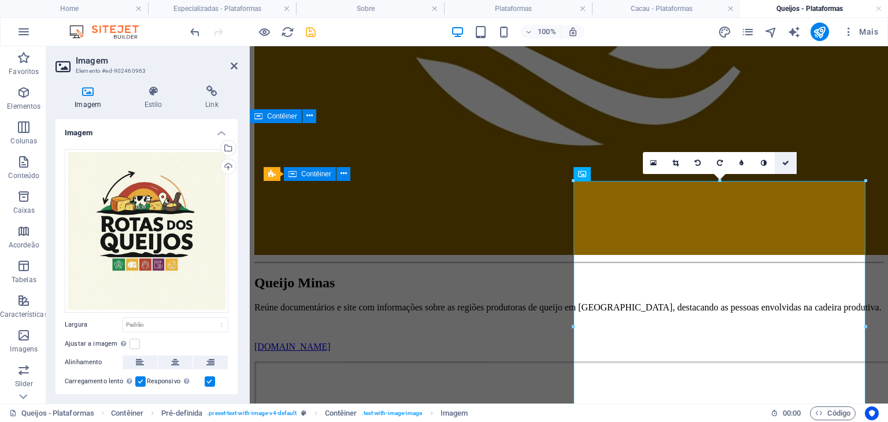
click at [786, 162] on icon at bounding box center [785, 163] width 7 height 7
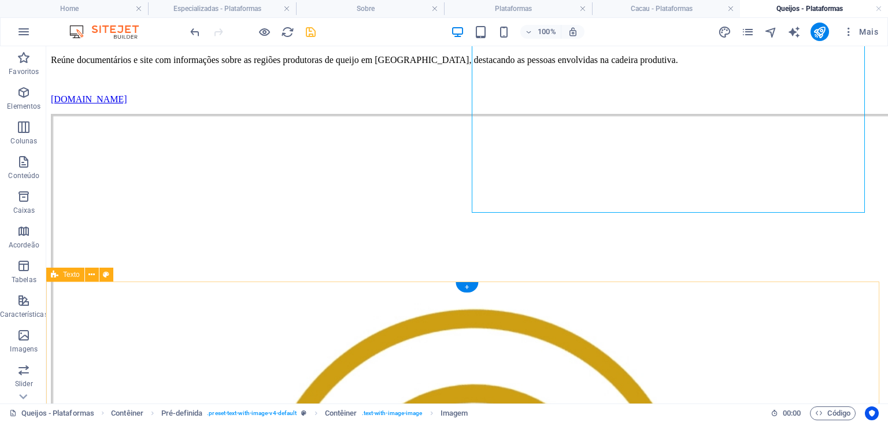
scroll to position [2138, 0]
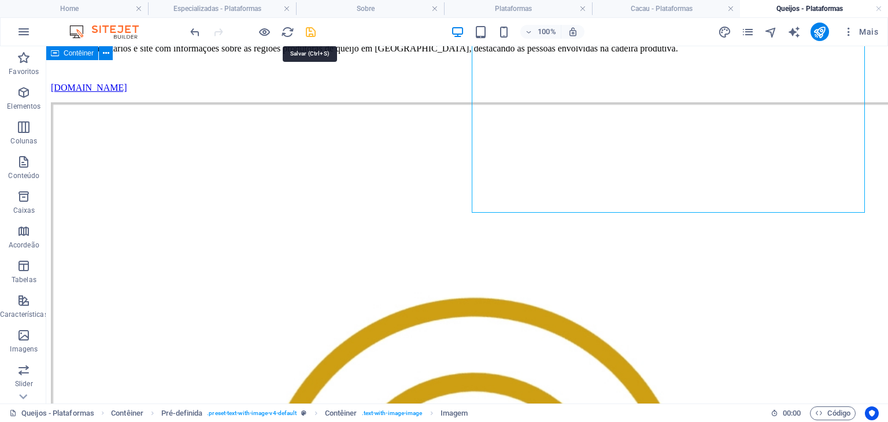
click at [311, 30] on icon "save" at bounding box center [310, 31] width 13 height 13
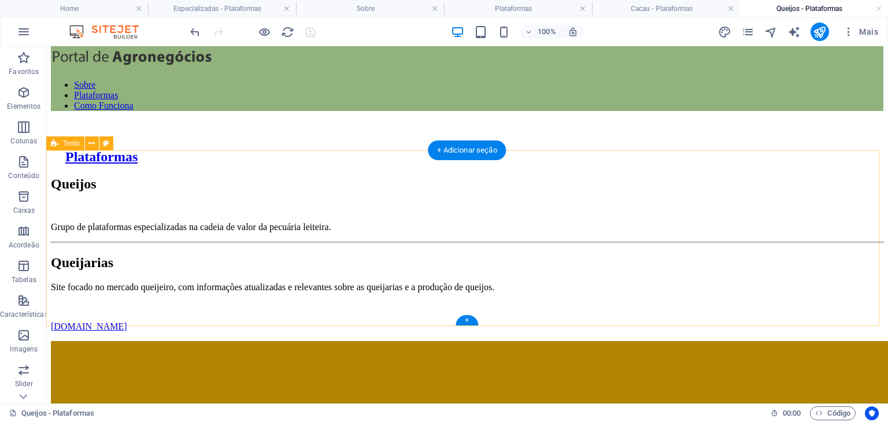
scroll to position [0, 0]
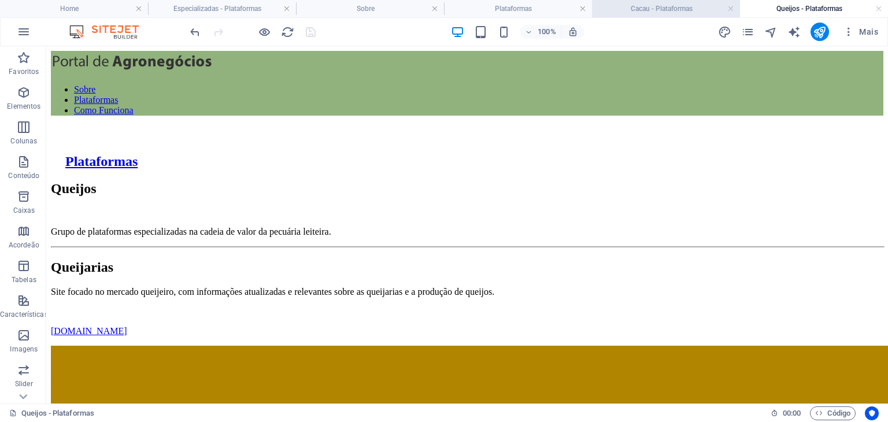
click at [670, 11] on h4 "Cacau - Plataformas" at bounding box center [666, 8] width 148 height 13
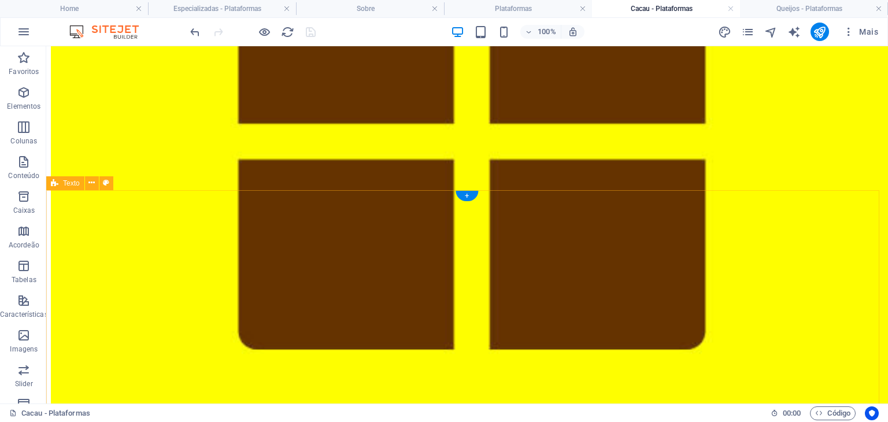
scroll to position [1849, 0]
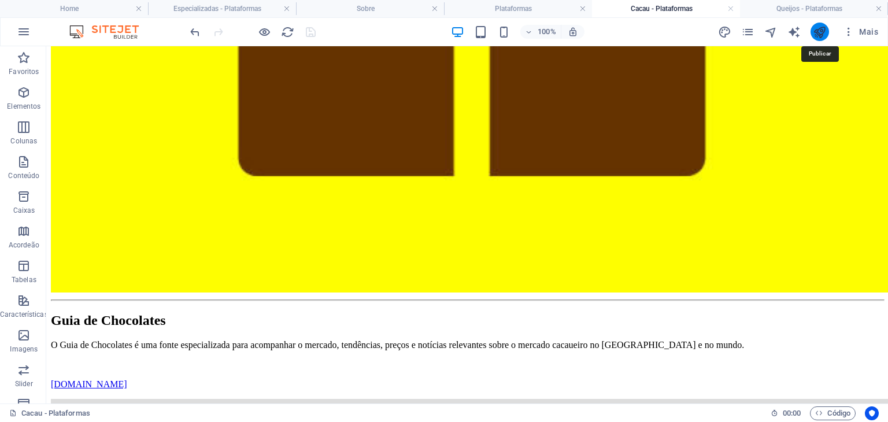
click at [818, 27] on icon "publish" at bounding box center [819, 31] width 13 height 13
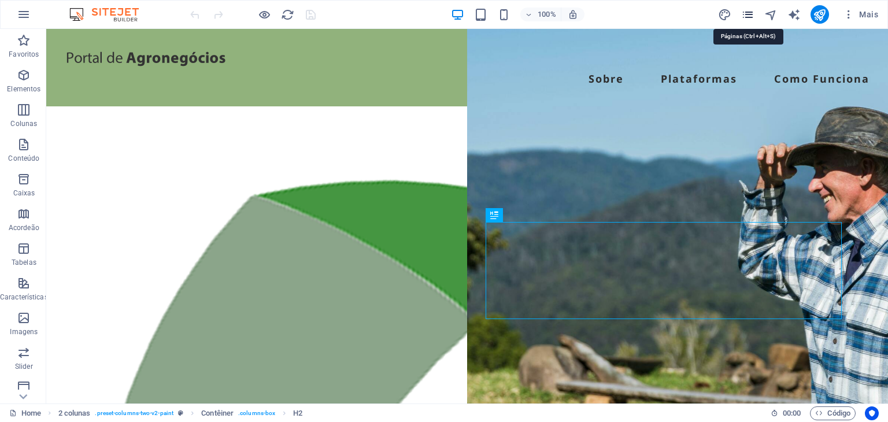
click at [749, 14] on icon "pages" at bounding box center [747, 14] width 13 height 13
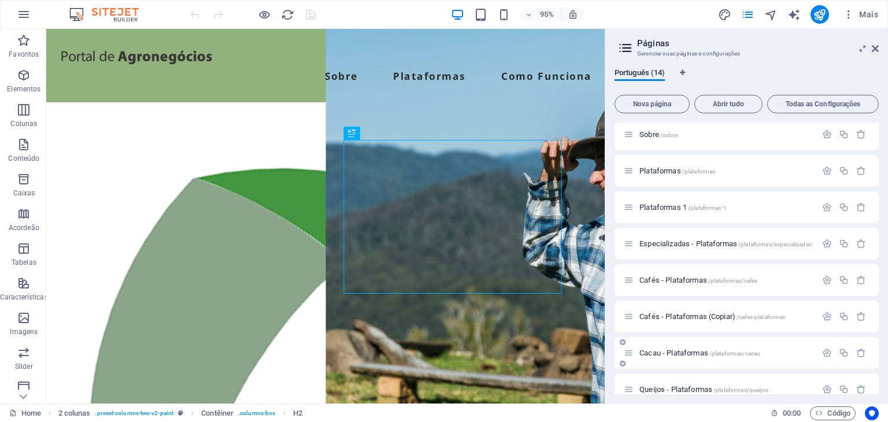
scroll to position [116, 0]
click at [652, 280] on span "Cacau - Plataformas /plataformas/cacau" at bounding box center [699, 277] width 121 height 9
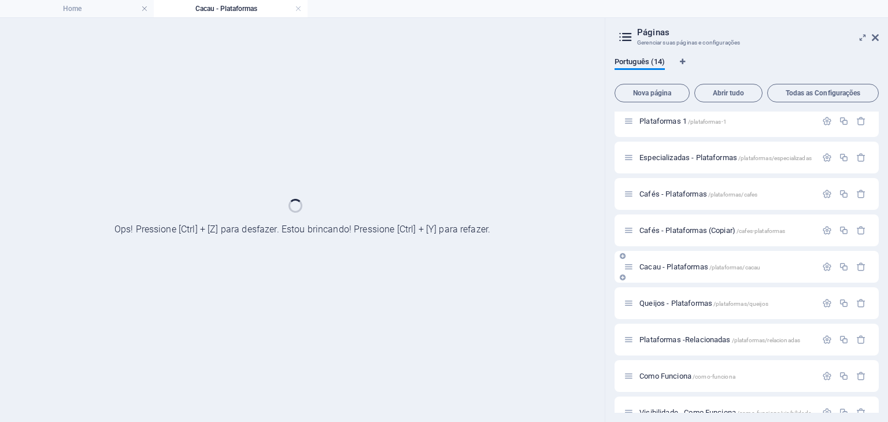
click at [652, 280] on div "Cacau - Plataformas /plataformas/cacau" at bounding box center [746, 267] width 264 height 32
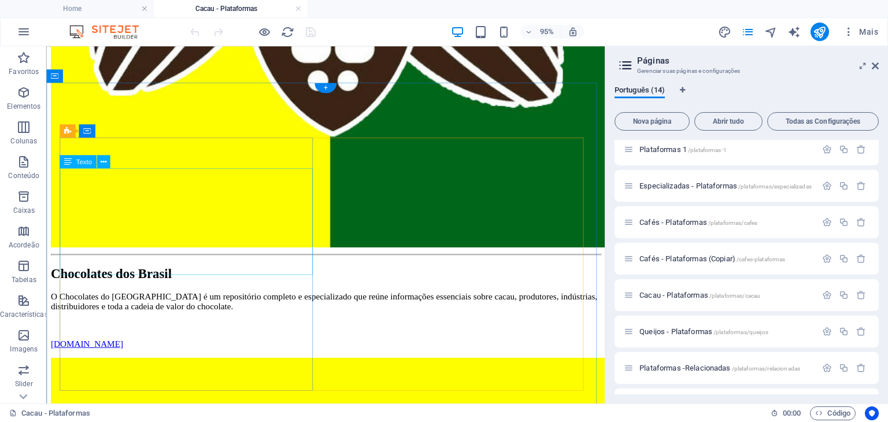
scroll to position [578, 0]
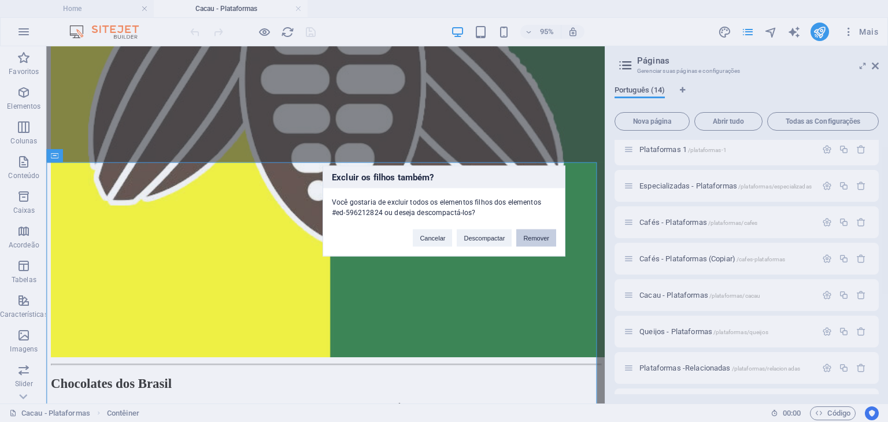
click at [539, 235] on button "Remover" at bounding box center [536, 237] width 40 height 17
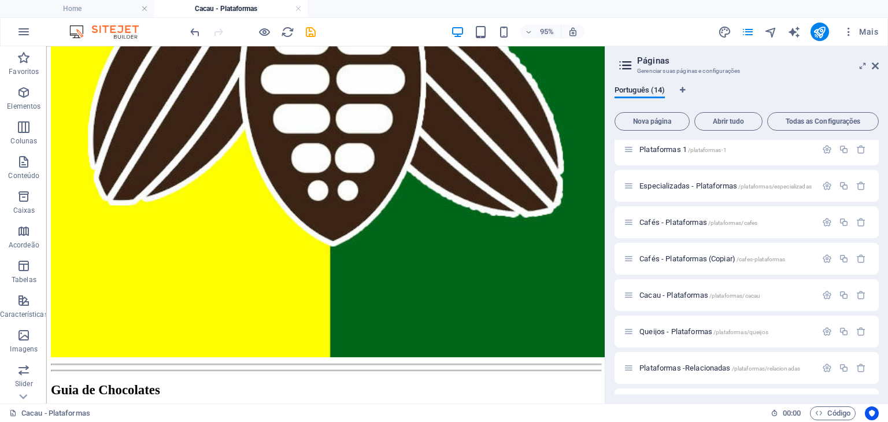
click at [206, 387] on div at bounding box center [340, 388] width 579 height 2
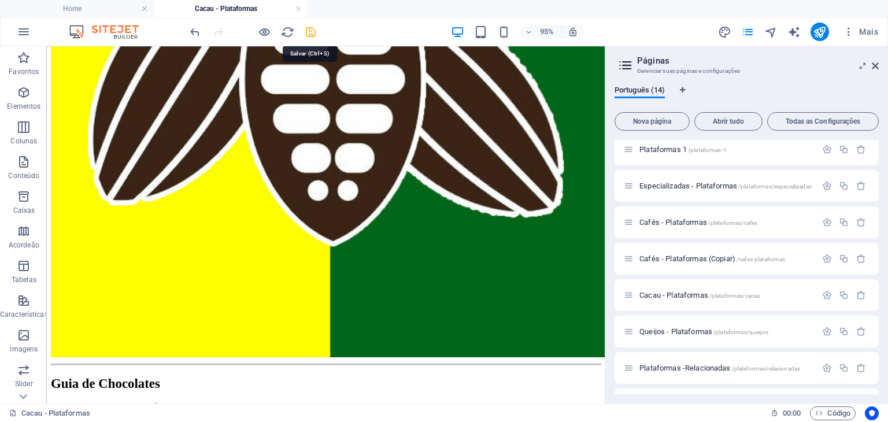
click at [305, 27] on icon "save" at bounding box center [310, 31] width 13 height 13
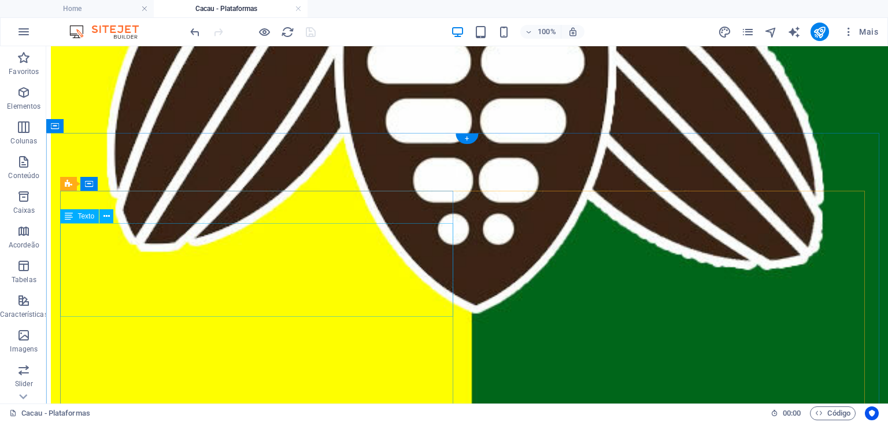
scroll to position [696, 0]
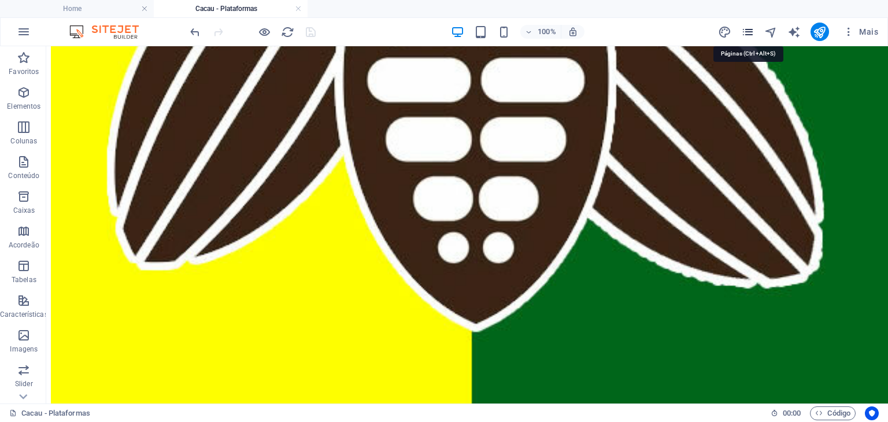
click at [745, 27] on icon "pages" at bounding box center [747, 31] width 13 height 13
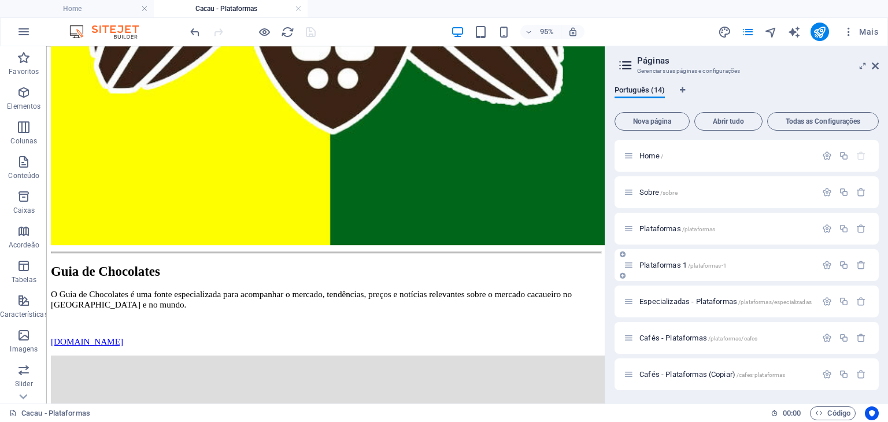
scroll to position [116, 0]
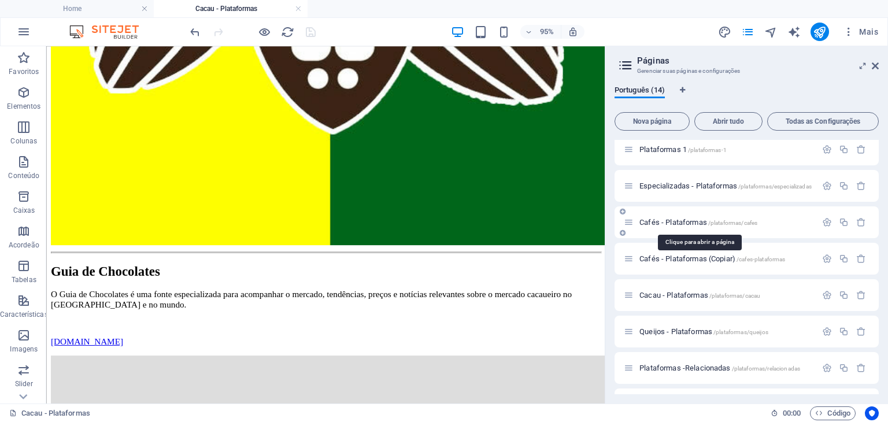
click at [647, 224] on span "Cafés - Plataformas /plataformas/cafes" at bounding box center [698, 222] width 118 height 9
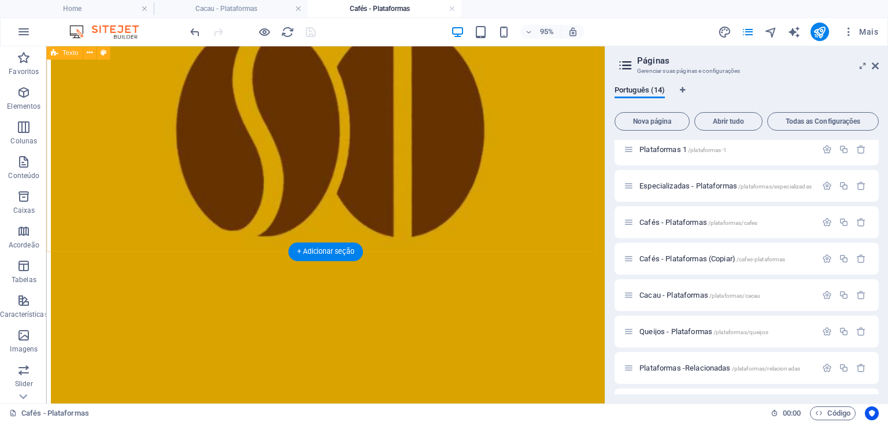
scroll to position [1868, 0]
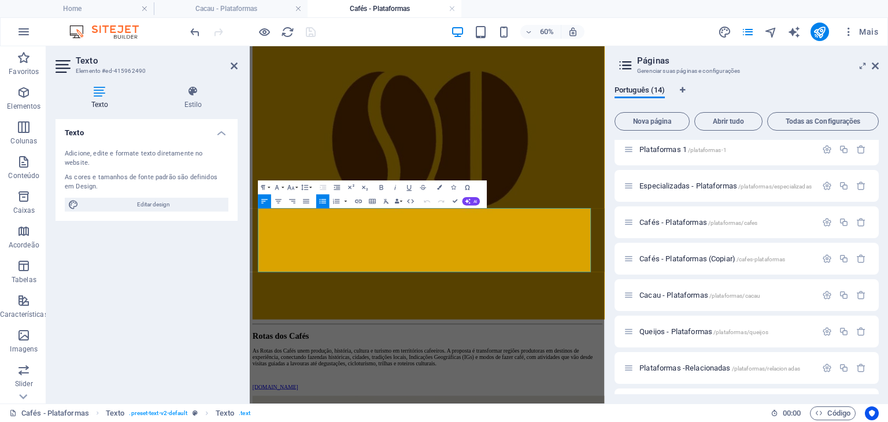
scroll to position [1715, 0]
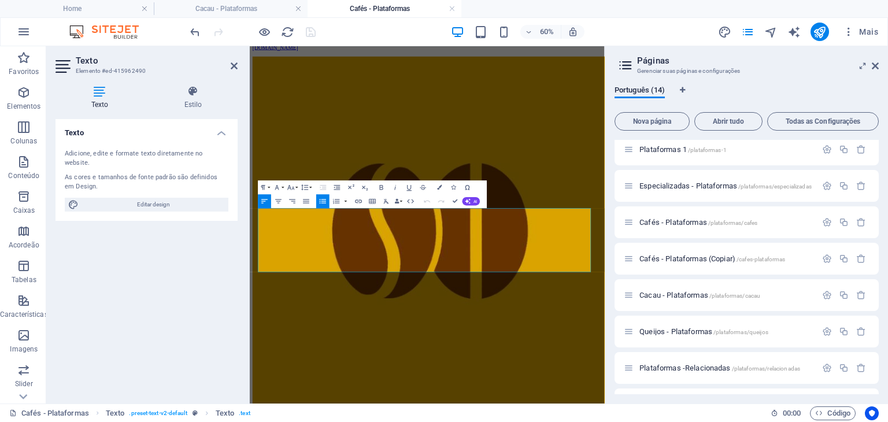
drag, startPoint x: 385, startPoint y: 414, endPoint x: 492, endPoint y: 307, distance: 151.6
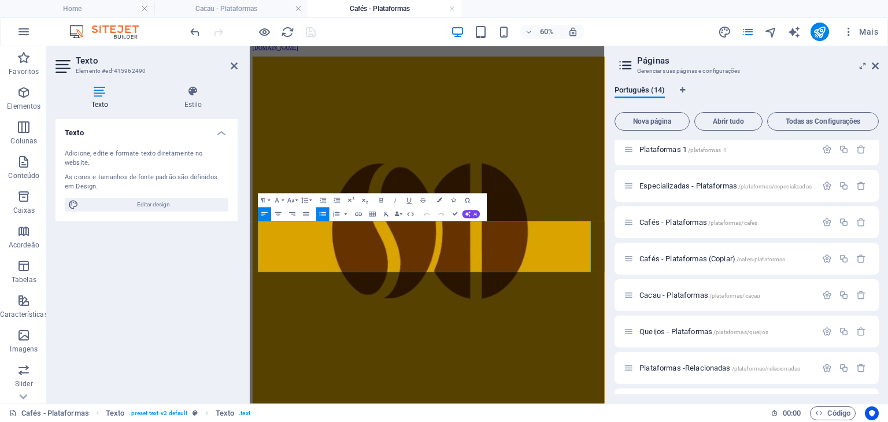
scroll to position [1694, 0]
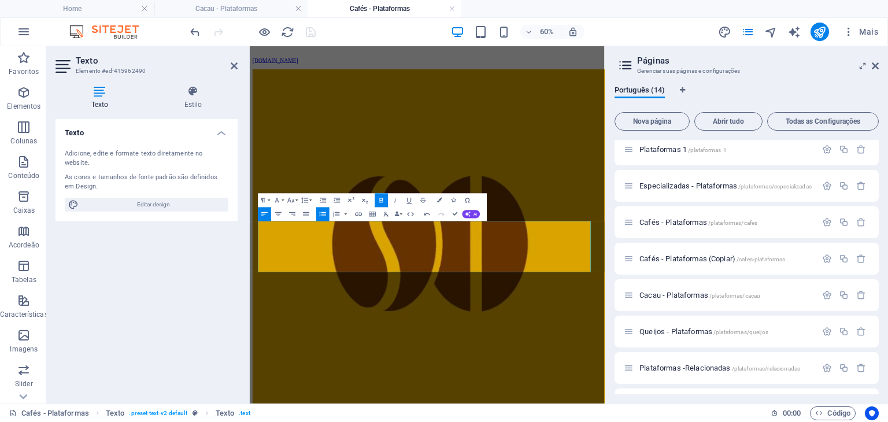
drag, startPoint x: 351, startPoint y: 412, endPoint x: 491, endPoint y: 313, distance: 171.7
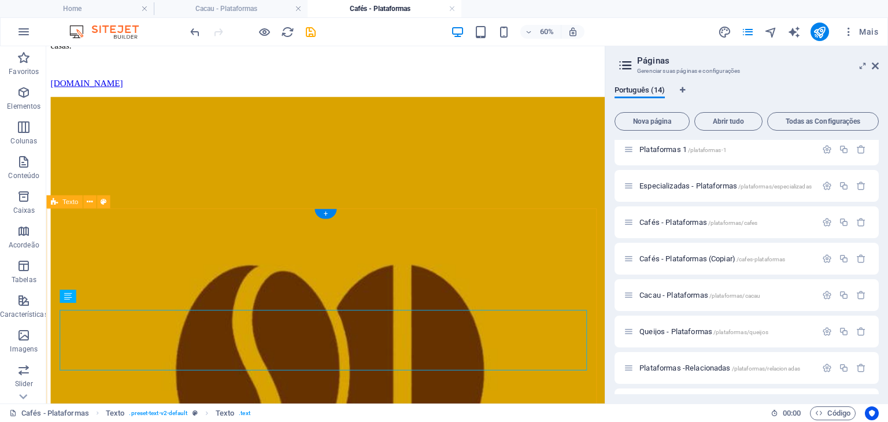
scroll to position [1708, 0]
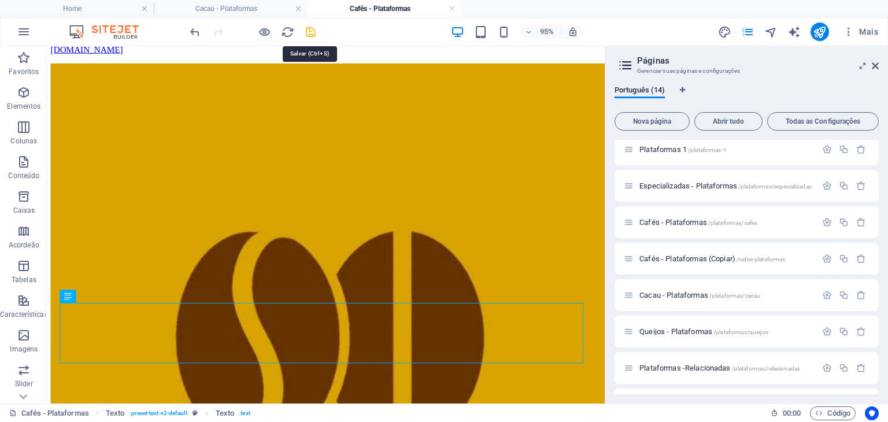
click at [305, 33] on icon "save" at bounding box center [310, 31] width 13 height 13
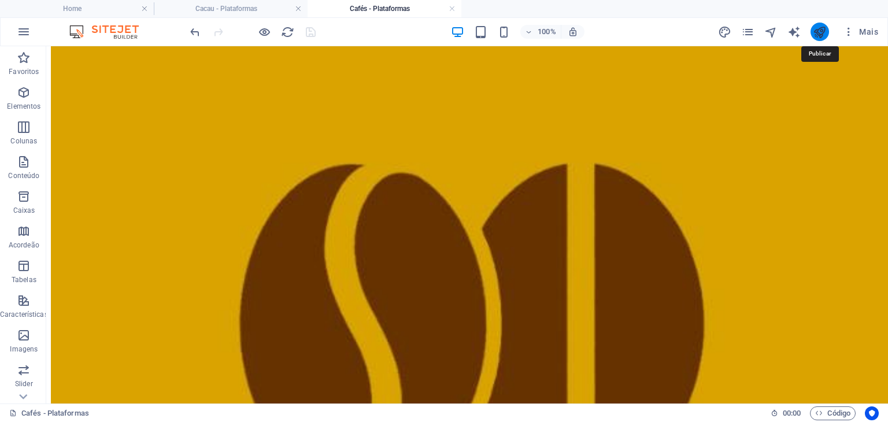
click at [823, 36] on icon "publish" at bounding box center [819, 31] width 13 height 13
